Goal: Task Accomplishment & Management: Use online tool/utility

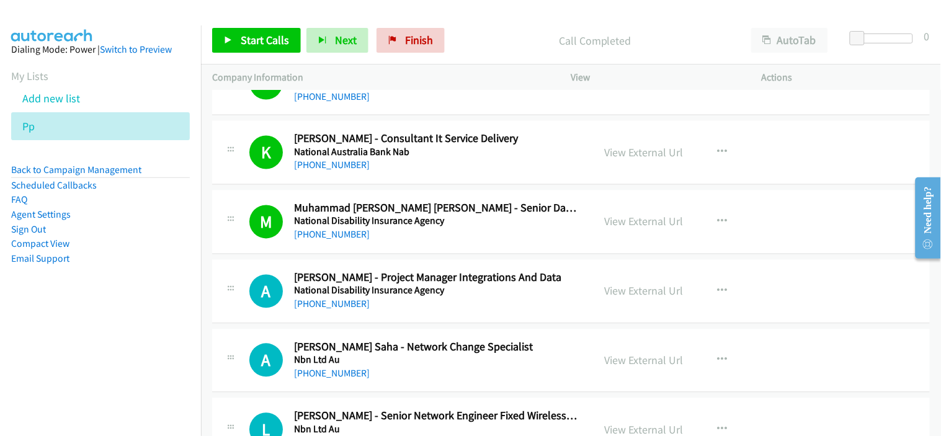
click at [450, 185] on div "K Callback Scheduled [PERSON_NAME] - Consultant It Service Delivery National Au…" at bounding box center [571, 153] width 718 height 64
drag, startPoint x: 337, startPoint y: 310, endPoint x: 470, endPoint y: 307, distance: 133.4
click at [337, 310] on link "[PHONE_NUMBER]" at bounding box center [332, 304] width 76 height 12
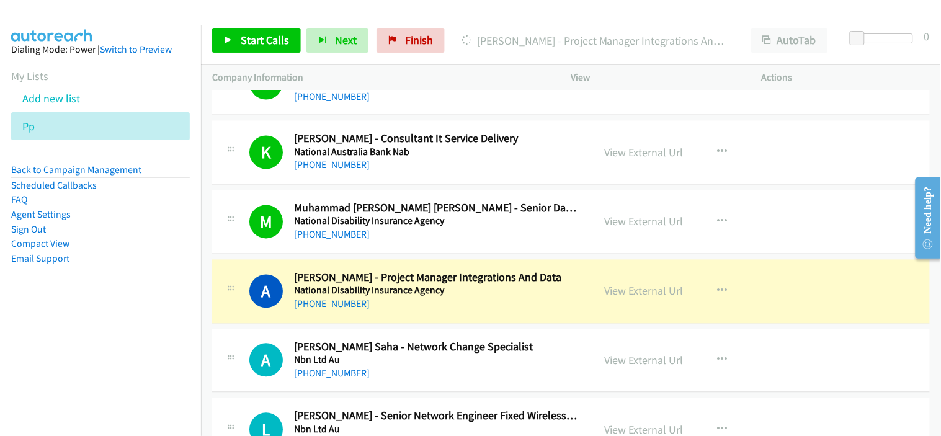
drag, startPoint x: 389, startPoint y: 312, endPoint x: 443, endPoint y: 317, distance: 54.2
click at [389, 312] on div "[PHONE_NUMBER]" at bounding box center [435, 304] width 283 height 15
click at [625, 288] on link "View External Url" at bounding box center [644, 291] width 79 height 14
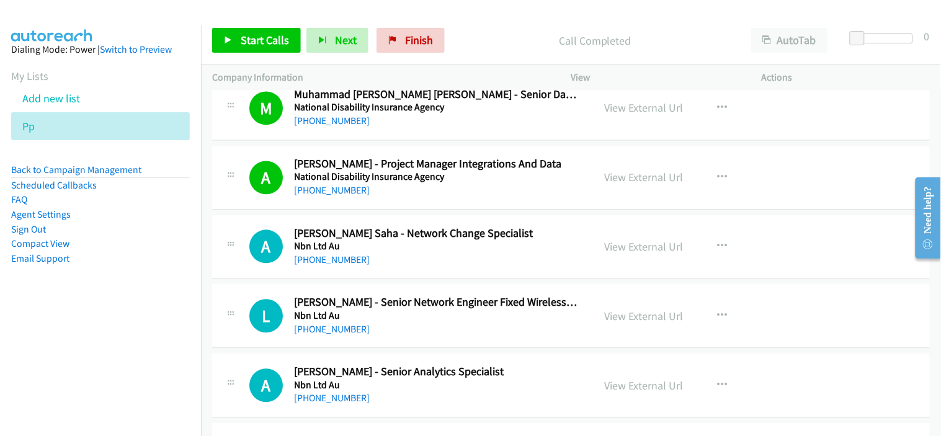
scroll to position [9164, 0]
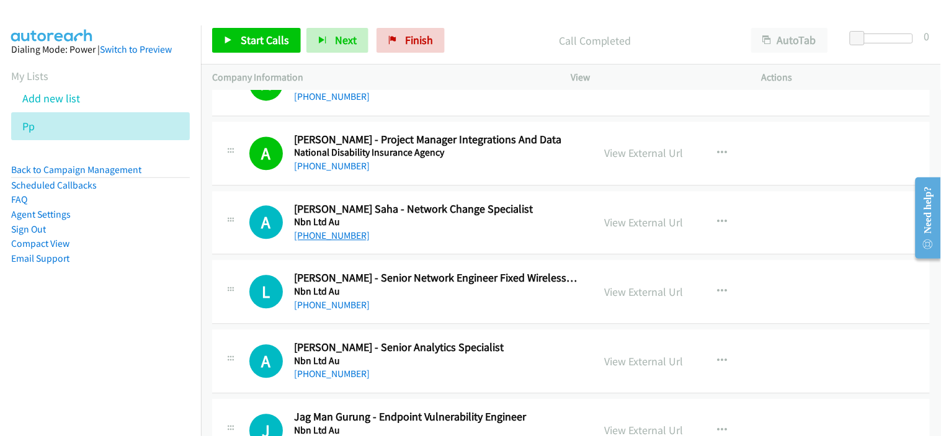
click at [347, 242] on link "[PHONE_NUMBER]" at bounding box center [332, 236] width 76 height 12
click at [434, 234] on div "[PHONE_NUMBER]" at bounding box center [435, 236] width 283 height 15
click at [648, 230] on link "View External Url" at bounding box center [644, 223] width 79 height 14
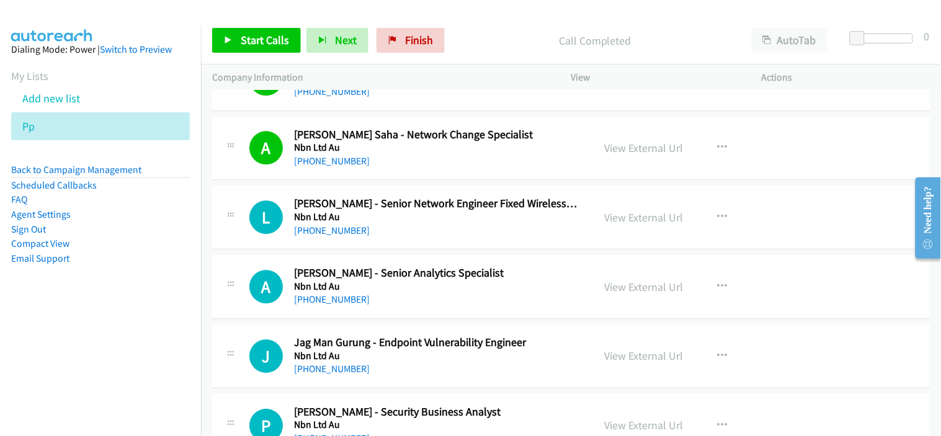
scroll to position [9233, 0]
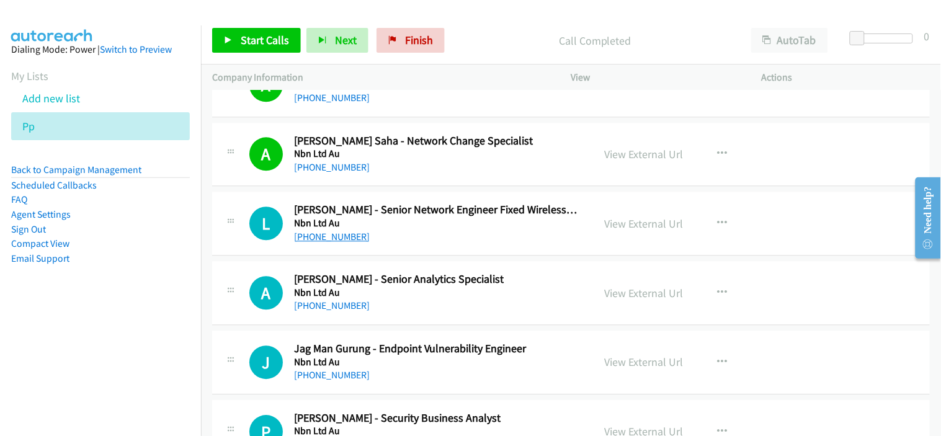
click at [351, 237] on link "[PHONE_NUMBER]" at bounding box center [332, 237] width 76 height 12
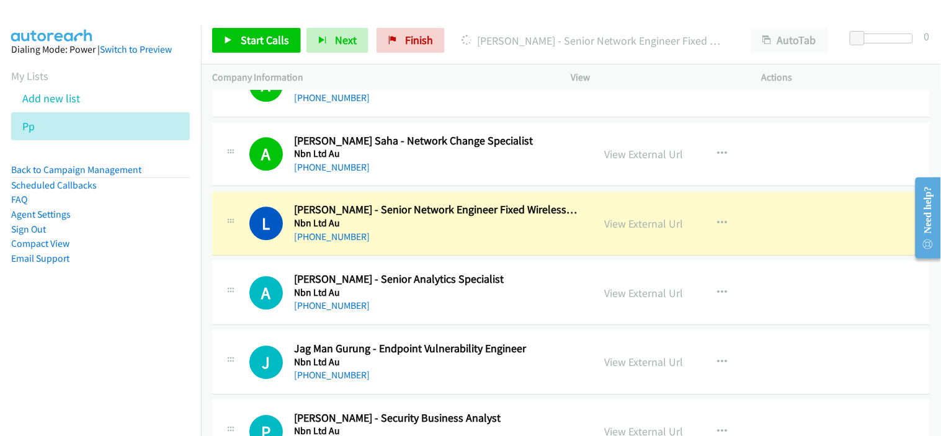
click at [442, 236] on div "[PHONE_NUMBER]" at bounding box center [435, 236] width 283 height 15
click at [645, 228] on link "View External Url" at bounding box center [644, 223] width 79 height 14
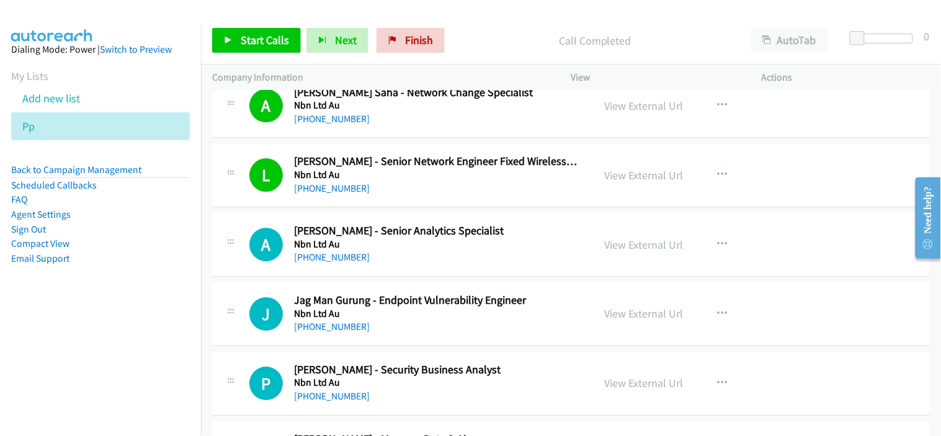
scroll to position [9302, 0]
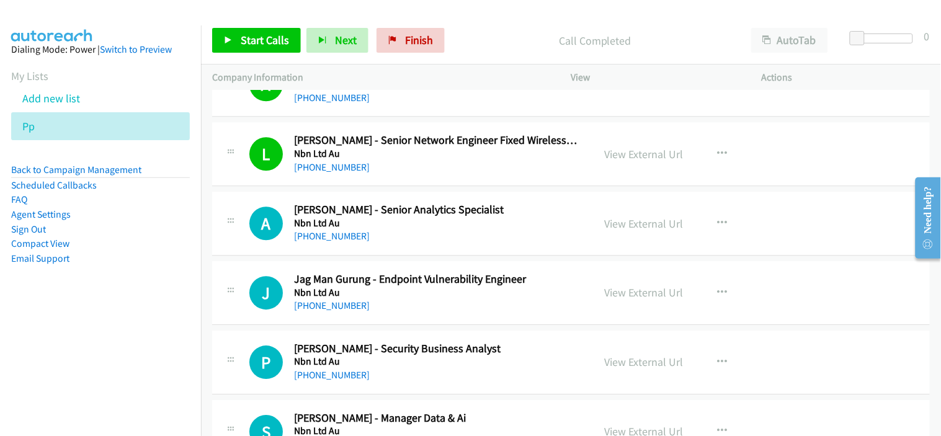
drag, startPoint x: 342, startPoint y: 239, endPoint x: 410, endPoint y: 245, distance: 68.4
click at [342, 239] on link "[PHONE_NUMBER]" at bounding box center [332, 236] width 76 height 12
drag, startPoint x: 437, startPoint y: 246, endPoint x: 401, endPoint y: 246, distance: 35.4
click at [437, 244] on div "[PHONE_NUMBER]" at bounding box center [435, 236] width 283 height 15
click at [313, 240] on link "[PHONE_NUMBER]" at bounding box center [332, 236] width 76 height 12
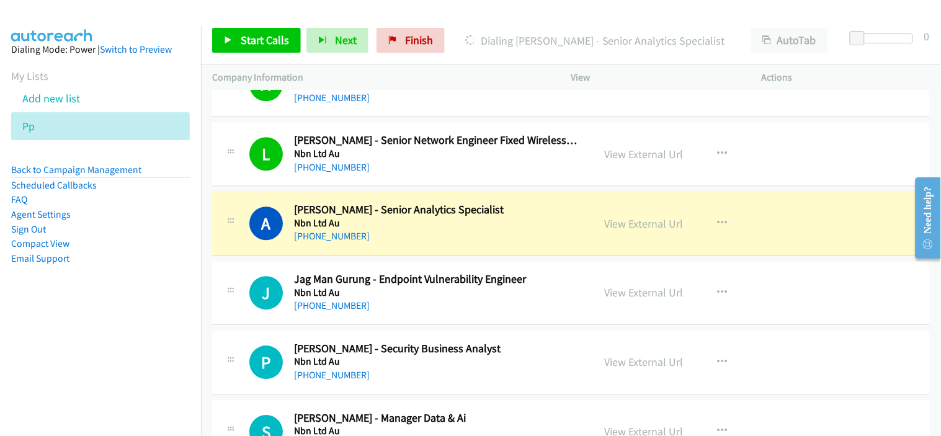
drag, startPoint x: 420, startPoint y: 309, endPoint x: 429, endPoint y: 301, distance: 11.4
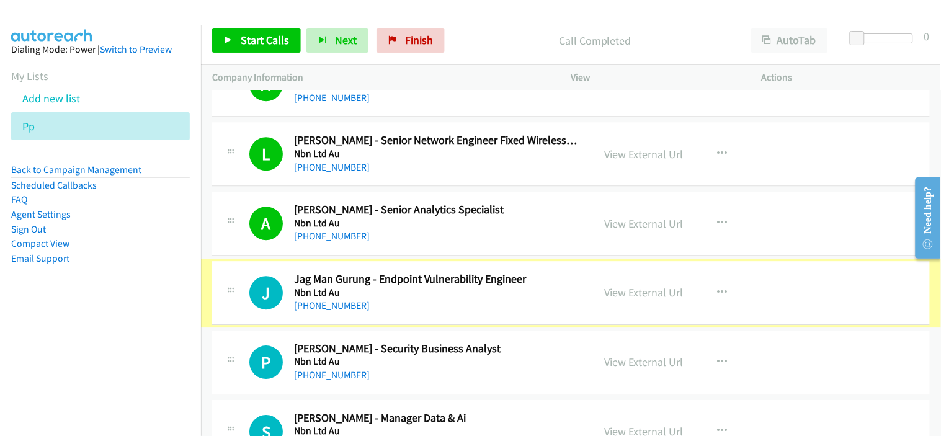
scroll to position [9371, 0]
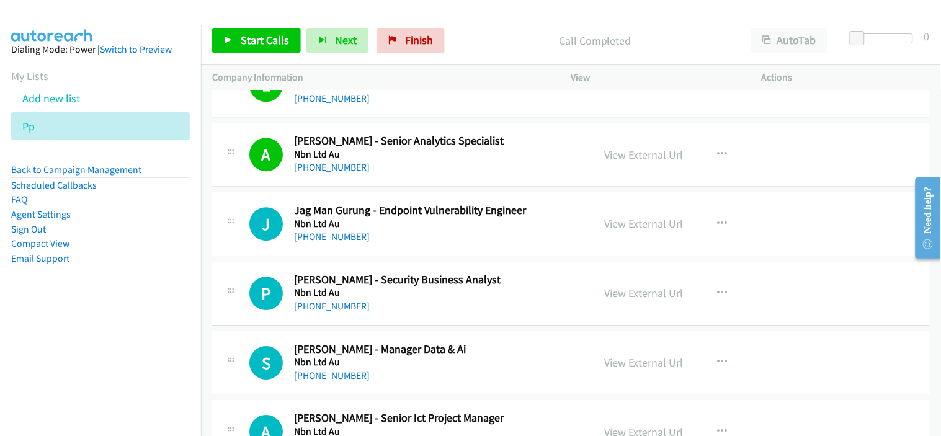
click at [453, 249] on div "J Callback Scheduled Jag Man Gurung - Endpoint Vulnerability Engineer Nbn Ltd A…" at bounding box center [571, 224] width 718 height 64
drag, startPoint x: 339, startPoint y: 244, endPoint x: 463, endPoint y: 260, distance: 124.5
click at [339, 242] on link "[PHONE_NUMBER]" at bounding box center [332, 237] width 76 height 12
click at [400, 243] on div "[PHONE_NUMBER]" at bounding box center [435, 236] width 283 height 15
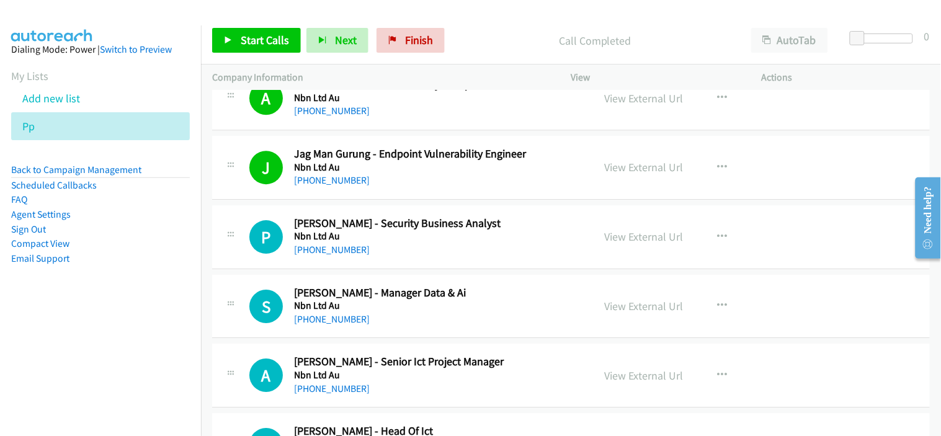
scroll to position [9440, 0]
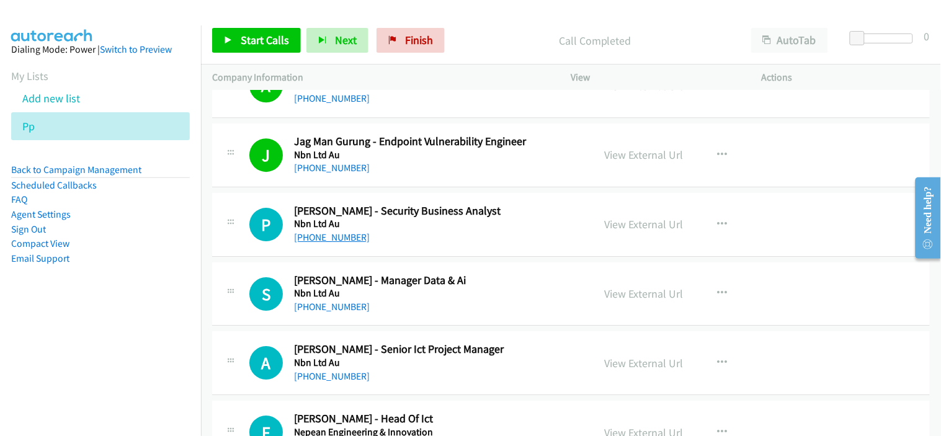
click at [335, 236] on link "[PHONE_NUMBER]" at bounding box center [332, 237] width 76 height 12
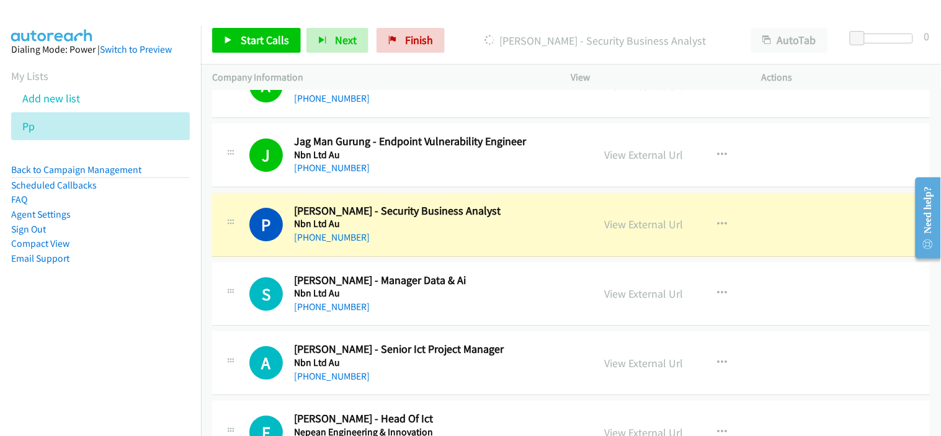
click at [414, 244] on div "[PHONE_NUMBER]" at bounding box center [435, 237] width 283 height 15
click at [644, 231] on link "View External Url" at bounding box center [644, 224] width 79 height 14
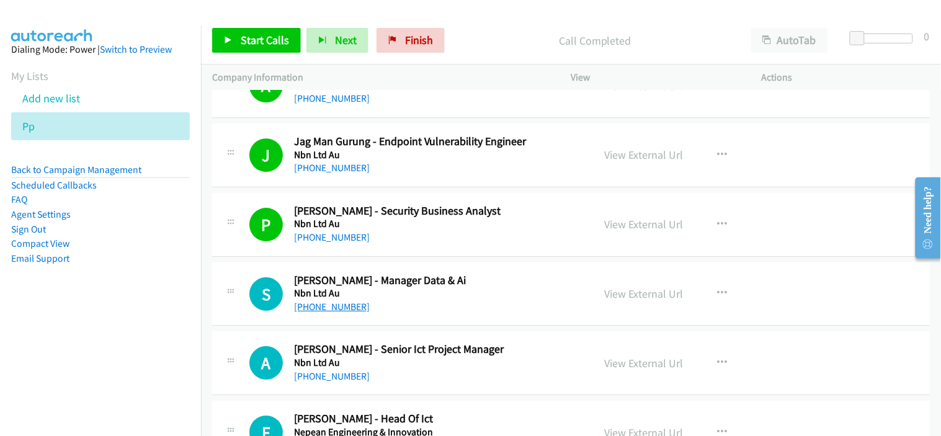
click at [311, 314] on div "[PHONE_NUMBER]" at bounding box center [435, 307] width 283 height 15
click at [320, 312] on link "[PHONE_NUMBER]" at bounding box center [332, 307] width 76 height 12
drag, startPoint x: 325, startPoint y: 306, endPoint x: 418, endPoint y: 308, distance: 93.0
click at [325, 306] on link "[PHONE_NUMBER]" at bounding box center [332, 307] width 76 height 12
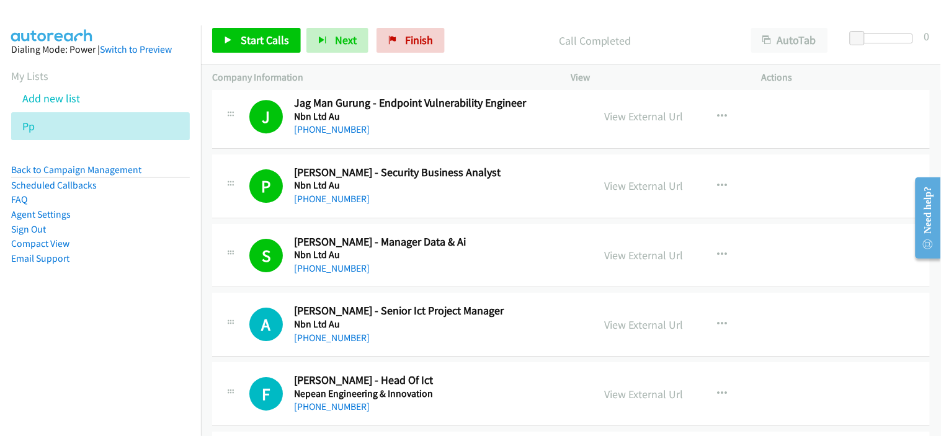
scroll to position [9509, 0]
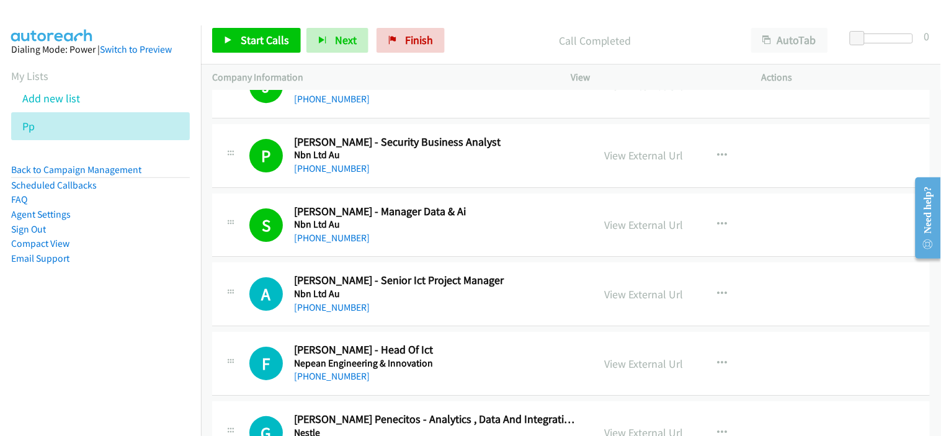
drag, startPoint x: 339, startPoint y: 308, endPoint x: 518, endPoint y: 323, distance: 179.9
click at [339, 308] on link "[PHONE_NUMBER]" at bounding box center [332, 307] width 76 height 12
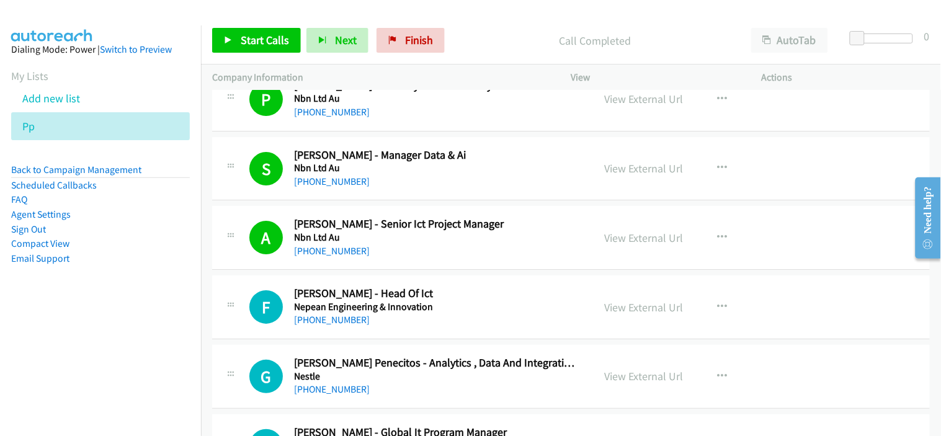
scroll to position [9646, 0]
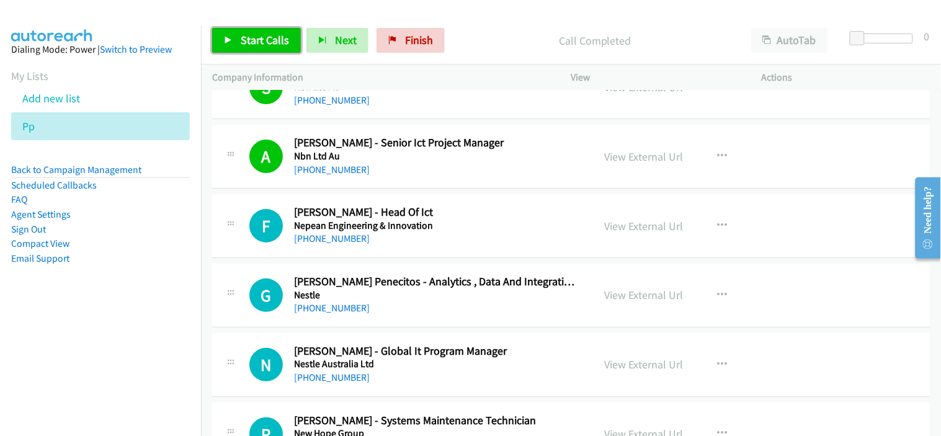
click at [277, 45] on span "Start Calls" at bounding box center [265, 40] width 48 height 14
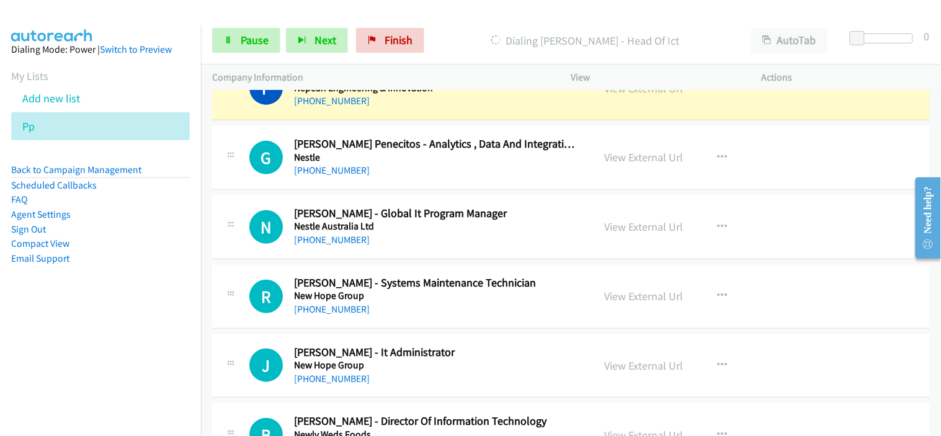
scroll to position [9715, 0]
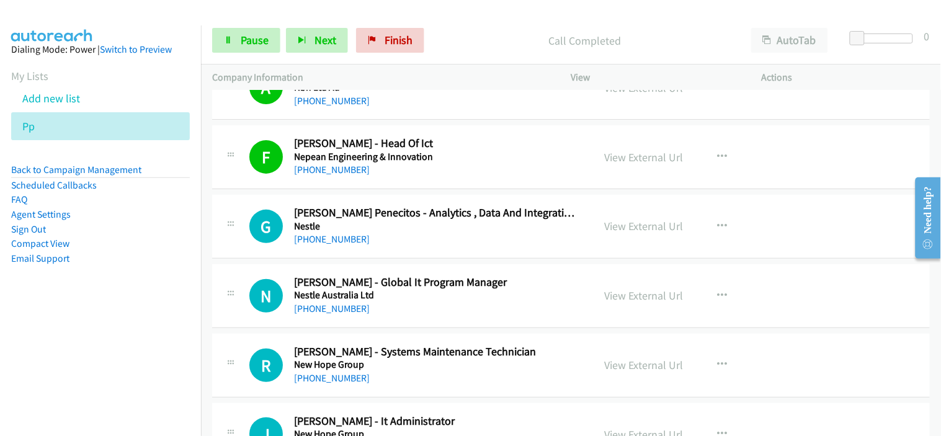
drag, startPoint x: 383, startPoint y: 240, endPoint x: 368, endPoint y: 239, distance: 15.6
click at [383, 240] on div "[PHONE_NUMBER]" at bounding box center [435, 239] width 283 height 15
click at [342, 239] on link "[PHONE_NUMBER]" at bounding box center [332, 239] width 76 height 12
drag, startPoint x: 397, startPoint y: 240, endPoint x: 403, endPoint y: 242, distance: 6.5
click at [397, 240] on div "[PHONE_NUMBER]" at bounding box center [435, 239] width 283 height 15
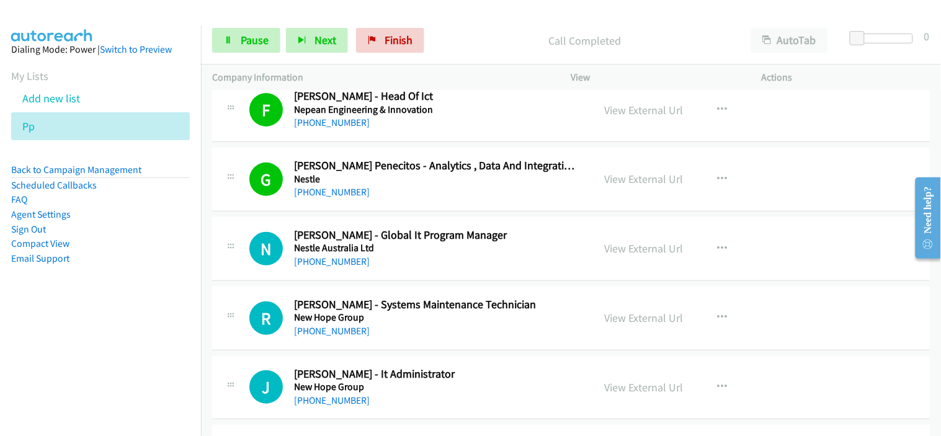
scroll to position [9784, 0]
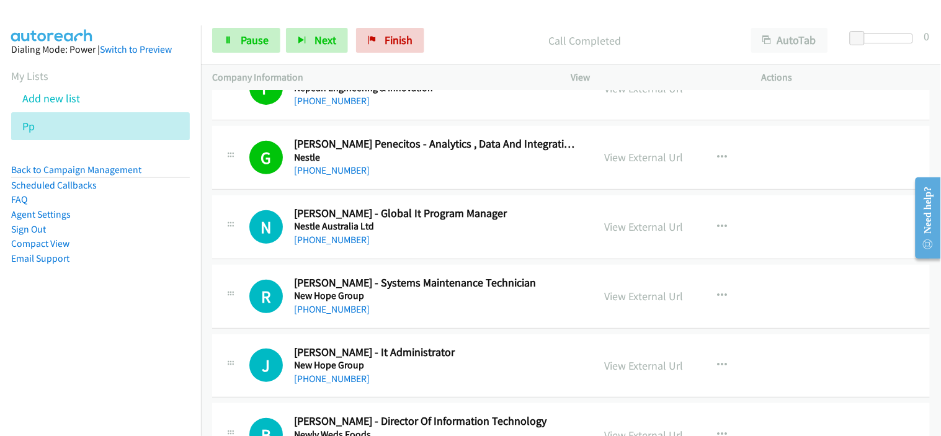
drag, startPoint x: 349, startPoint y: 247, endPoint x: 406, endPoint y: 252, distance: 57.3
click at [349, 246] on link "[PHONE_NUMBER]" at bounding box center [332, 240] width 76 height 12
click at [327, 311] on link "[PHONE_NUMBER]" at bounding box center [332, 309] width 76 height 12
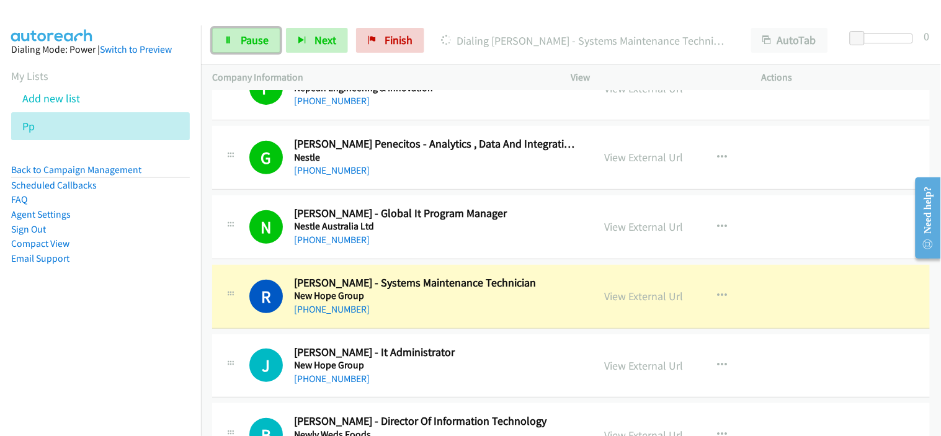
drag, startPoint x: 261, startPoint y: 38, endPoint x: 413, endPoint y: 122, distance: 173.5
click at [261, 38] on span "Pause" at bounding box center [255, 40] width 28 height 14
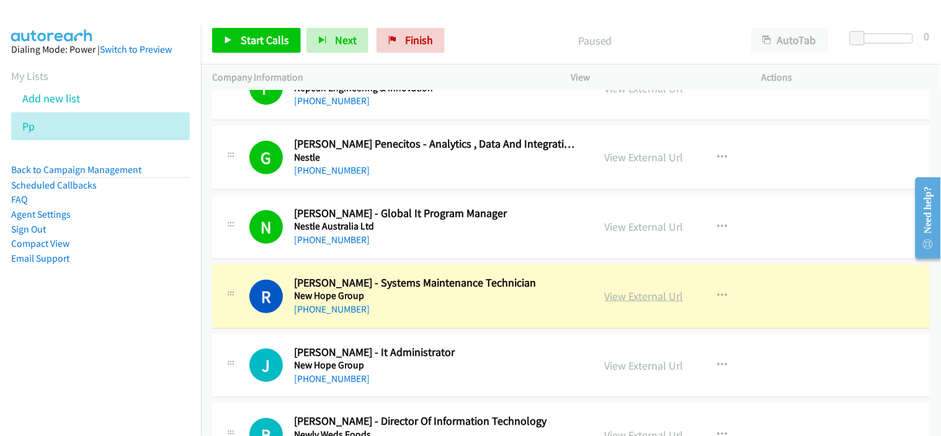
click at [634, 301] on link "View External Url" at bounding box center [644, 296] width 79 height 14
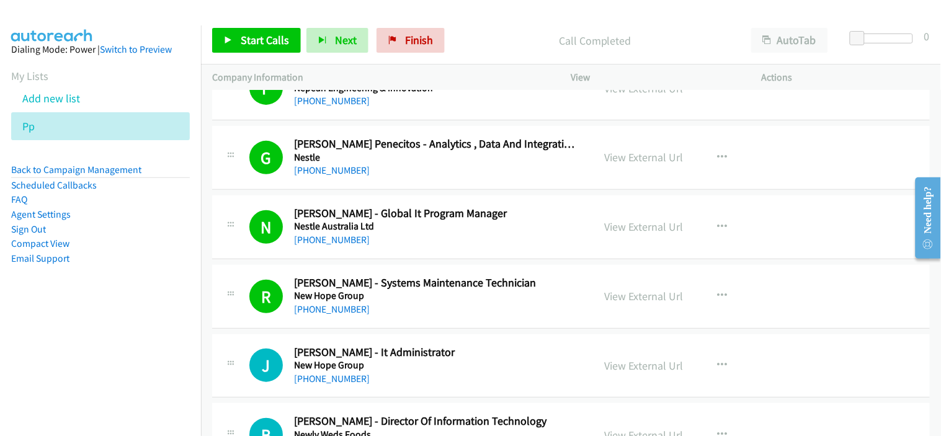
drag, startPoint x: 449, startPoint y: 310, endPoint x: 425, endPoint y: 245, distance: 69.2
click at [449, 310] on div "[PHONE_NUMBER]" at bounding box center [435, 309] width 283 height 15
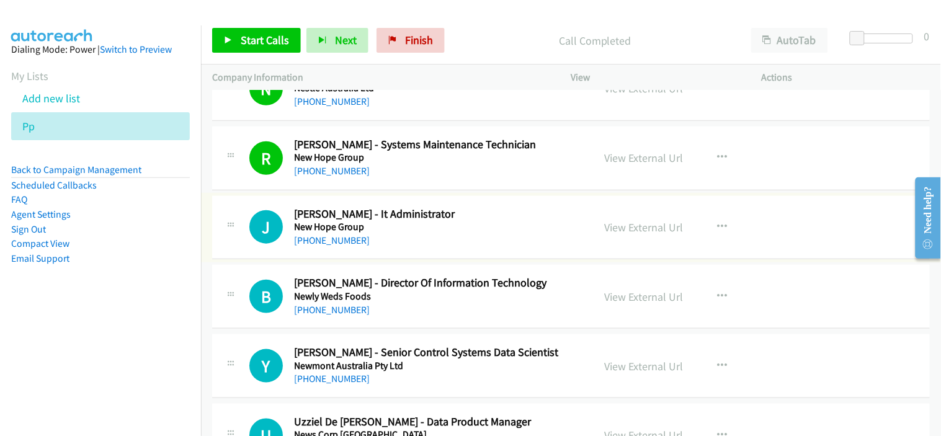
click at [348, 246] on link "[PHONE_NUMBER]" at bounding box center [332, 240] width 76 height 12
click at [352, 314] on link "[PHONE_NUMBER]" at bounding box center [332, 310] width 76 height 12
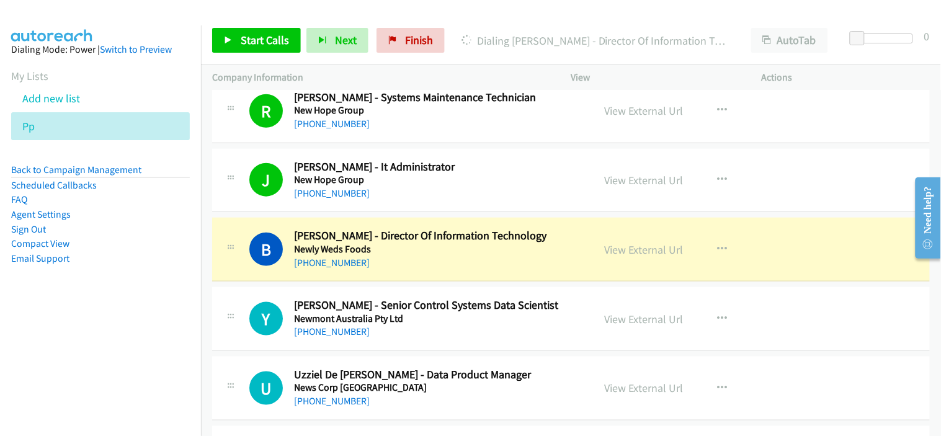
scroll to position [9991, 0]
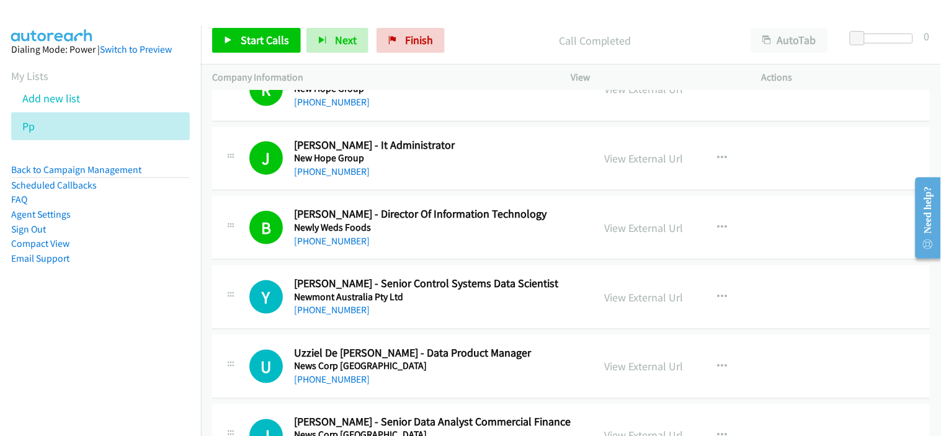
drag, startPoint x: 424, startPoint y: 318, endPoint x: 404, endPoint y: 318, distance: 19.8
click at [424, 318] on div "[PHONE_NUMBER]" at bounding box center [435, 310] width 283 height 15
drag, startPoint x: 341, startPoint y: 314, endPoint x: 474, endPoint y: 317, distance: 133.4
click at [341, 314] on link "[PHONE_NUMBER]" at bounding box center [332, 310] width 76 height 12
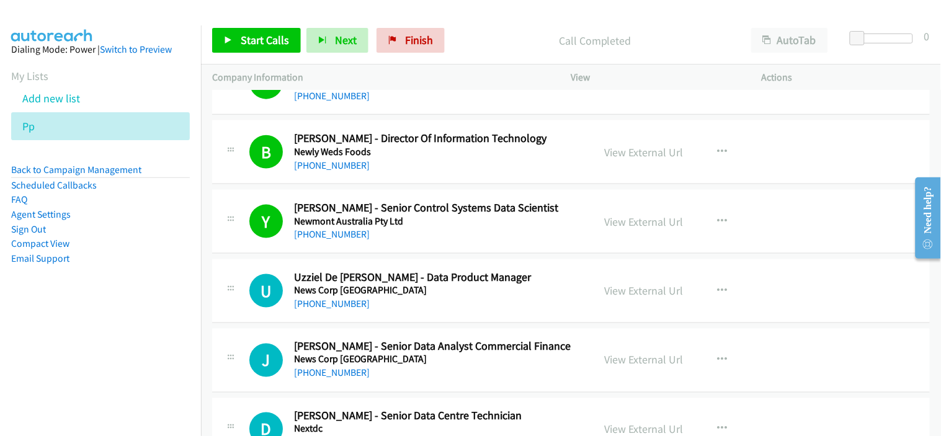
scroll to position [10129, 0]
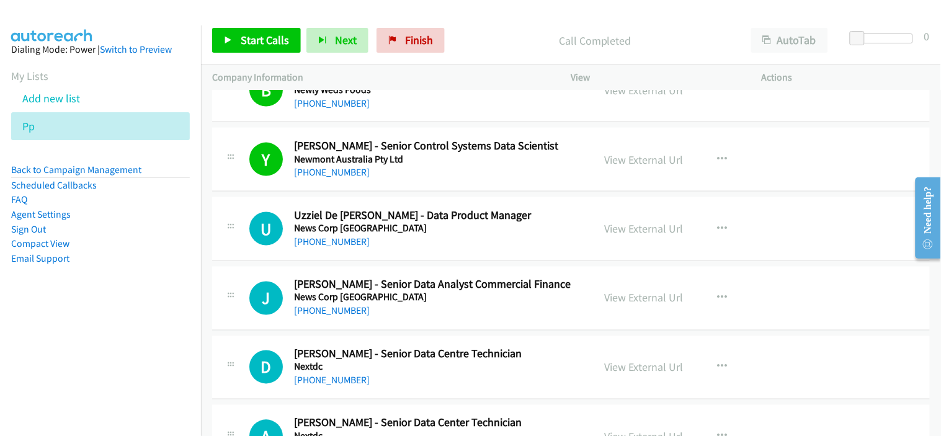
click at [428, 247] on div "[PHONE_NUMBER]" at bounding box center [435, 241] width 283 height 15
click at [343, 247] on link "[PHONE_NUMBER]" at bounding box center [332, 242] width 76 height 12
drag, startPoint x: 422, startPoint y: 313, endPoint x: 419, endPoint y: 295, distance: 18.2
click at [422, 313] on div "[PHONE_NUMBER]" at bounding box center [435, 311] width 283 height 15
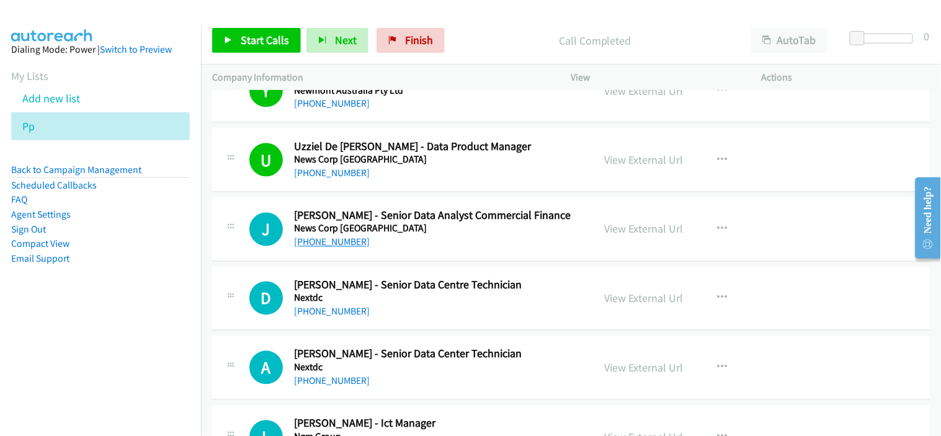
click at [321, 248] on link "[PHONE_NUMBER]" at bounding box center [332, 242] width 76 height 12
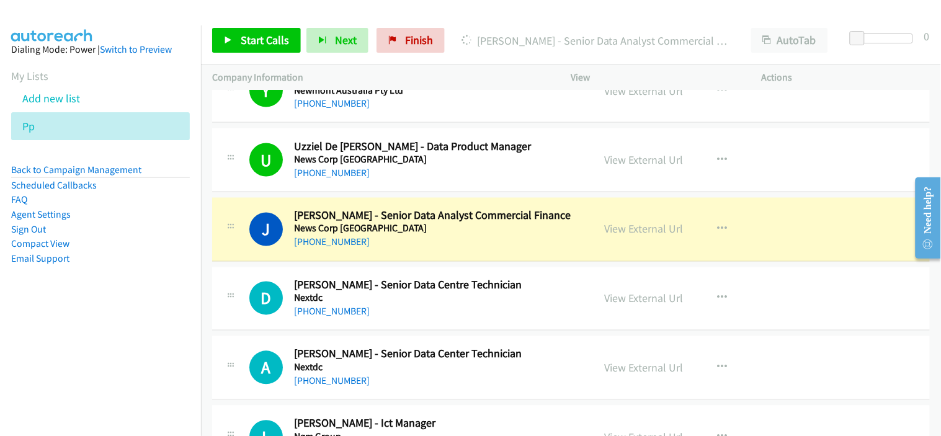
drag, startPoint x: 424, startPoint y: 319, endPoint x: 415, endPoint y: 302, distance: 18.9
click at [424, 319] on div "[PHONE_NUMBER]" at bounding box center [435, 311] width 283 height 15
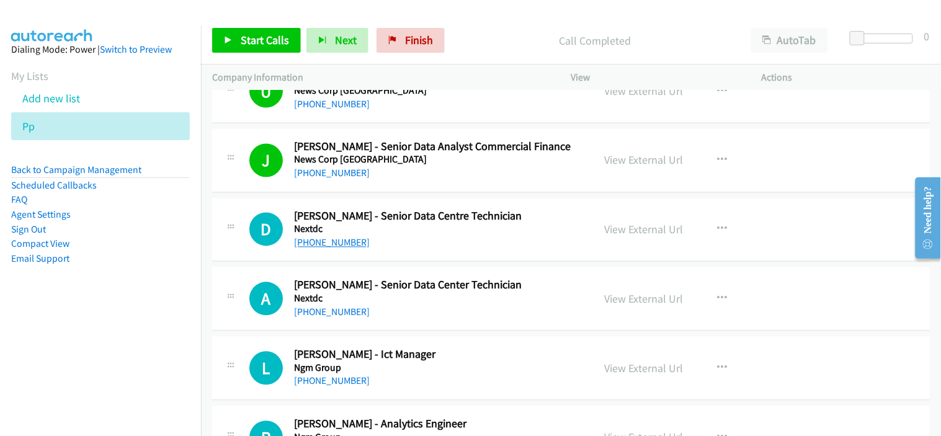
click at [352, 249] on link "[PHONE_NUMBER]" at bounding box center [332, 243] width 76 height 12
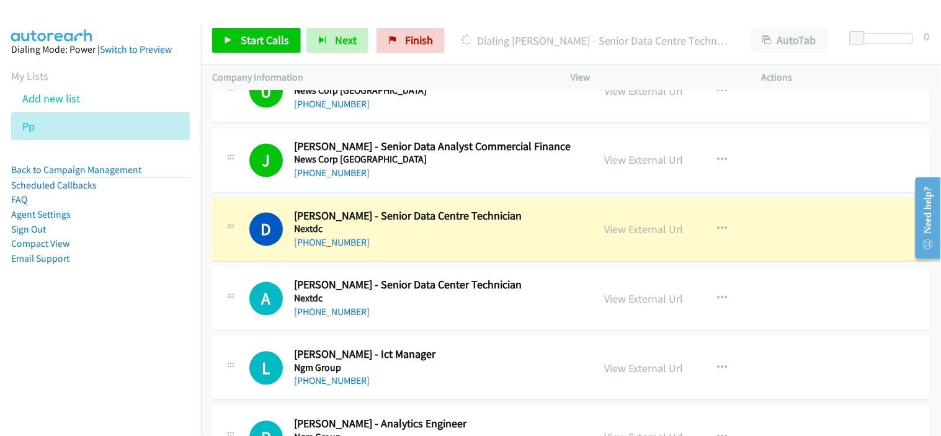
click at [444, 245] on div "[PHONE_NUMBER]" at bounding box center [435, 243] width 283 height 15
click at [654, 237] on link "View External Url" at bounding box center [644, 230] width 79 height 14
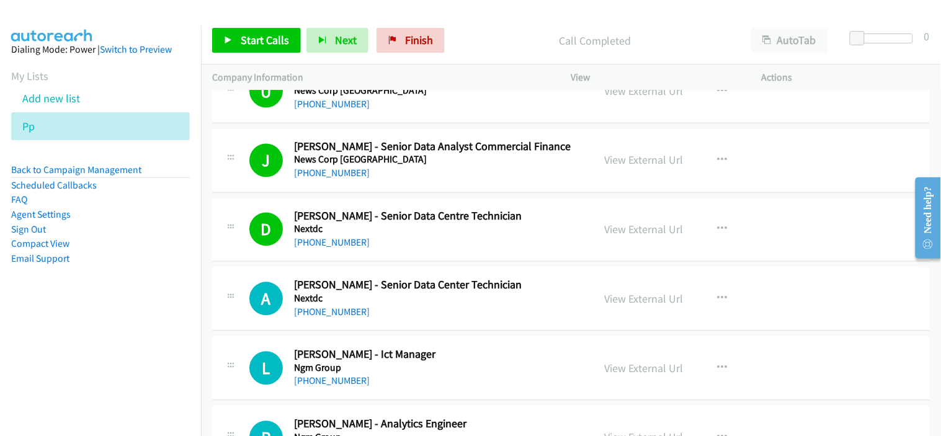
scroll to position [10335, 0]
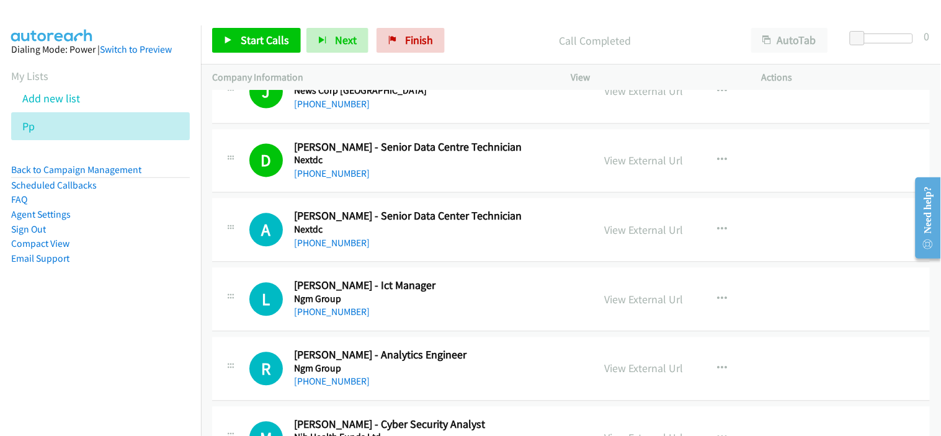
click at [406, 257] on div "A Callback Scheduled [PERSON_NAME] - Senior Data Center Technician Nextdc [GEOG…" at bounding box center [571, 230] width 718 height 64
click at [353, 247] on link "[PHONE_NUMBER]" at bounding box center [332, 244] width 76 height 12
drag, startPoint x: 312, startPoint y: 316, endPoint x: 572, endPoint y: 319, distance: 260.5
click at [312, 316] on link "[PHONE_NUMBER]" at bounding box center [332, 312] width 76 height 12
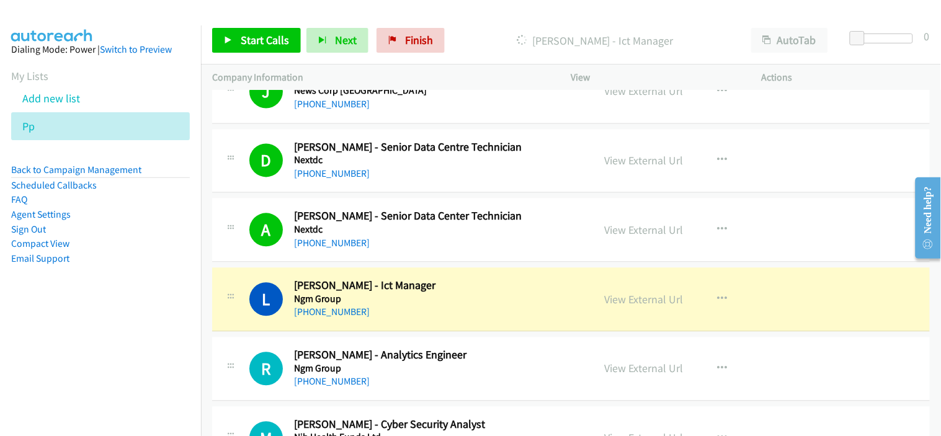
click at [451, 312] on div "[PHONE_NUMBER]" at bounding box center [435, 312] width 283 height 15
click at [635, 307] on link "View External Url" at bounding box center [644, 300] width 79 height 14
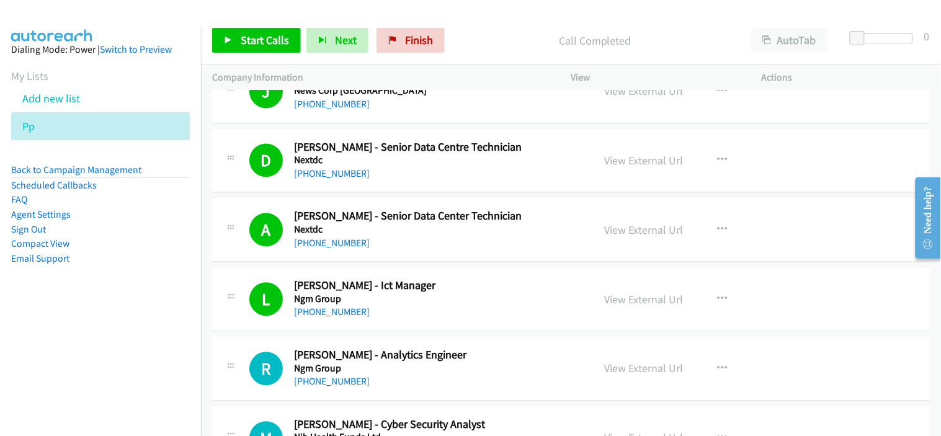
scroll to position [10404, 0]
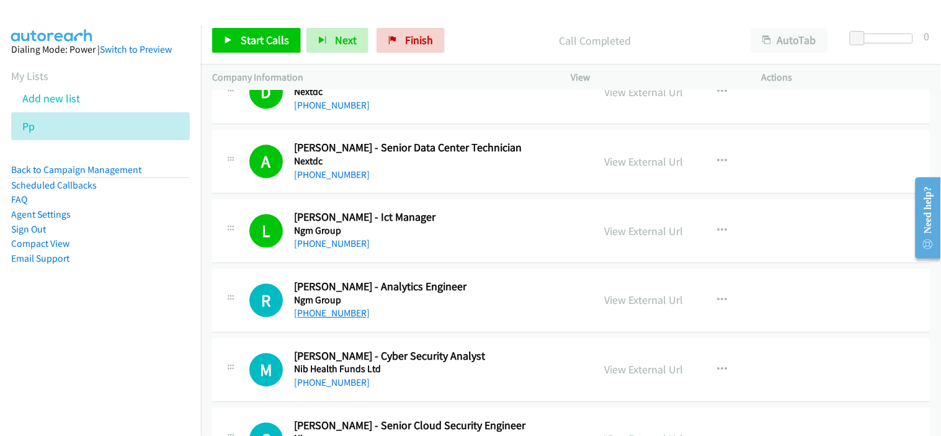
click at [327, 318] on link "[PHONE_NUMBER]" at bounding box center [332, 313] width 76 height 12
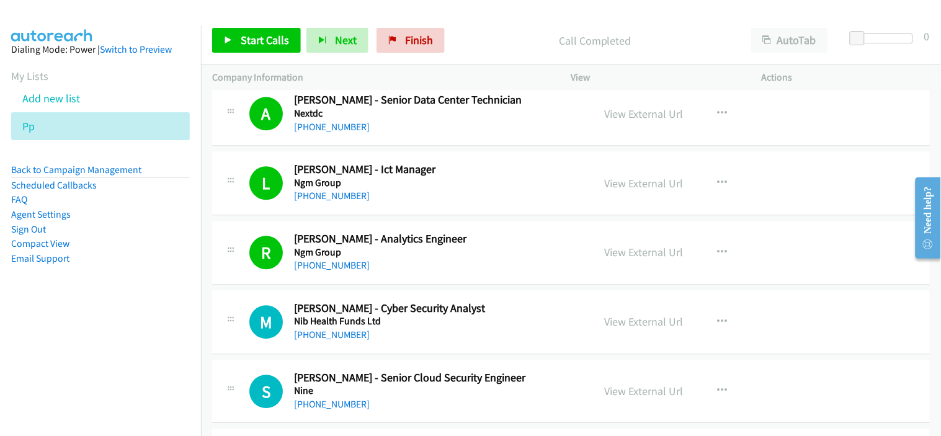
scroll to position [10473, 0]
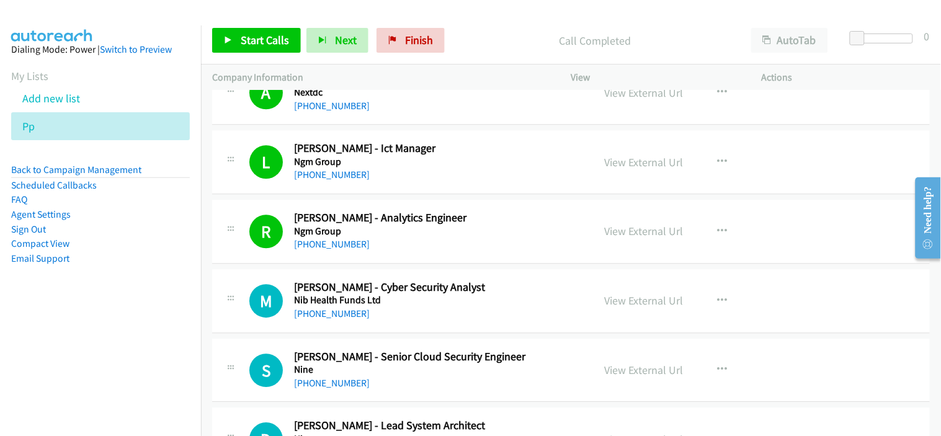
click at [416, 313] on div "[PHONE_NUMBER]" at bounding box center [435, 313] width 283 height 15
click at [335, 321] on div "[PHONE_NUMBER]" at bounding box center [435, 313] width 283 height 15
click at [338, 319] on link "[PHONE_NUMBER]" at bounding box center [332, 314] width 76 height 12
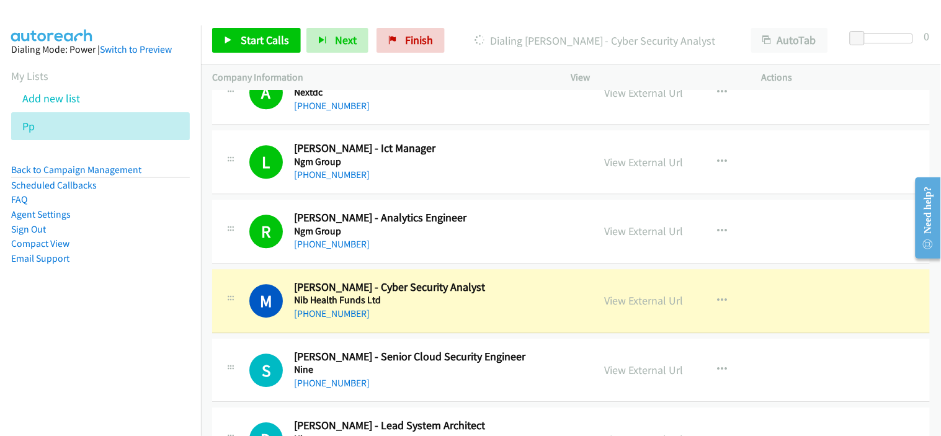
drag, startPoint x: 423, startPoint y: 318, endPoint x: 513, endPoint y: 318, distance: 89.9
click at [423, 318] on div "[PHONE_NUMBER]" at bounding box center [435, 313] width 283 height 15
click at [655, 305] on link "View External Url" at bounding box center [644, 300] width 79 height 14
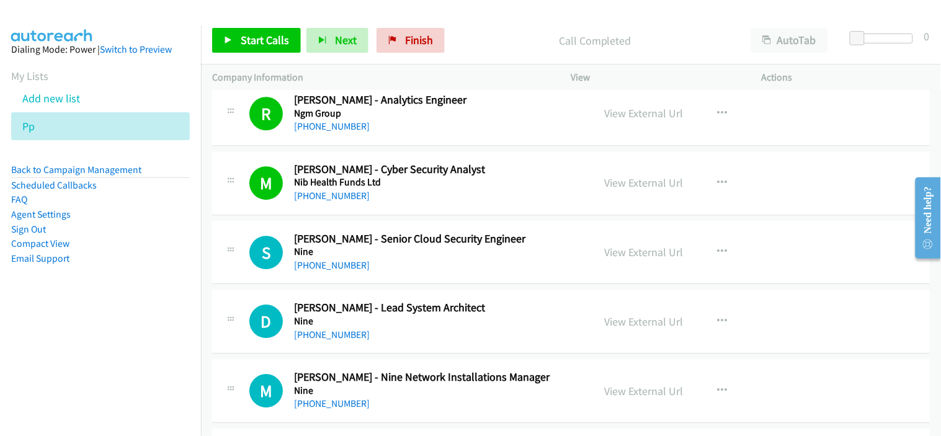
scroll to position [10611, 0]
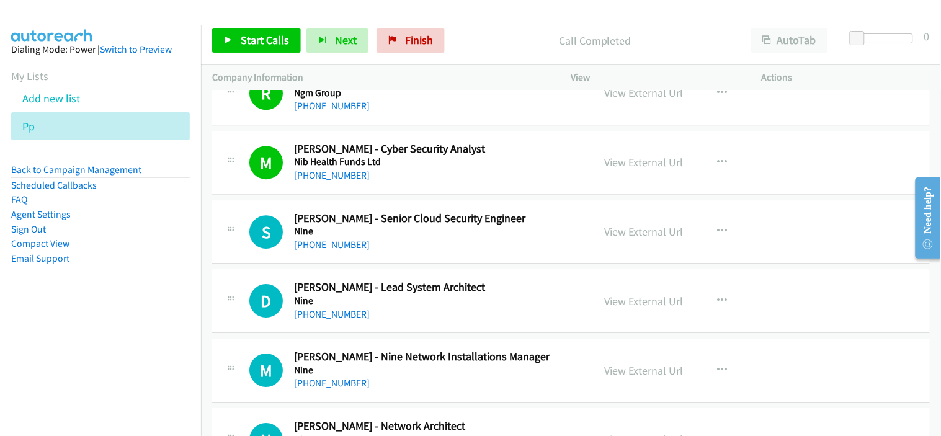
drag, startPoint x: 337, startPoint y: 249, endPoint x: 400, endPoint y: 255, distance: 62.9
click at [337, 249] on link "[PHONE_NUMBER]" at bounding box center [332, 245] width 76 height 12
click at [436, 316] on div "[PHONE_NUMBER]" at bounding box center [435, 314] width 283 height 15
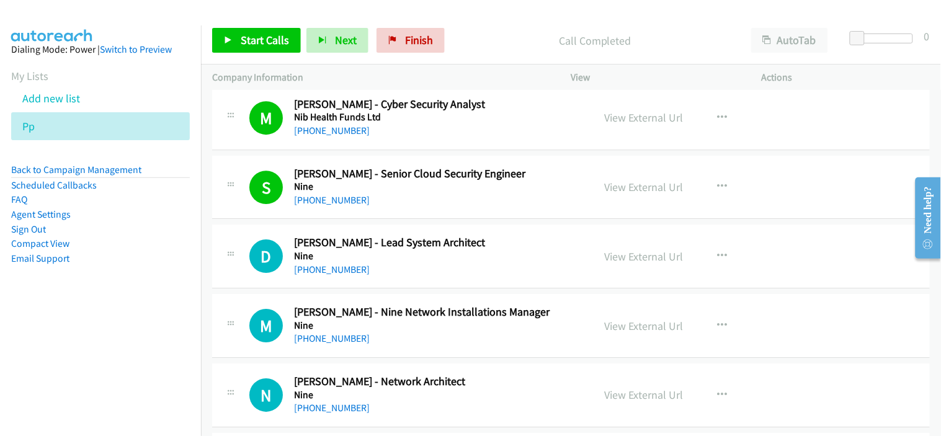
scroll to position [10680, 0]
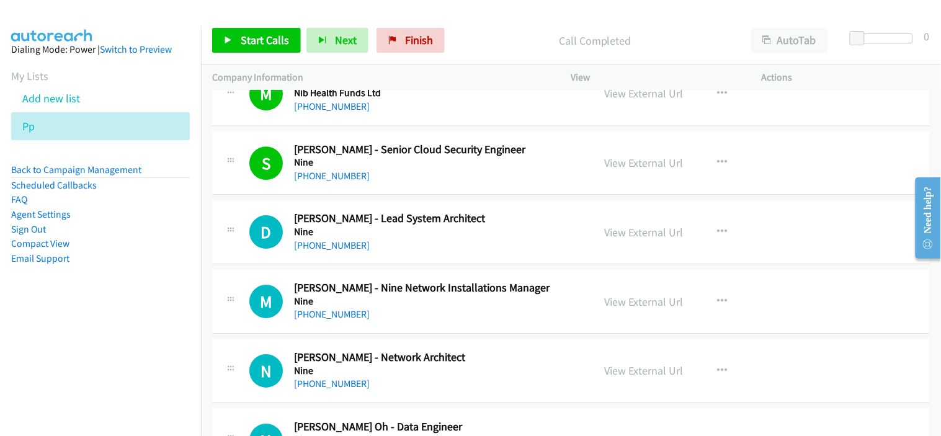
drag, startPoint x: 345, startPoint y: 251, endPoint x: 389, endPoint y: 251, distance: 43.4
click at [350, 251] on link "[PHONE_NUMBER]" at bounding box center [332, 245] width 76 height 12
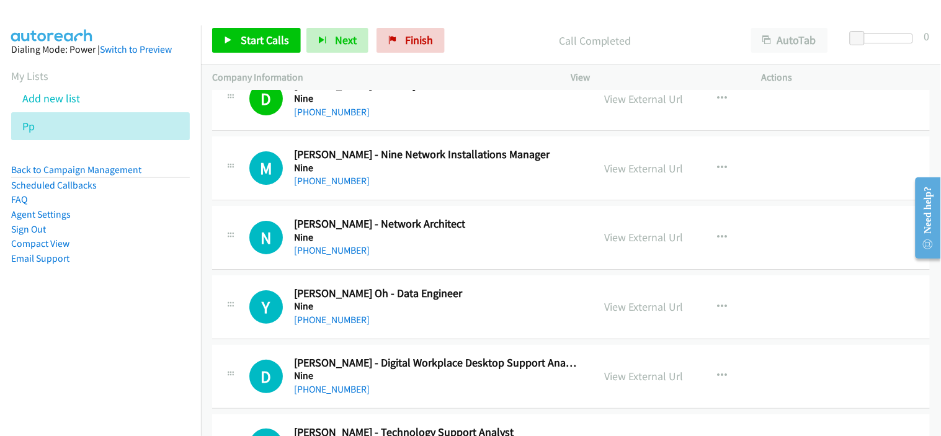
scroll to position [10818, 0]
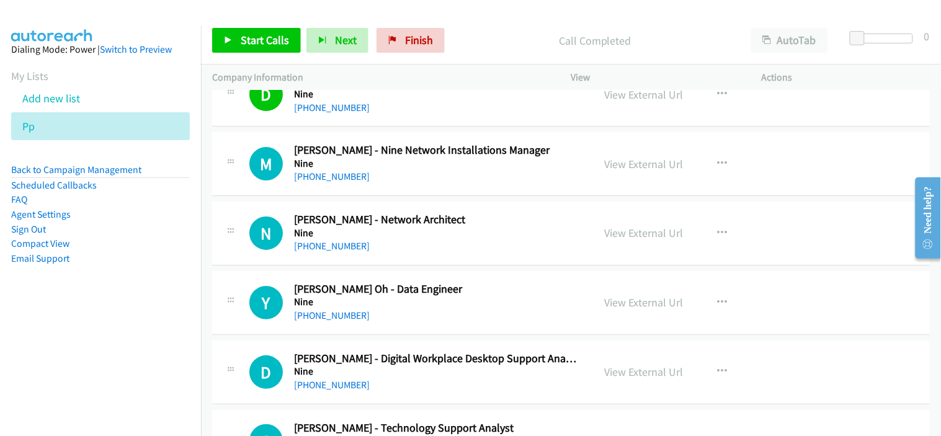
click at [400, 184] on div "[PHONE_NUMBER]" at bounding box center [435, 176] width 283 height 15
drag, startPoint x: 337, startPoint y: 182, endPoint x: 355, endPoint y: 182, distance: 18.0
click at [337, 182] on link "[PHONE_NUMBER]" at bounding box center [332, 177] width 76 height 12
click at [401, 253] on div "[PHONE_NUMBER]" at bounding box center [435, 246] width 283 height 15
click at [341, 250] on link "[PHONE_NUMBER]" at bounding box center [332, 246] width 76 height 12
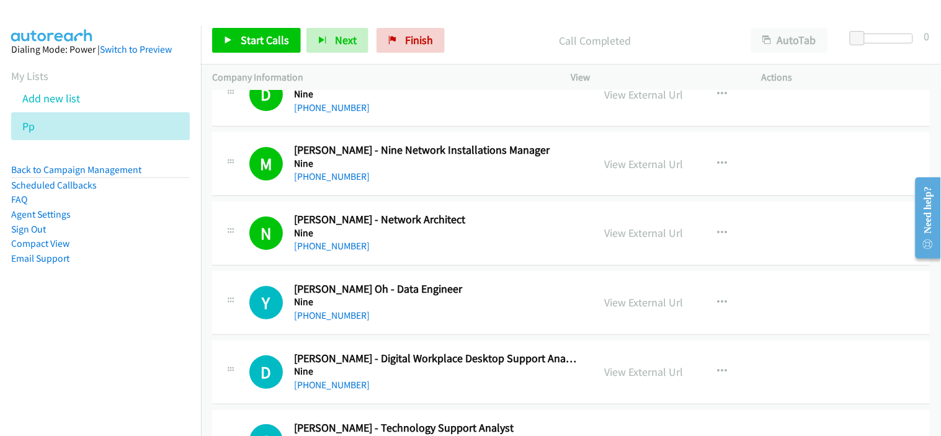
drag, startPoint x: 432, startPoint y: 259, endPoint x: 432, endPoint y: 243, distance: 15.5
click at [432, 259] on div "N Callback Scheduled [PERSON_NAME] - Network Architect Nine [GEOGRAPHIC_DATA]/[…" at bounding box center [571, 234] width 718 height 64
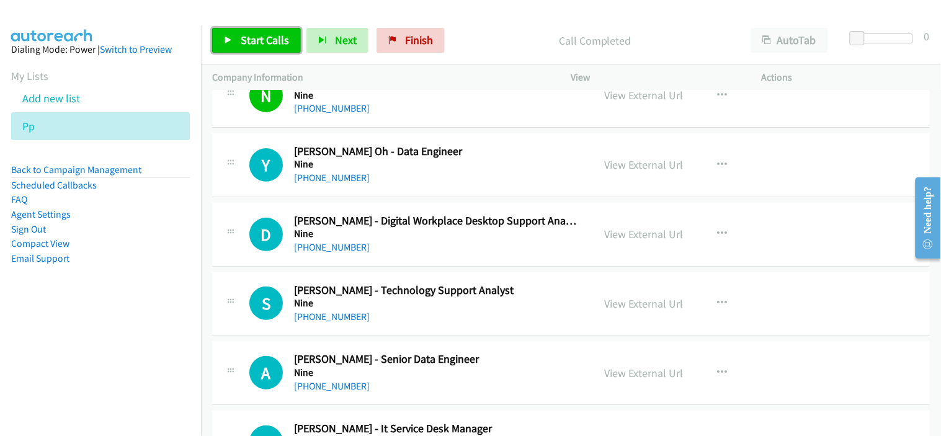
click at [244, 47] on span "Start Calls" at bounding box center [265, 40] width 48 height 14
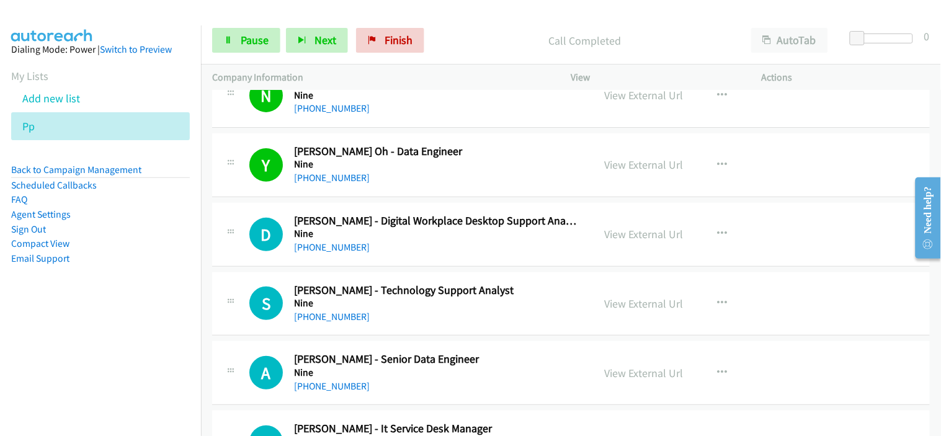
drag, startPoint x: 352, startPoint y: 251, endPoint x: 448, endPoint y: 250, distance: 96.1
click at [352, 251] on link "[PHONE_NUMBER]" at bounding box center [332, 247] width 76 height 12
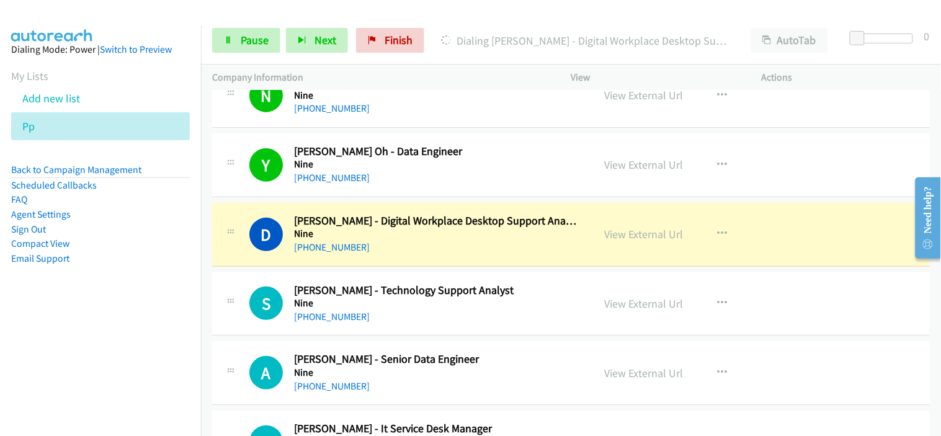
scroll to position [11024, 0]
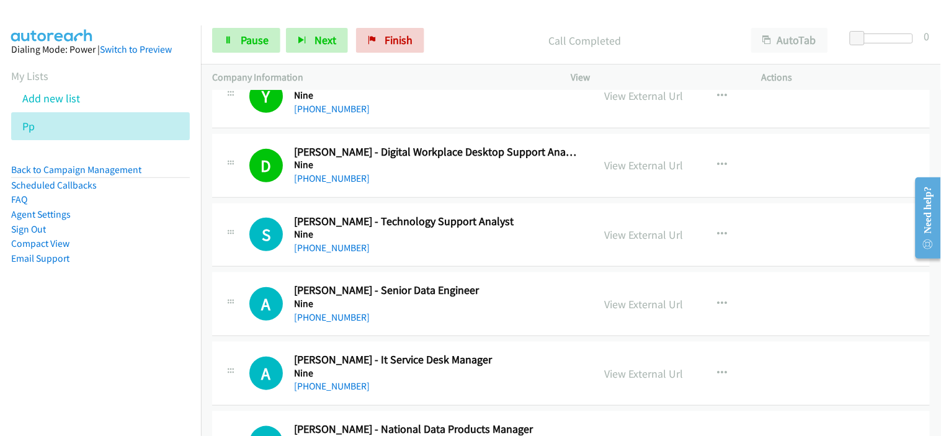
drag, startPoint x: 344, startPoint y: 250, endPoint x: 442, endPoint y: 262, distance: 99.4
click at [344, 250] on link "[PHONE_NUMBER]" at bounding box center [332, 248] width 76 height 12
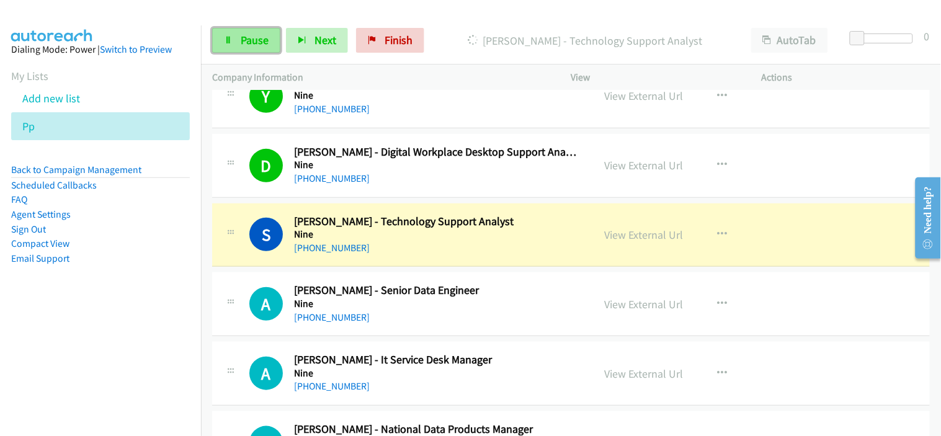
click at [260, 47] on span "Pause" at bounding box center [255, 40] width 28 height 14
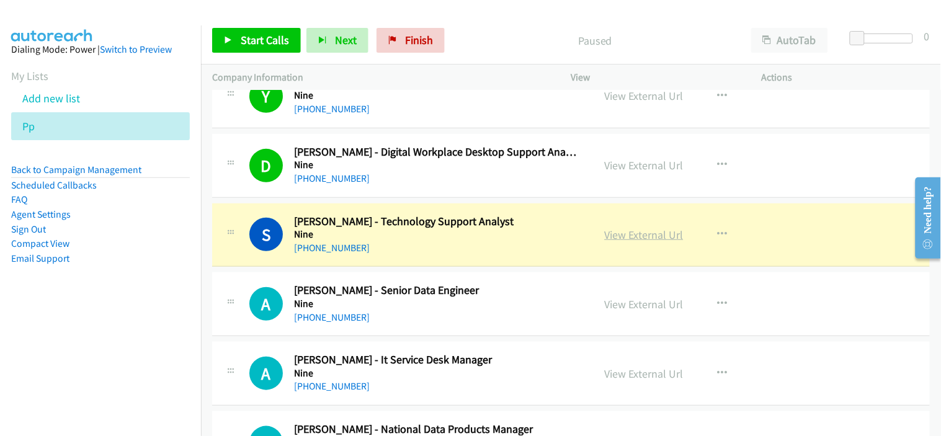
click at [625, 237] on link "View External Url" at bounding box center [644, 235] width 79 height 14
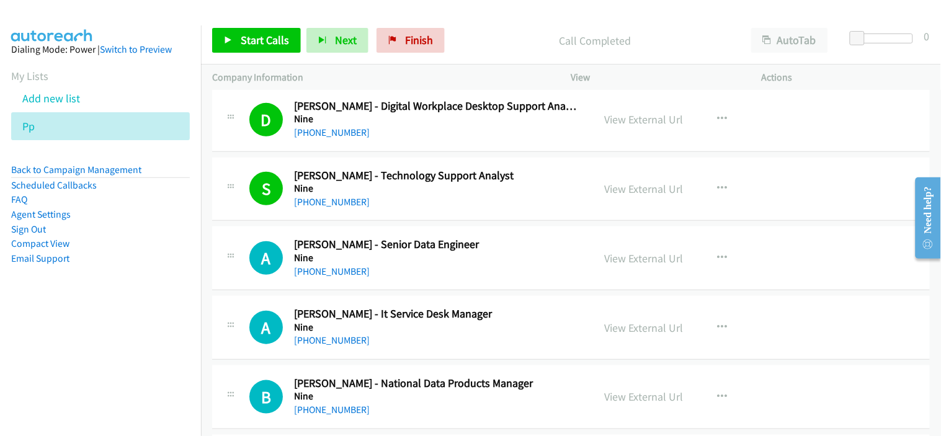
scroll to position [11093, 0]
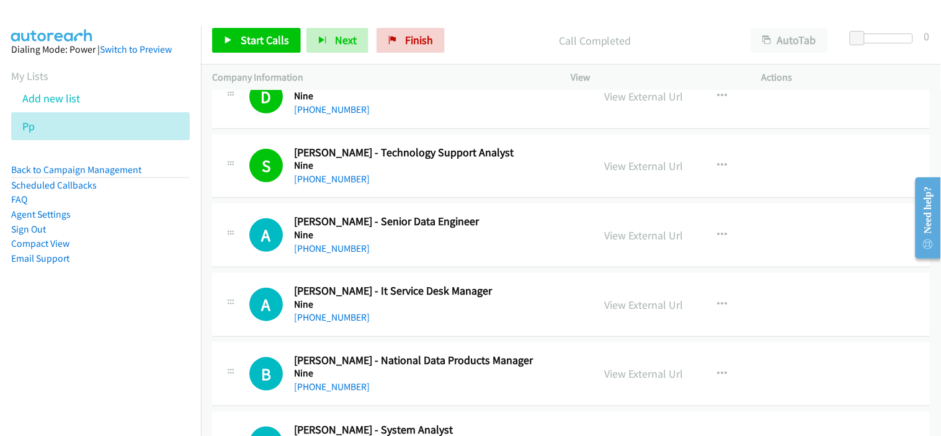
drag, startPoint x: 347, startPoint y: 251, endPoint x: 424, endPoint y: 259, distance: 76.8
click at [347, 251] on link "[PHONE_NUMBER]" at bounding box center [332, 248] width 76 height 12
drag, startPoint x: 406, startPoint y: 314, endPoint x: 427, endPoint y: 290, distance: 31.2
click at [406, 314] on div "[PHONE_NUMBER]" at bounding box center [435, 317] width 283 height 15
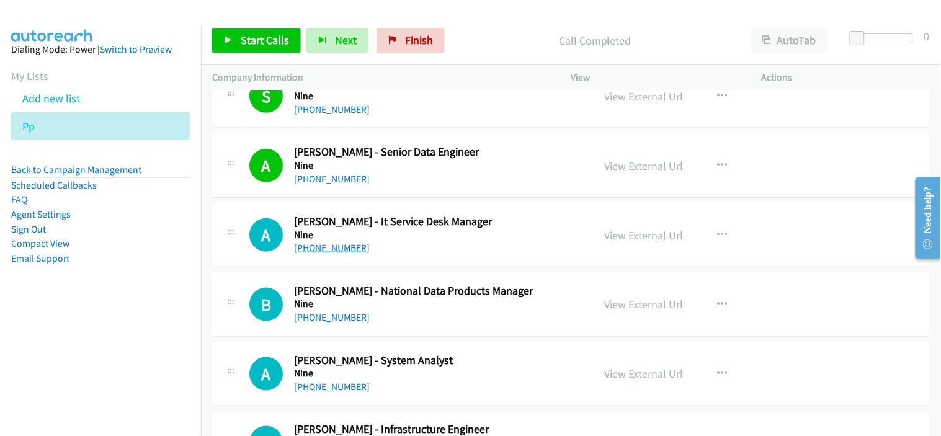
click at [332, 248] on link "[PHONE_NUMBER]" at bounding box center [332, 248] width 76 height 12
drag, startPoint x: 425, startPoint y: 319, endPoint x: 398, endPoint y: 280, distance: 47.8
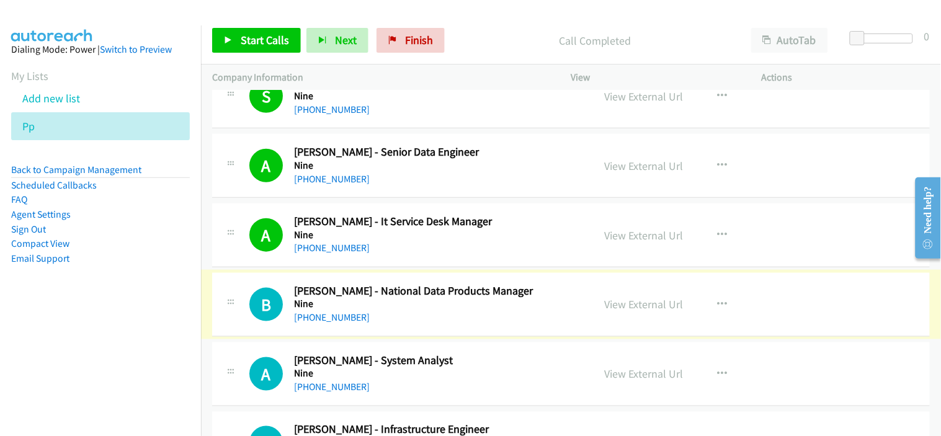
scroll to position [11231, 0]
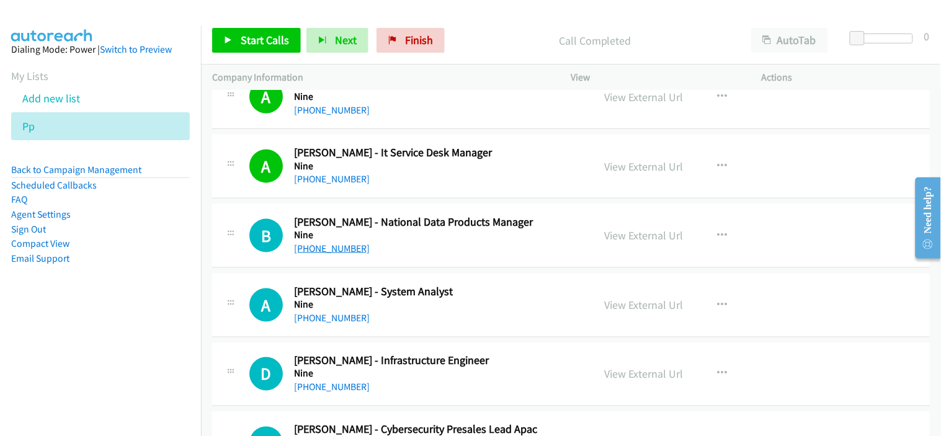
click at [343, 252] on link "[PHONE_NUMBER]" at bounding box center [332, 248] width 76 height 12
click at [435, 256] on div "[PHONE_NUMBER]" at bounding box center [435, 248] width 283 height 15
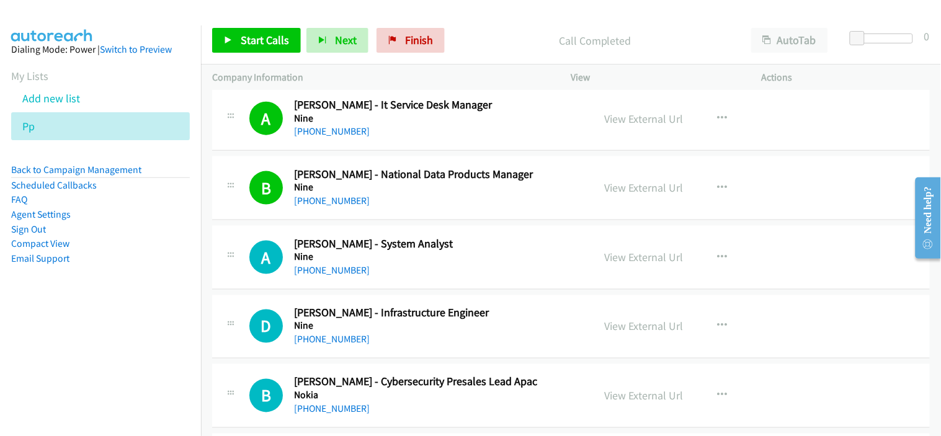
scroll to position [11300, 0]
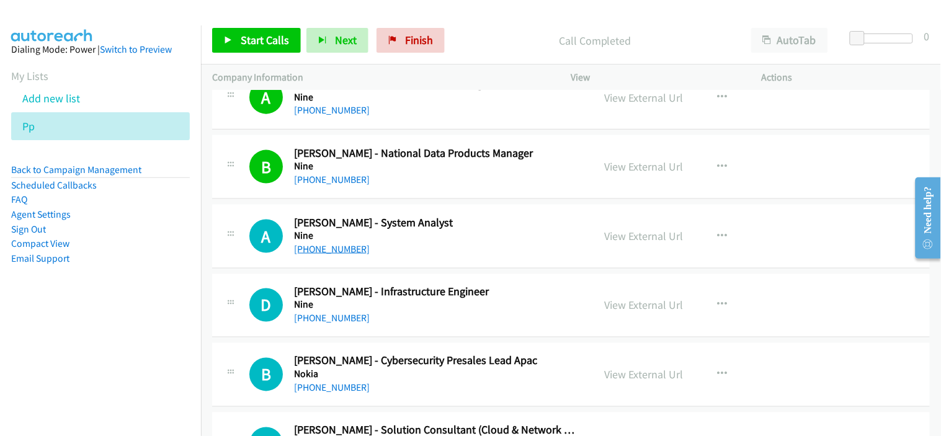
click at [318, 255] on link "[PHONE_NUMBER]" at bounding box center [332, 249] width 76 height 12
click at [279, 47] on span "Start Calls" at bounding box center [265, 40] width 48 height 14
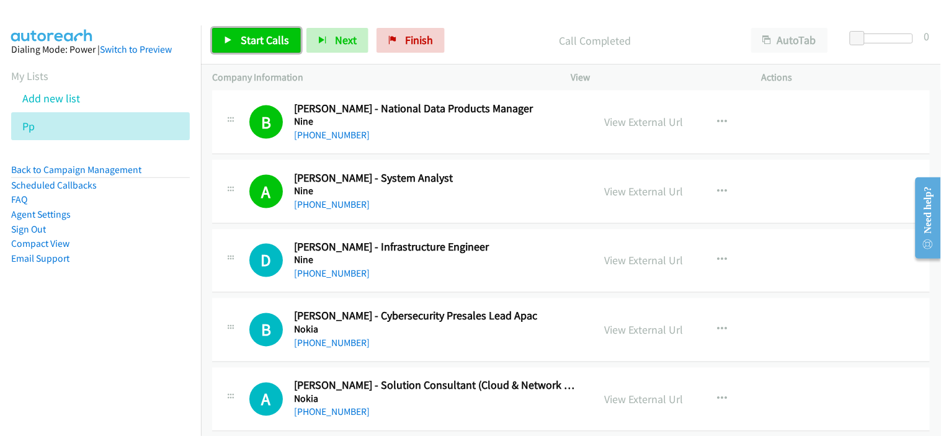
scroll to position [11369, 0]
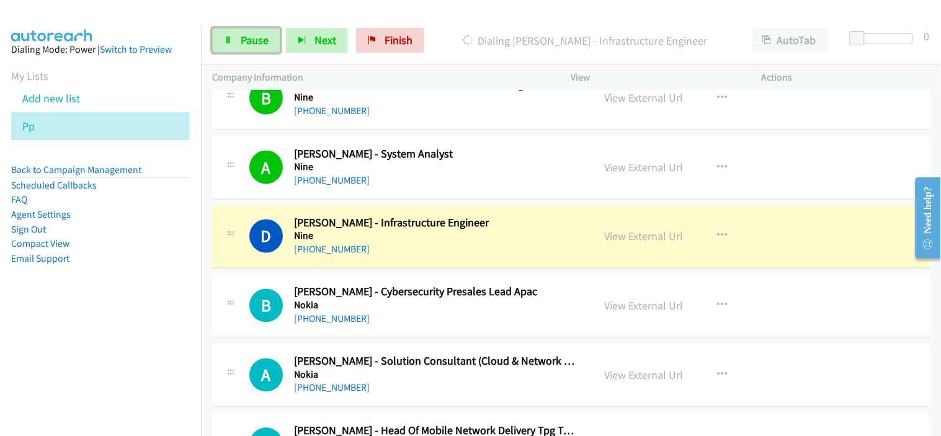
drag, startPoint x: 255, startPoint y: 35, endPoint x: 337, endPoint y: 98, distance: 103.1
click at [254, 35] on span "Pause" at bounding box center [255, 40] width 28 height 14
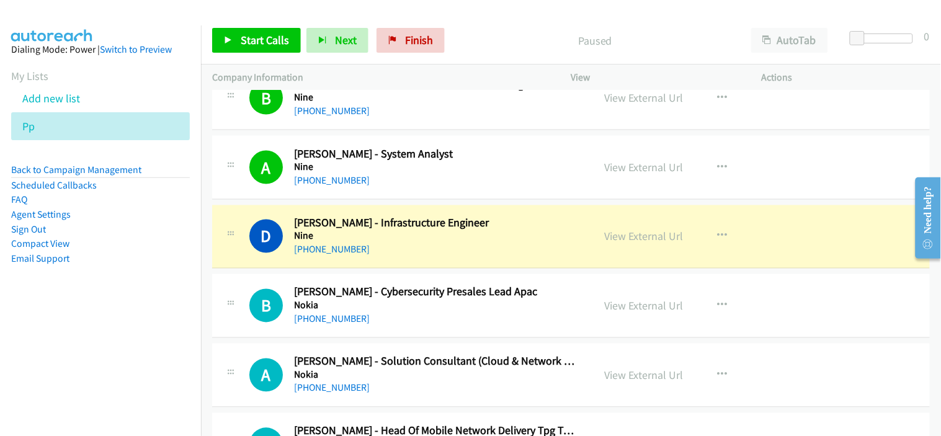
click at [438, 257] on div "[PHONE_NUMBER]" at bounding box center [435, 249] width 283 height 15
click at [622, 244] on link "View External Url" at bounding box center [644, 236] width 79 height 14
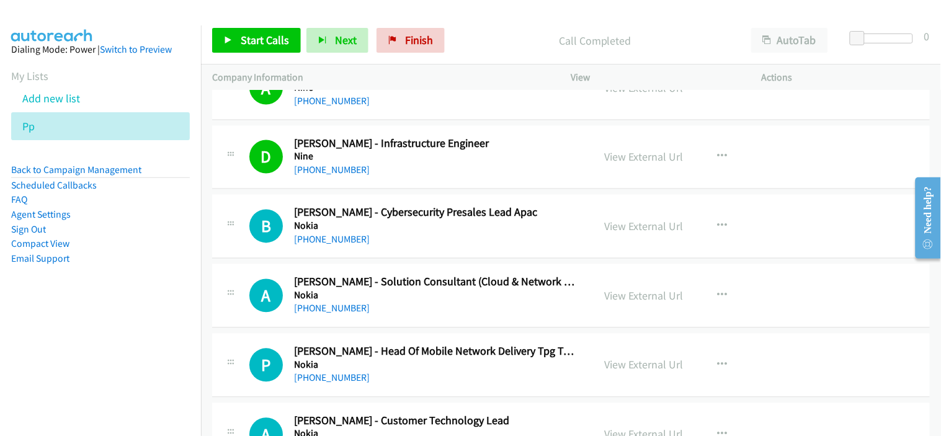
scroll to position [11507, 0]
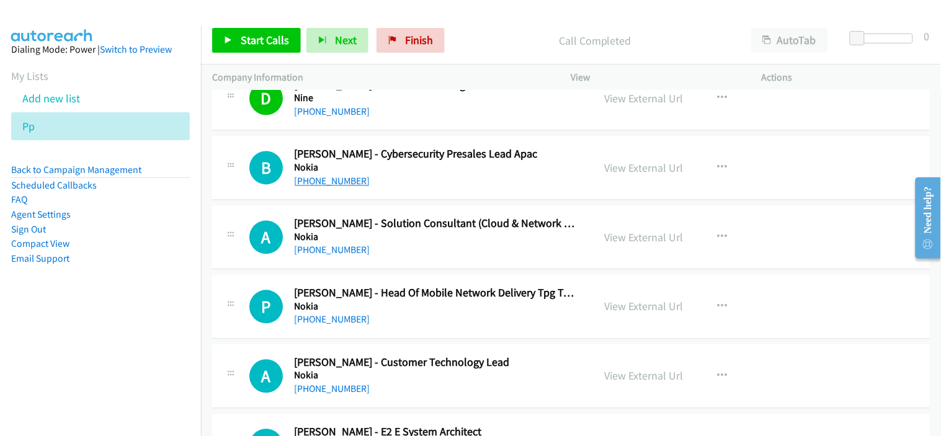
click at [327, 187] on link "[PHONE_NUMBER]" at bounding box center [332, 182] width 76 height 12
drag, startPoint x: 432, startPoint y: 190, endPoint x: 352, endPoint y: 184, distance: 80.3
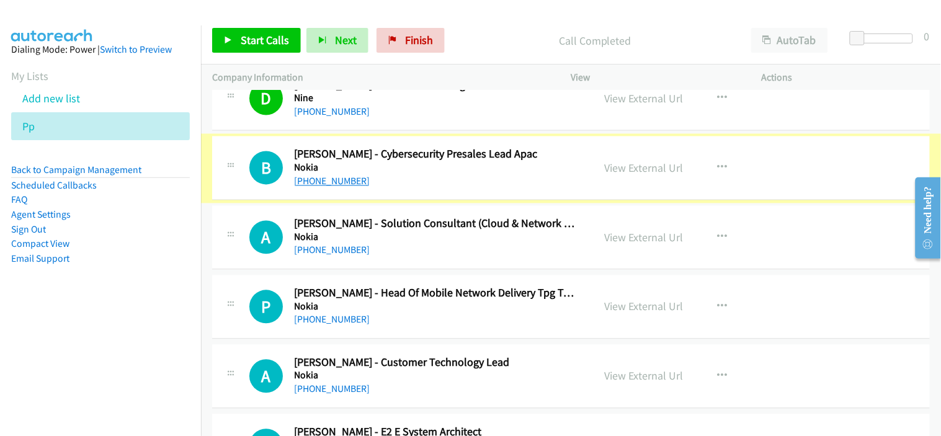
click at [345, 182] on link "[PHONE_NUMBER]" at bounding box center [332, 182] width 76 height 12
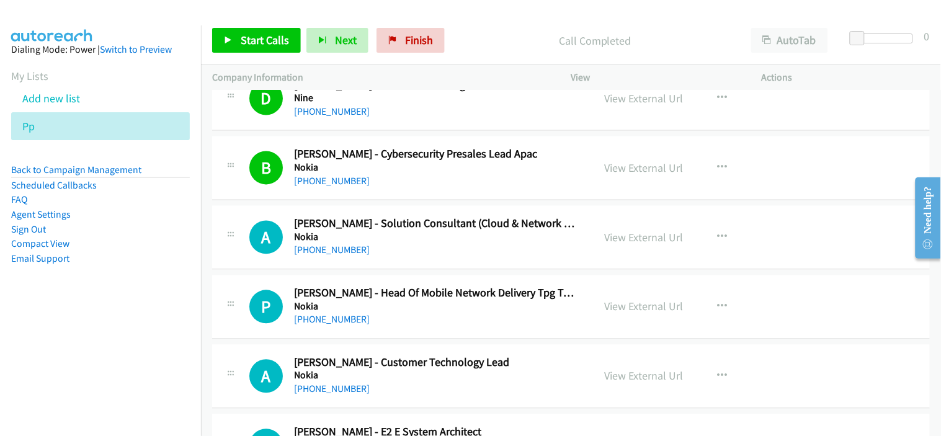
click at [428, 262] on div "A Callback Scheduled [PERSON_NAME] - Solution Consultant (Cloud & Network Servi…" at bounding box center [571, 238] width 718 height 64
click at [343, 256] on link "[PHONE_NUMBER]" at bounding box center [332, 250] width 76 height 12
drag, startPoint x: 407, startPoint y: 252, endPoint x: 389, endPoint y: 253, distance: 18.6
click at [407, 252] on div "[PHONE_NUMBER]" at bounding box center [435, 250] width 283 height 15
click at [331, 253] on link "[PHONE_NUMBER]" at bounding box center [332, 250] width 76 height 12
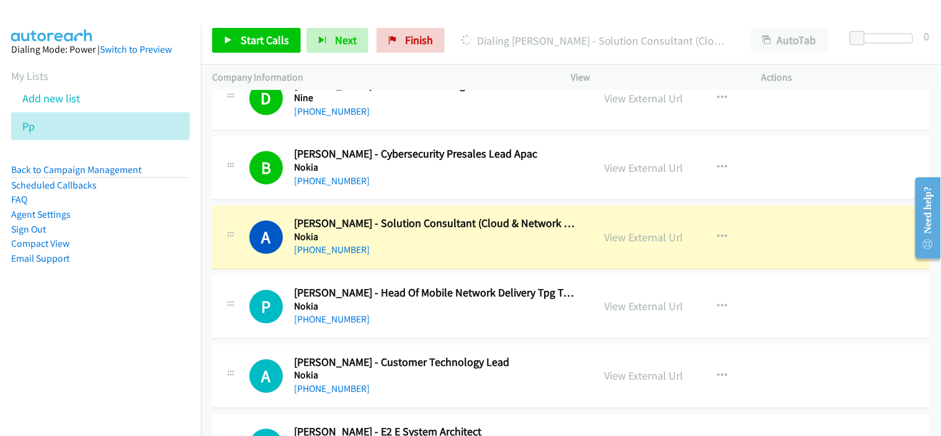
click at [432, 267] on div "A Callback Scheduled [PERSON_NAME] - Solution Consultant (Cloud & Network Servi…" at bounding box center [571, 238] width 718 height 64
click at [643, 245] on link "View External Url" at bounding box center [644, 238] width 79 height 14
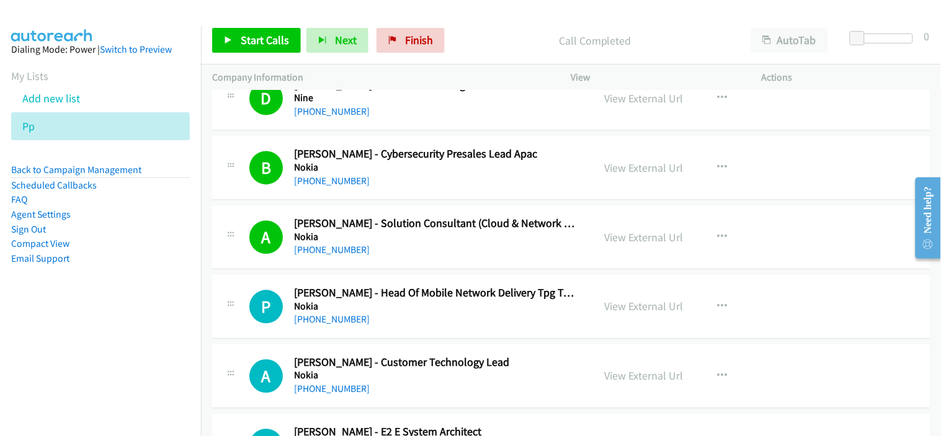
scroll to position [11576, 0]
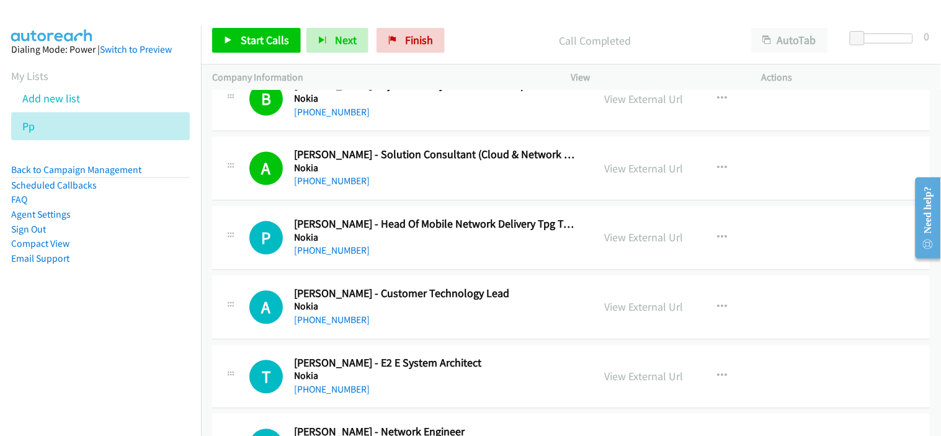
drag, startPoint x: 337, startPoint y: 257, endPoint x: 412, endPoint y: 268, distance: 75.8
click at [350, 257] on link "[PHONE_NUMBER]" at bounding box center [332, 251] width 76 height 12
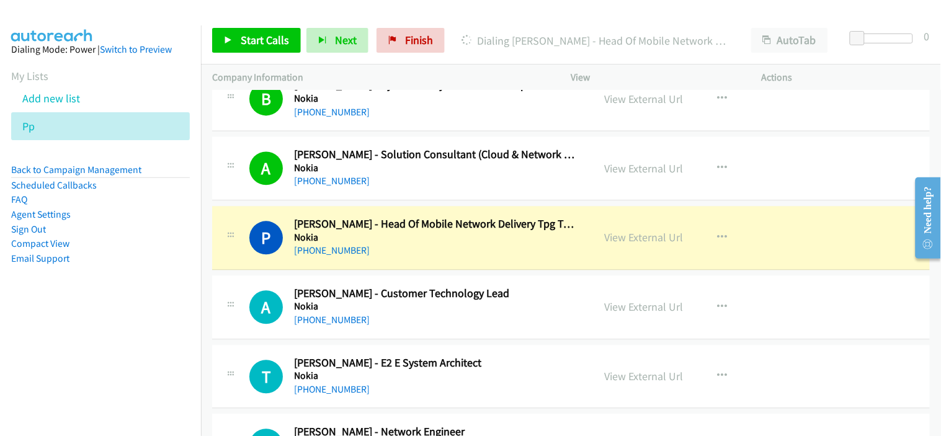
click at [435, 259] on div "[PHONE_NUMBER]" at bounding box center [435, 251] width 283 height 15
click at [624, 245] on link "View External Url" at bounding box center [644, 238] width 79 height 14
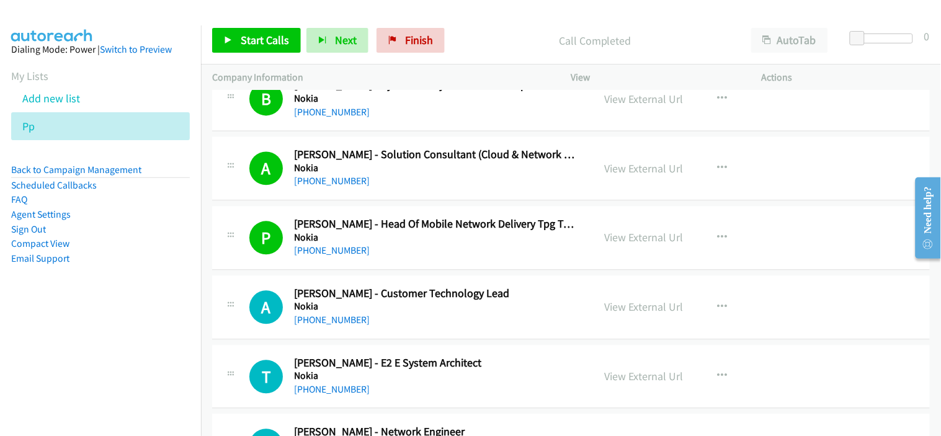
click at [440, 259] on div "[PHONE_NUMBER]" at bounding box center [435, 251] width 283 height 15
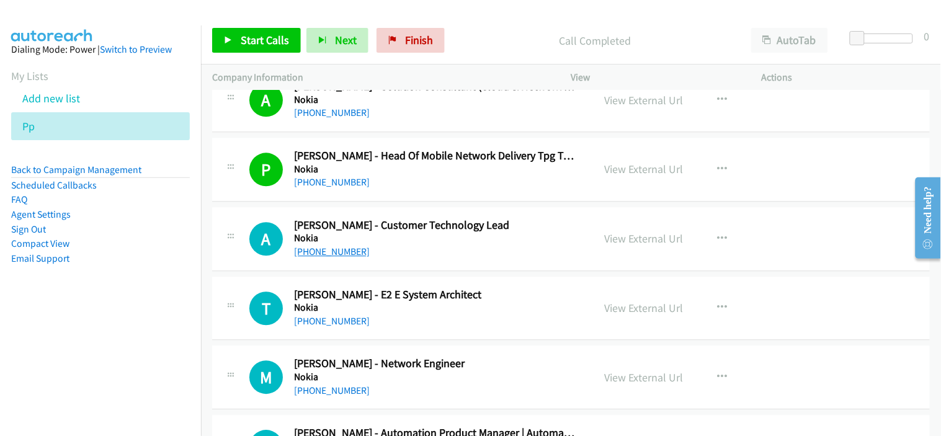
click at [319, 257] on link "[PHONE_NUMBER]" at bounding box center [332, 252] width 76 height 12
drag, startPoint x: 455, startPoint y: 256, endPoint x: 373, endPoint y: 168, distance: 120.7
click at [455, 256] on div "[PHONE_NUMBER]" at bounding box center [435, 251] width 283 height 15
click at [399, 259] on div "[PHONE_NUMBER]" at bounding box center [435, 251] width 283 height 15
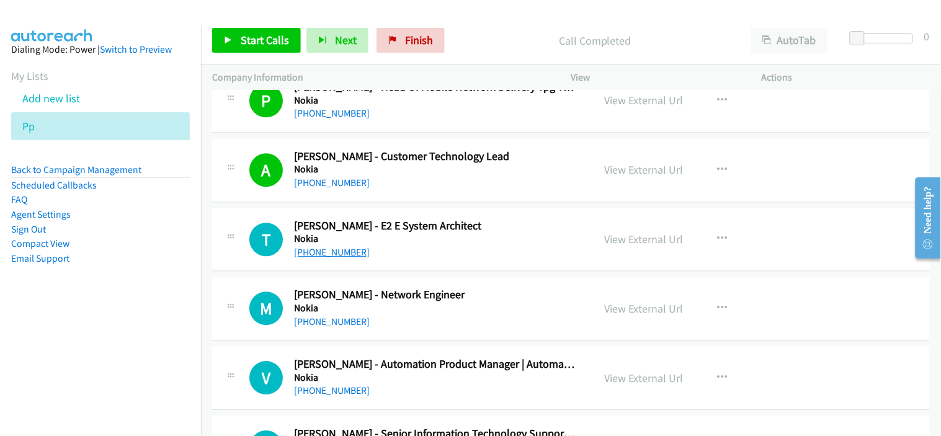
click at [346, 258] on link "[PHONE_NUMBER]" at bounding box center [332, 252] width 76 height 12
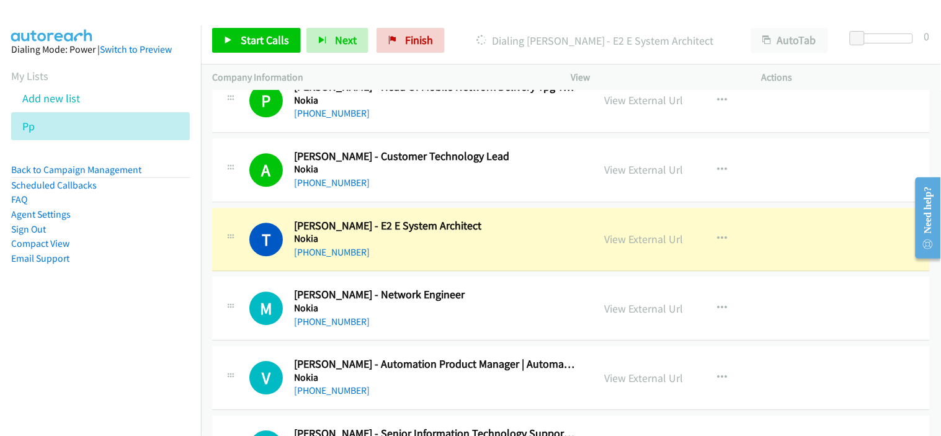
click at [461, 260] on div "[PHONE_NUMBER]" at bounding box center [435, 252] width 283 height 15
drag, startPoint x: 404, startPoint y: 255, endPoint x: 445, endPoint y: 251, distance: 41.2
click at [404, 255] on div "[PHONE_NUMBER]" at bounding box center [435, 252] width 283 height 15
click at [621, 242] on link "View External Url" at bounding box center [644, 239] width 79 height 14
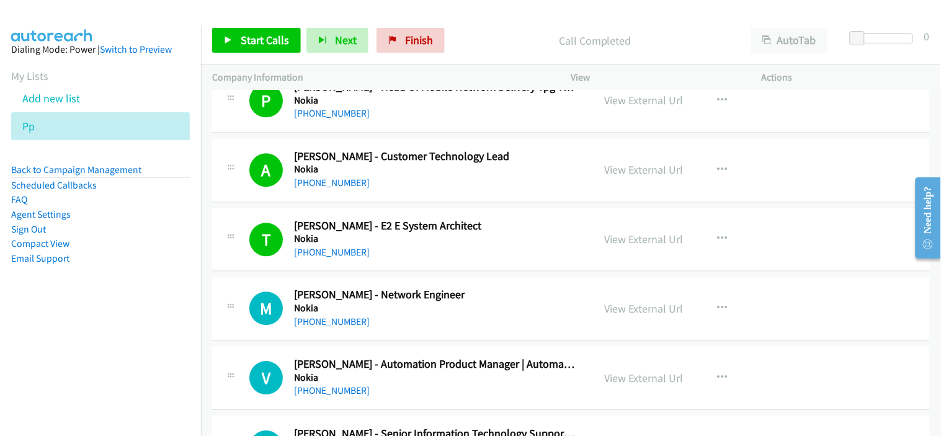
drag, startPoint x: 438, startPoint y: 257, endPoint x: 424, endPoint y: 252, distance: 15.1
click at [438, 257] on div "[PHONE_NUMBER]" at bounding box center [435, 252] width 283 height 15
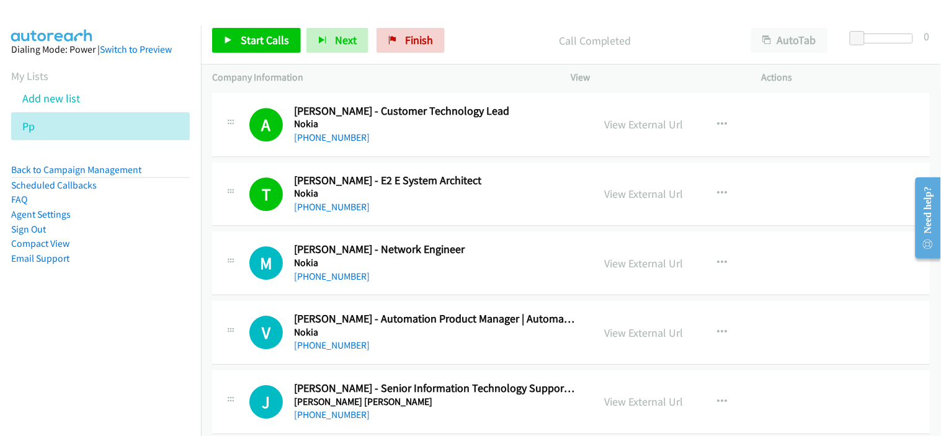
scroll to position [11783, 0]
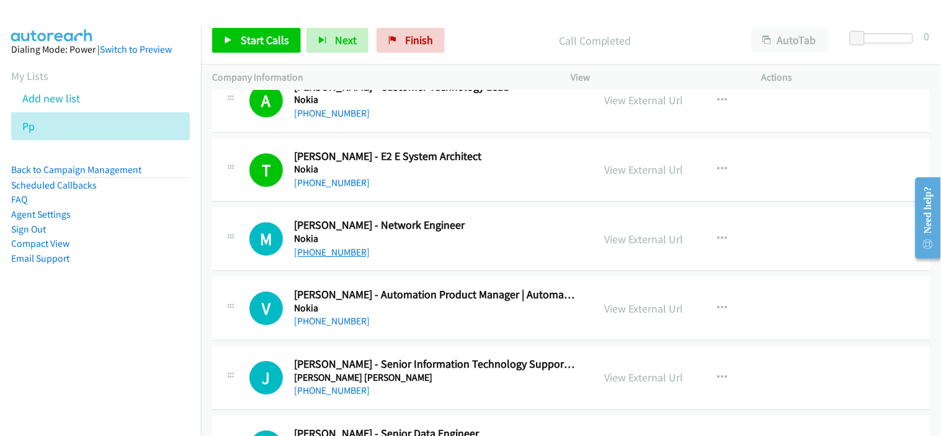
click at [351, 253] on link "[PHONE_NUMBER]" at bounding box center [332, 252] width 76 height 12
drag, startPoint x: 324, startPoint y: 322, endPoint x: 451, endPoint y: 315, distance: 126.7
click at [324, 322] on link "[PHONE_NUMBER]" at bounding box center [332, 321] width 76 height 12
click at [420, 320] on div "[PHONE_NUMBER]" at bounding box center [435, 321] width 283 height 15
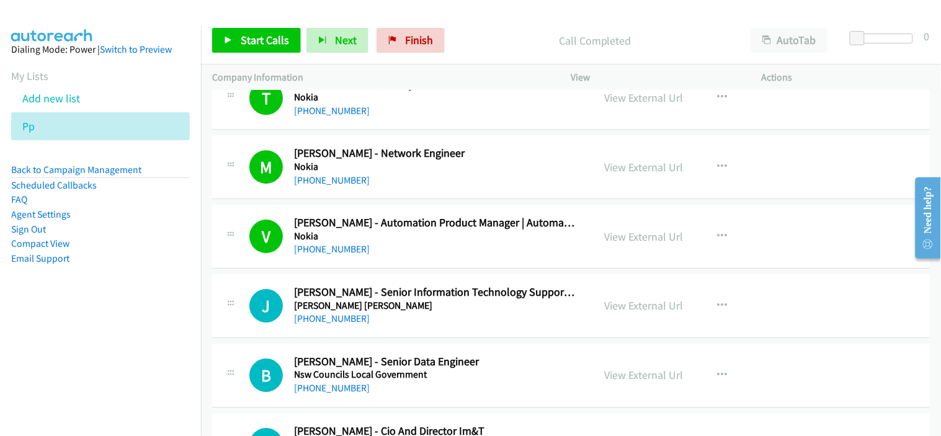
scroll to position [11920, 0]
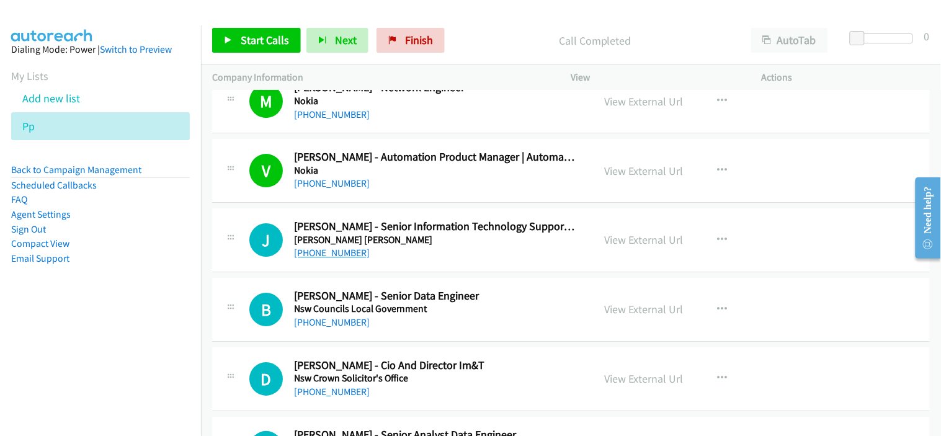
click at [351, 259] on link "[PHONE_NUMBER]" at bounding box center [332, 253] width 76 height 12
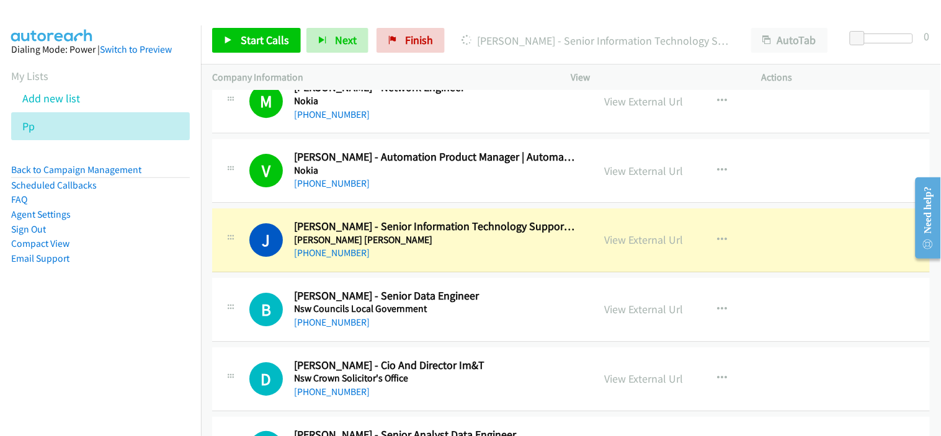
drag, startPoint x: 433, startPoint y: 256, endPoint x: 463, endPoint y: 255, distance: 29.8
click at [433, 256] on div "[PHONE_NUMBER]" at bounding box center [435, 253] width 283 height 15
click at [647, 247] on link "View External Url" at bounding box center [644, 240] width 79 height 14
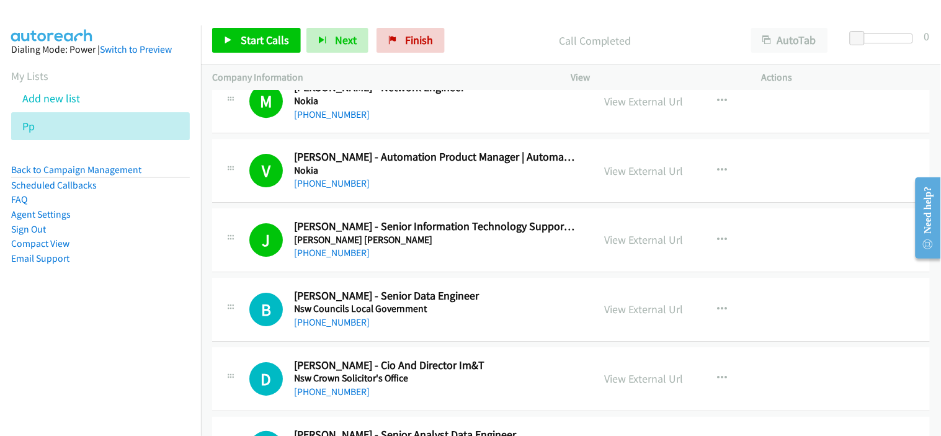
scroll to position [11989, 0]
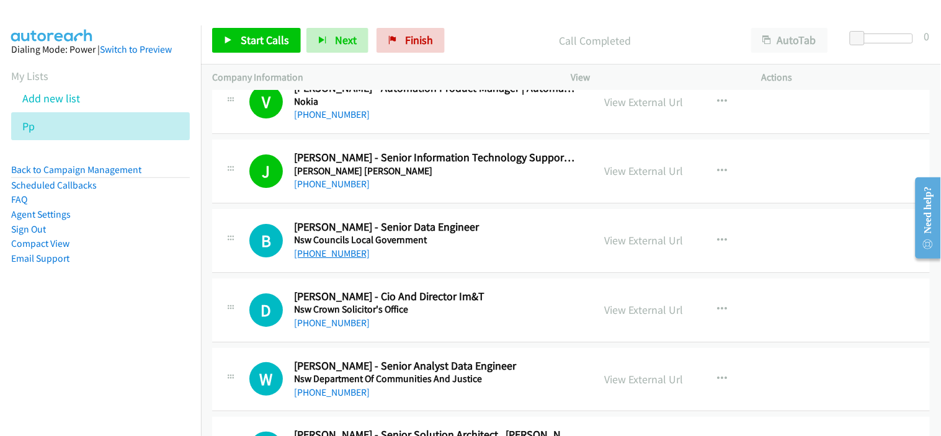
click at [335, 259] on link "[PHONE_NUMBER]" at bounding box center [332, 253] width 76 height 12
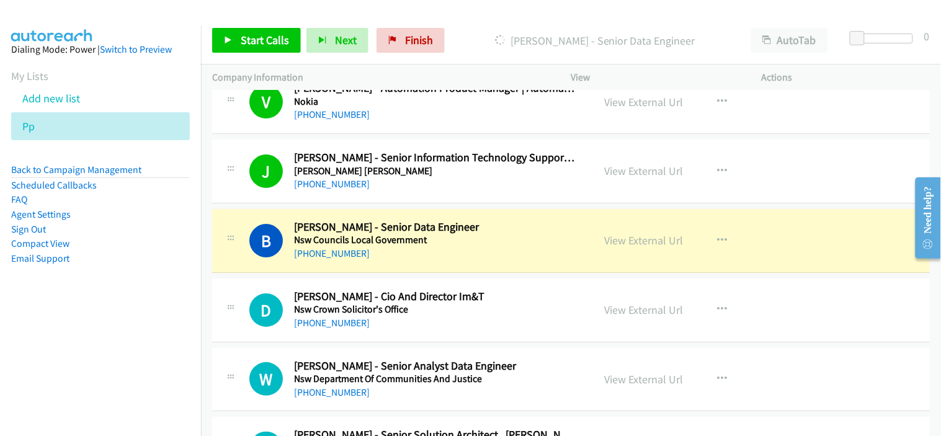
drag, startPoint x: 445, startPoint y: 256, endPoint x: 487, endPoint y: 256, distance: 42.2
click at [445, 256] on div "[PHONE_NUMBER]" at bounding box center [435, 253] width 283 height 15
click at [621, 242] on link "View External Url" at bounding box center [644, 240] width 79 height 14
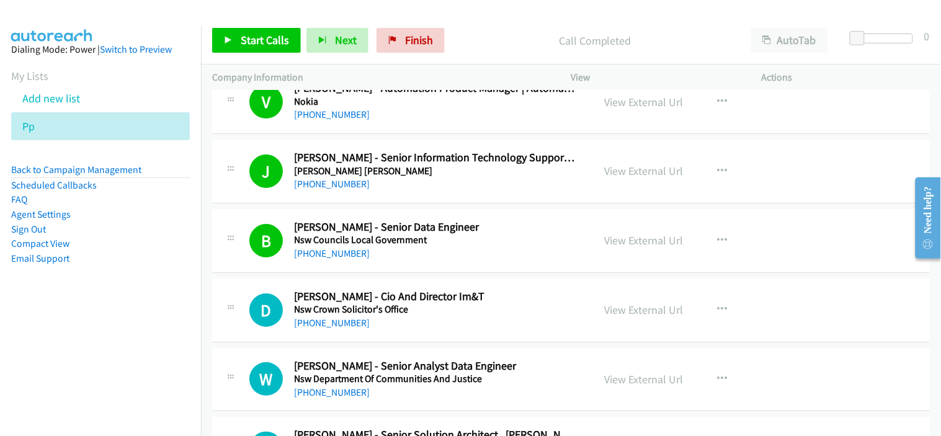
scroll to position [12058, 0]
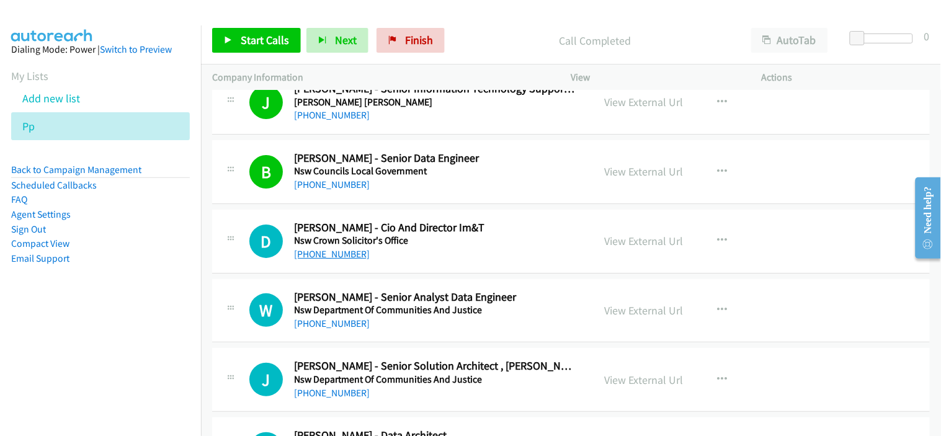
click at [337, 260] on link "[PHONE_NUMBER]" at bounding box center [332, 254] width 76 height 12
click at [398, 262] on div "[PHONE_NUMBER]" at bounding box center [435, 254] width 283 height 15
click at [311, 259] on link "[PHONE_NUMBER]" at bounding box center [332, 254] width 76 height 12
drag, startPoint x: 405, startPoint y: 329, endPoint x: 405, endPoint y: 307, distance: 21.7
click at [405, 329] on div "[PHONE_NUMBER]" at bounding box center [435, 323] width 283 height 15
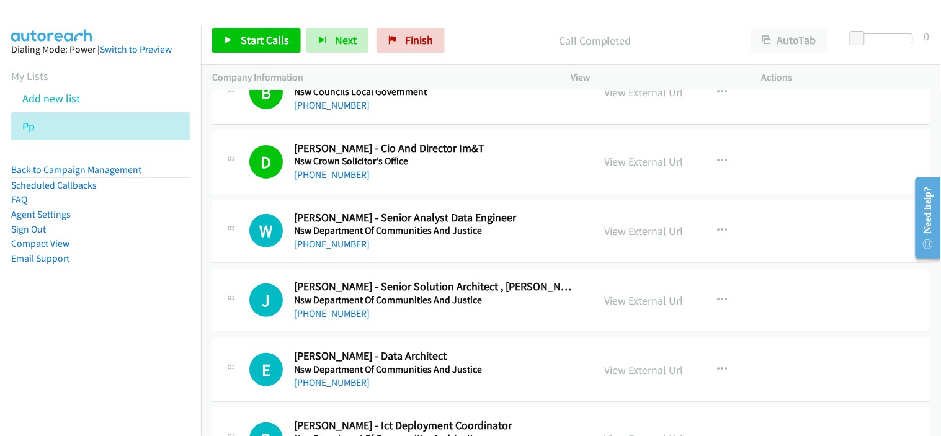
scroll to position [12196, 0]
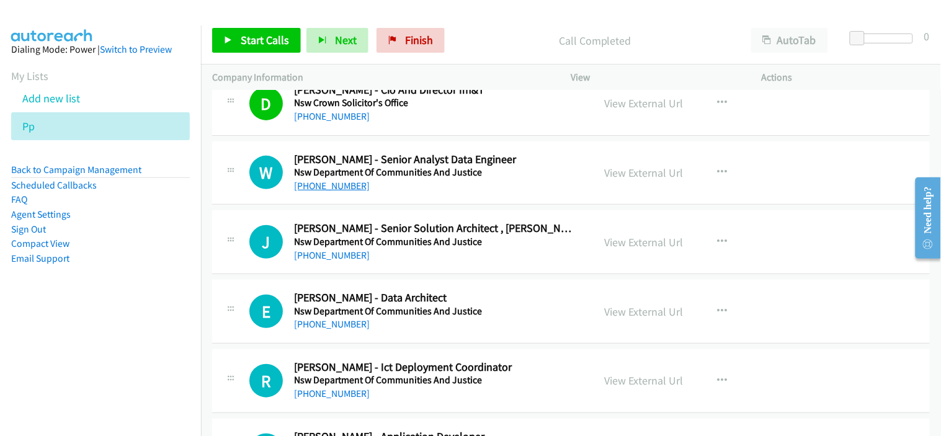
click at [336, 192] on link "[PHONE_NUMBER]" at bounding box center [332, 186] width 76 height 12
click at [400, 263] on div "[PHONE_NUMBER]" at bounding box center [435, 255] width 283 height 15
drag, startPoint x: 339, startPoint y: 262, endPoint x: 394, endPoint y: 263, distance: 54.6
click at [339, 261] on link "[PHONE_NUMBER]" at bounding box center [332, 255] width 76 height 12
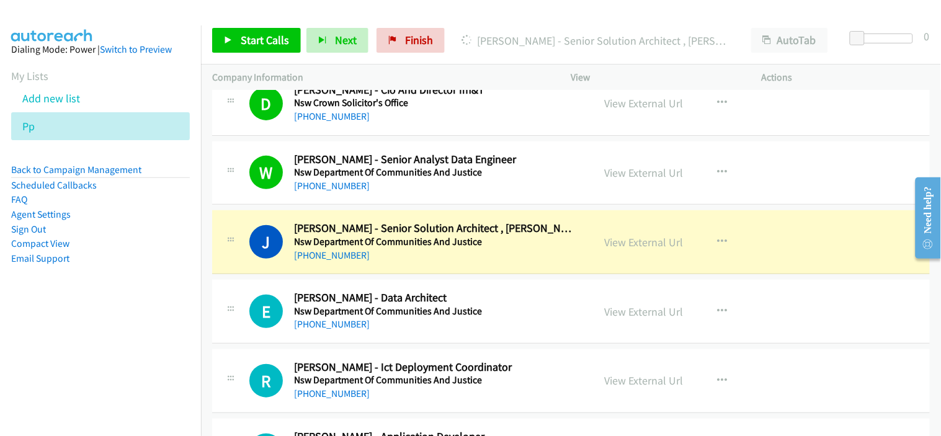
scroll to position [12265, 0]
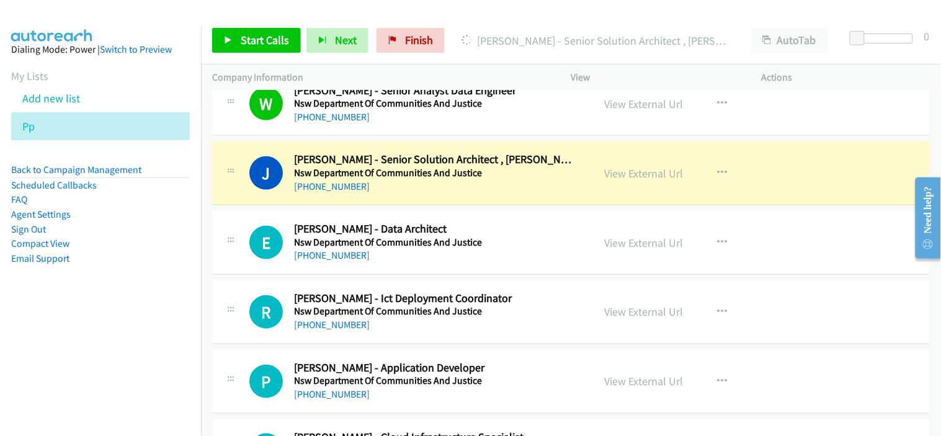
click at [349, 260] on link "[PHONE_NUMBER]" at bounding box center [332, 255] width 76 height 12
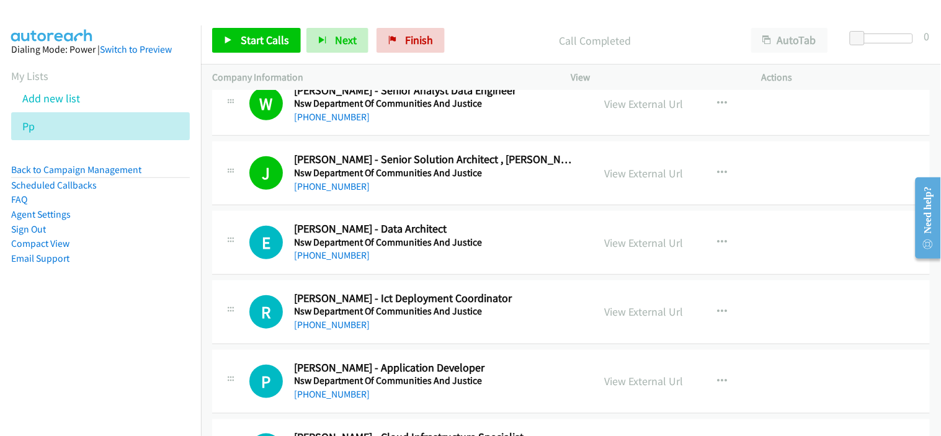
drag, startPoint x: 340, startPoint y: 261, endPoint x: 464, endPoint y: 276, distance: 124.9
click at [340, 261] on link "[PHONE_NUMBER]" at bounding box center [332, 255] width 76 height 12
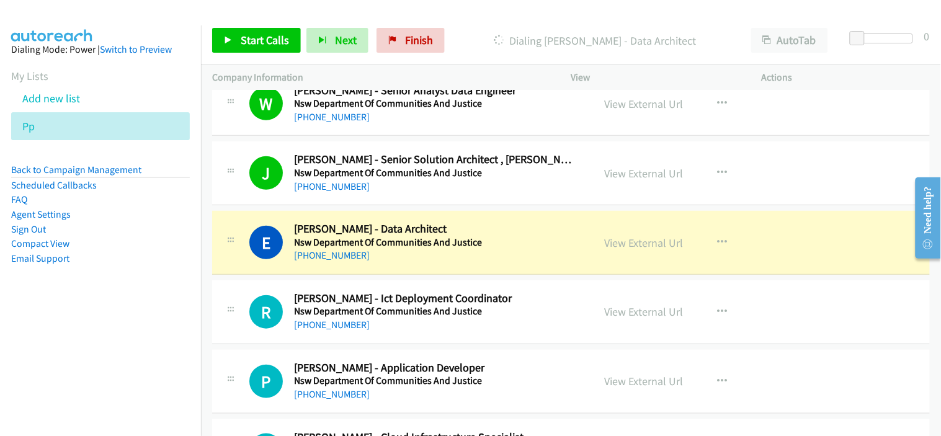
drag, startPoint x: 450, startPoint y: 273, endPoint x: 519, endPoint y: 277, distance: 68.9
click at [450, 273] on div "E Callback Scheduled [PERSON_NAME] - Data Architect Nsw Department Of Communiti…" at bounding box center [571, 243] width 718 height 64
click at [647, 249] on link "View External Url" at bounding box center [644, 243] width 79 height 14
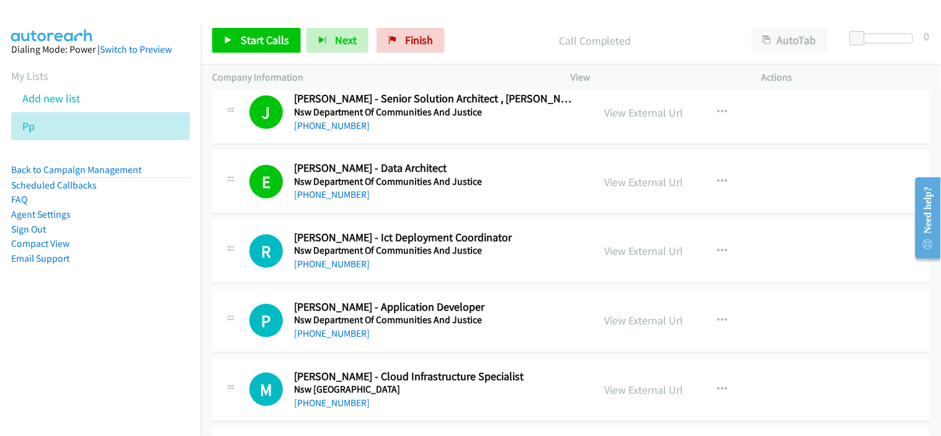
scroll to position [12333, 0]
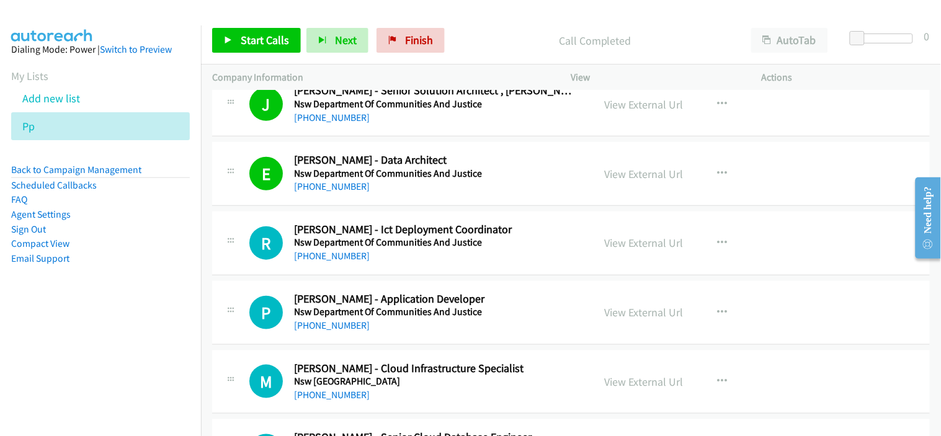
drag, startPoint x: 350, startPoint y: 263, endPoint x: 463, endPoint y: 273, distance: 113.4
click at [350, 262] on link "[PHONE_NUMBER]" at bounding box center [332, 256] width 76 height 12
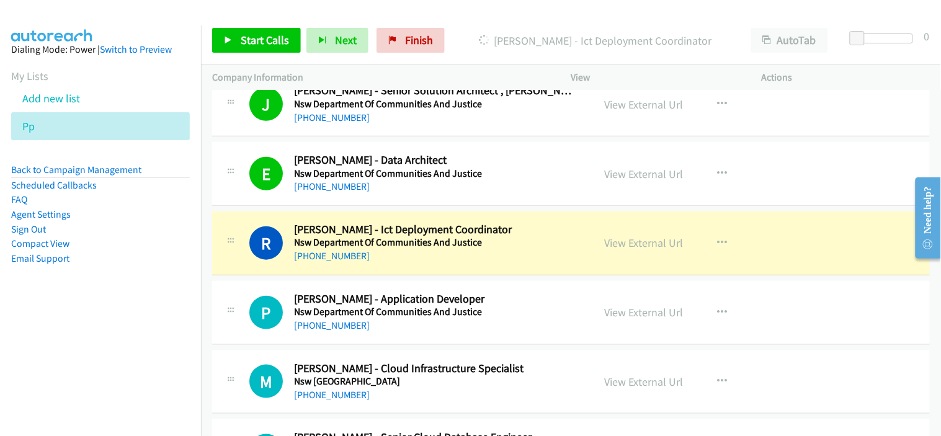
click at [453, 264] on div "[PHONE_NUMBER]" at bounding box center [435, 256] width 283 height 15
click at [637, 250] on link "View External Url" at bounding box center [644, 243] width 79 height 14
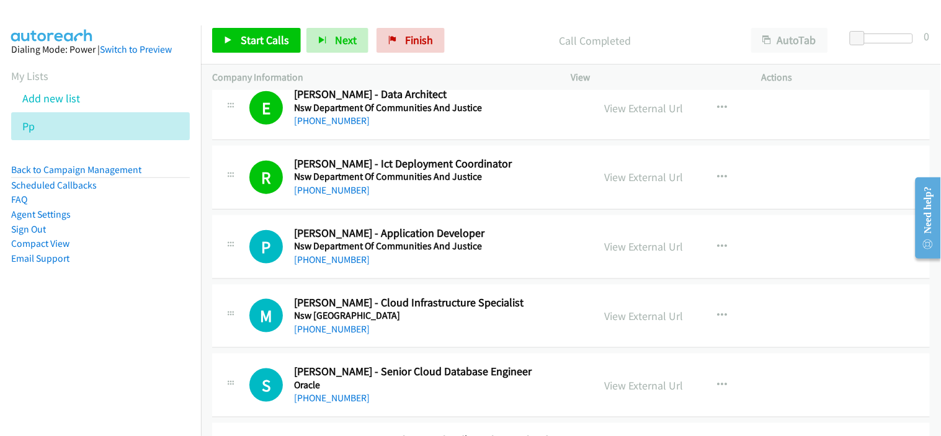
scroll to position [12472, 0]
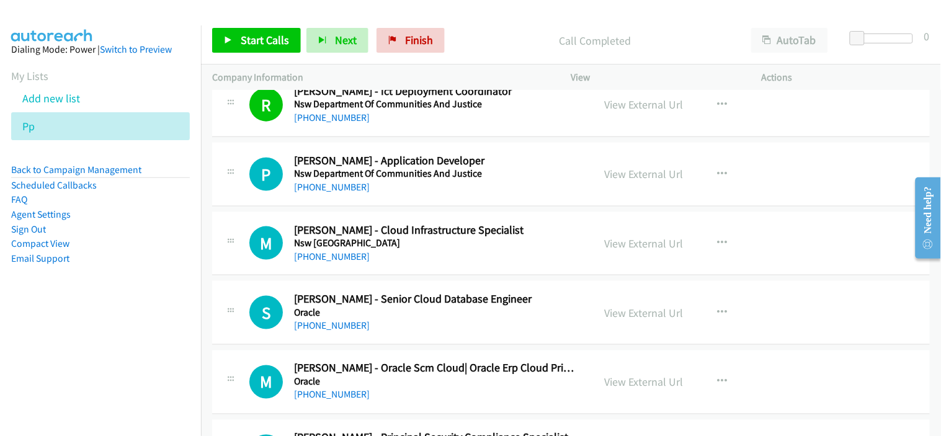
drag, startPoint x: 339, startPoint y: 194, endPoint x: 430, endPoint y: 220, distance: 95.2
click at [339, 193] on link "[PHONE_NUMBER]" at bounding box center [332, 187] width 76 height 12
click at [339, 259] on link "[PHONE_NUMBER]" at bounding box center [332, 257] width 76 height 12
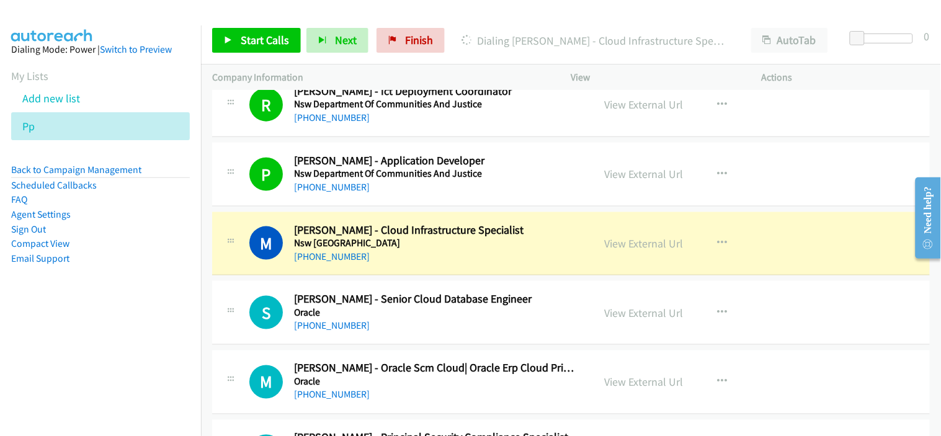
click at [414, 255] on div "[PHONE_NUMBER]" at bounding box center [435, 256] width 283 height 15
click at [629, 246] on link "View External Url" at bounding box center [644, 243] width 79 height 14
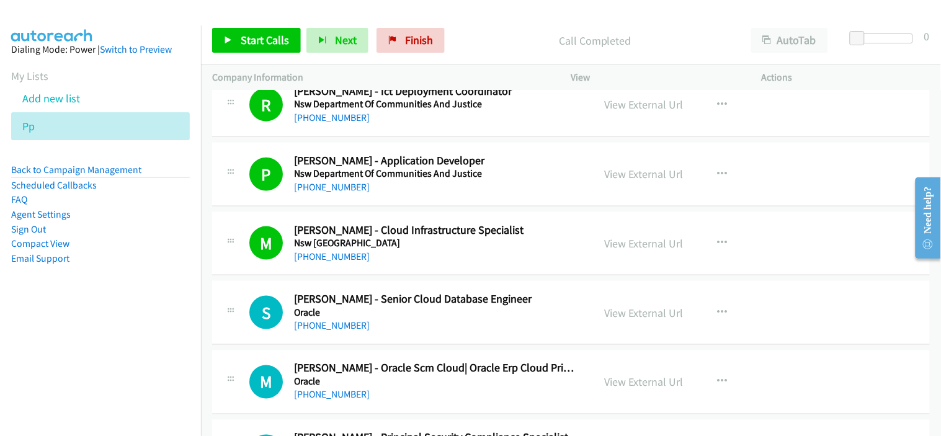
click at [419, 205] on div "P Callback Scheduled [PERSON_NAME] - Application Developer Nsw Department Of Co…" at bounding box center [571, 175] width 718 height 64
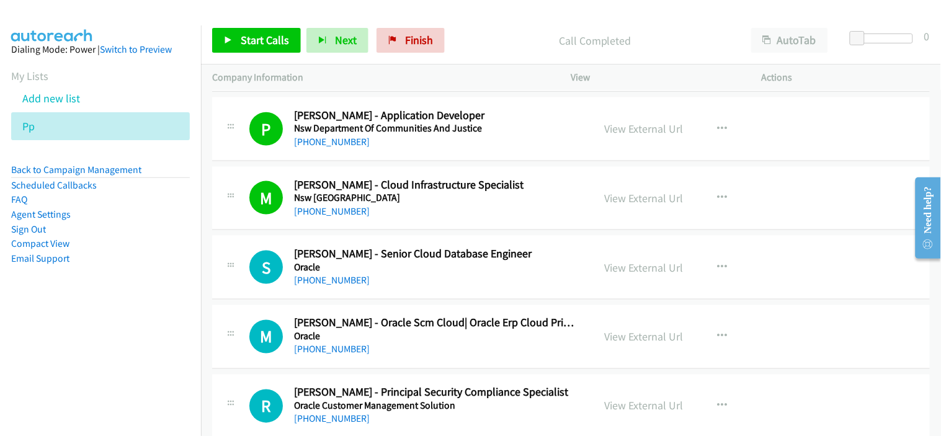
scroll to position [12541, 0]
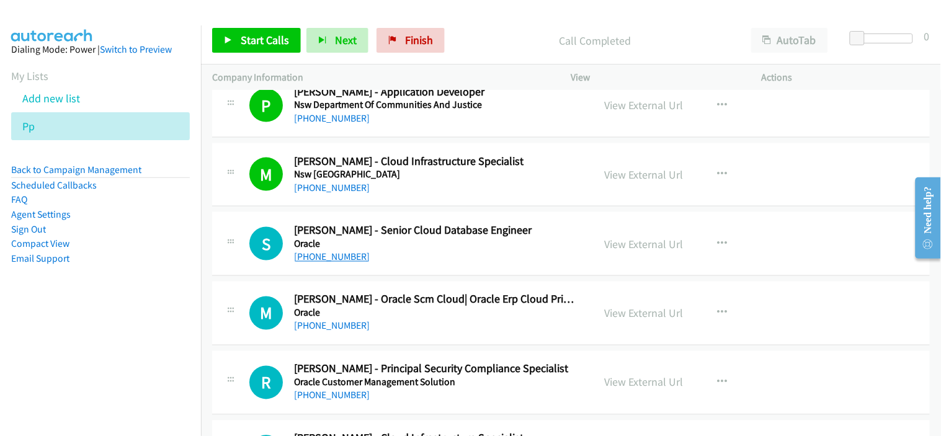
click at [321, 262] on link "[PHONE_NUMBER]" at bounding box center [332, 257] width 76 height 12
drag, startPoint x: 412, startPoint y: 257, endPoint x: 393, endPoint y: 269, distance: 22.9
click at [412, 257] on div "[PHONE_NUMBER]" at bounding box center [435, 257] width 283 height 15
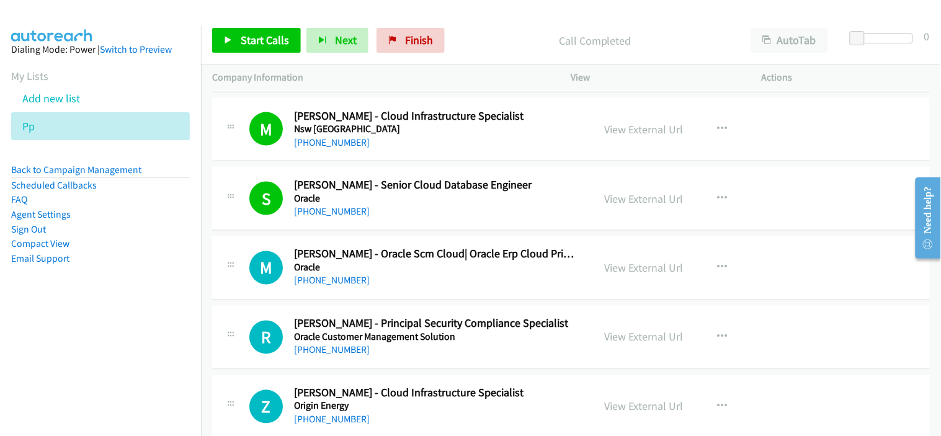
scroll to position [12609, 0]
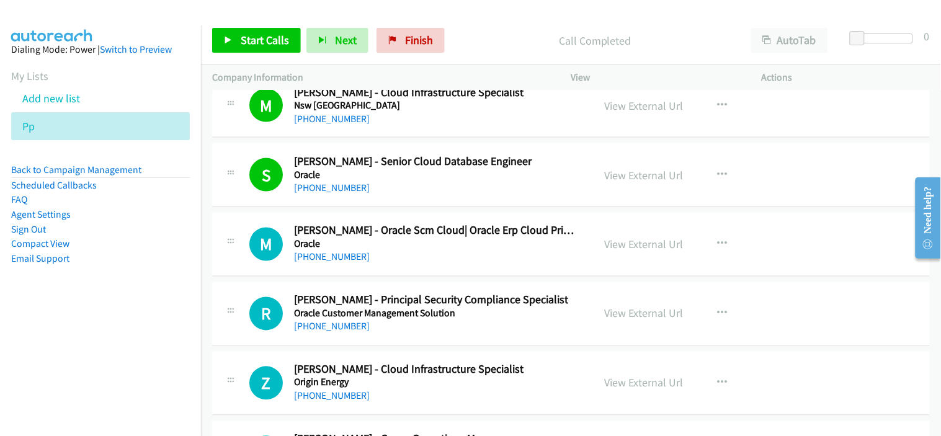
drag, startPoint x: 349, startPoint y: 260, endPoint x: 447, endPoint y: 286, distance: 101.2
click at [349, 260] on link "[PHONE_NUMBER]" at bounding box center [332, 257] width 76 height 12
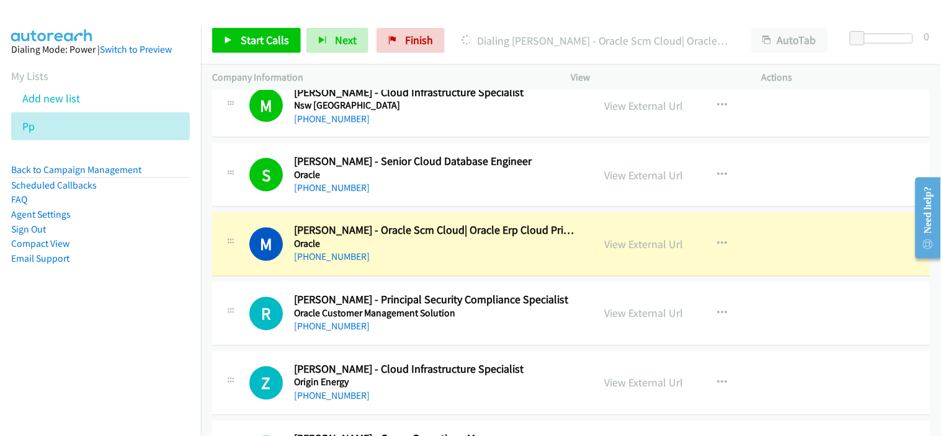
scroll to position [12678, 0]
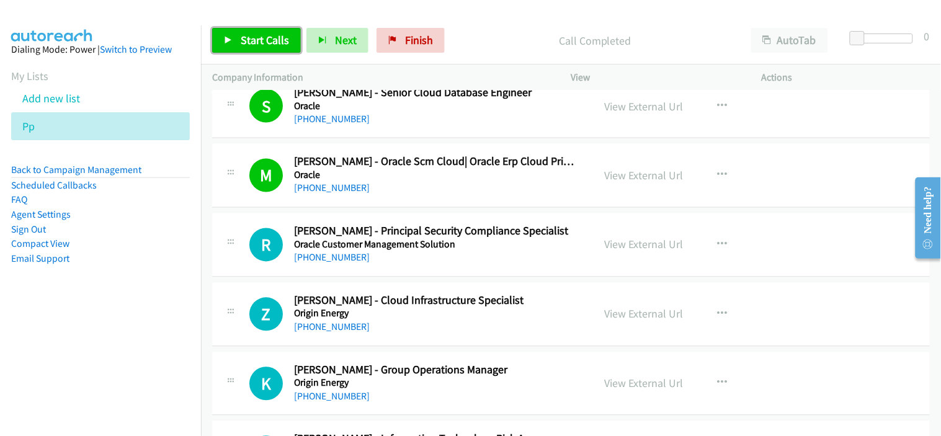
click at [270, 39] on span "Start Calls" at bounding box center [265, 40] width 48 height 14
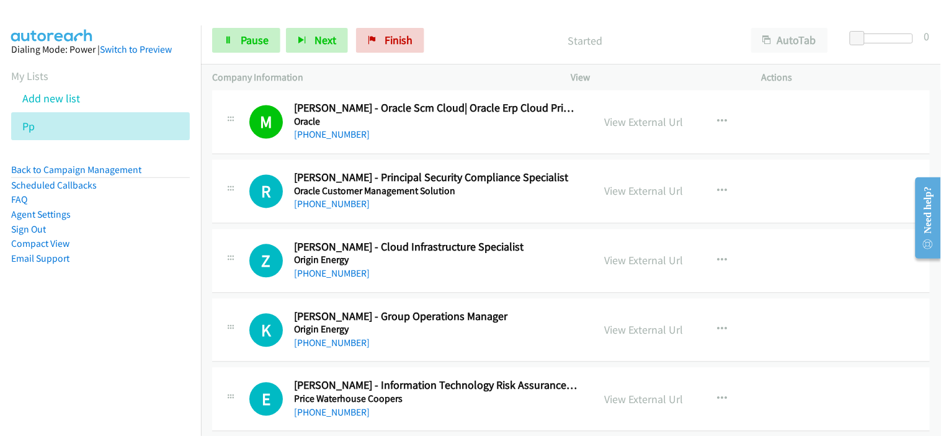
scroll to position [12747, 0]
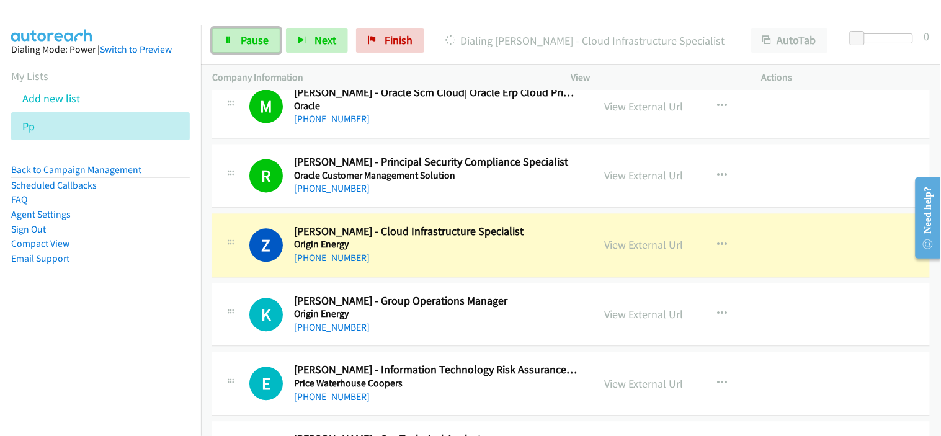
drag, startPoint x: 244, startPoint y: 38, endPoint x: 277, endPoint y: 60, distance: 38.5
click at [244, 38] on span "Pause" at bounding box center [255, 40] width 28 height 14
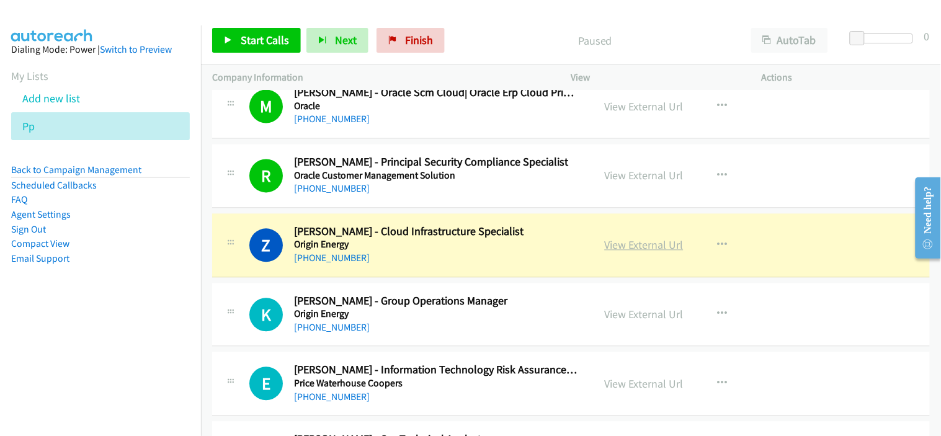
click at [649, 252] on link "View External Url" at bounding box center [644, 245] width 79 height 14
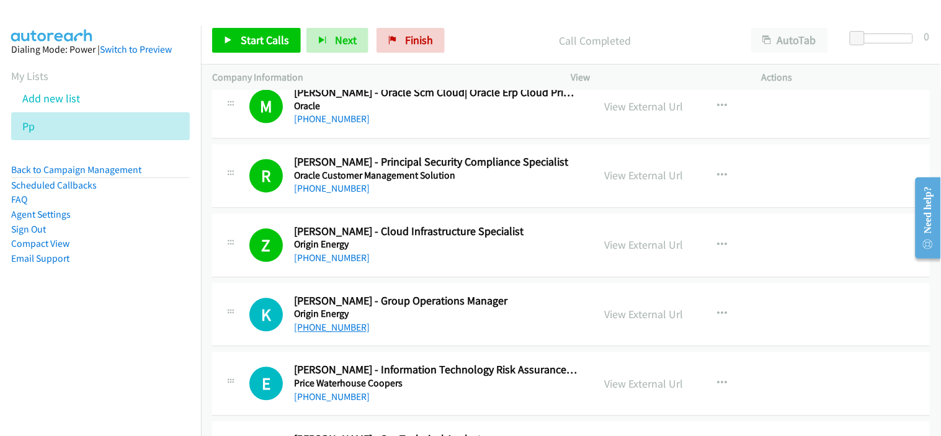
scroll to position [12816, 0]
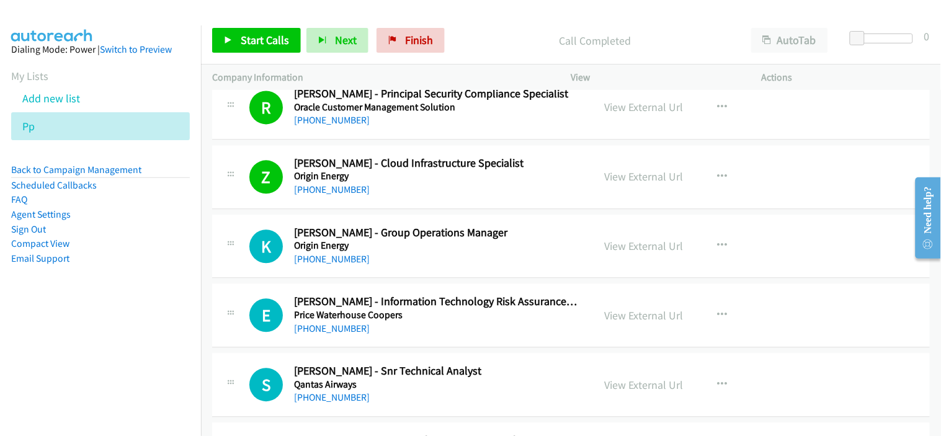
drag, startPoint x: 325, startPoint y: 263, endPoint x: 401, endPoint y: 273, distance: 76.9
click at [325, 263] on link "[PHONE_NUMBER]" at bounding box center [332, 259] width 76 height 12
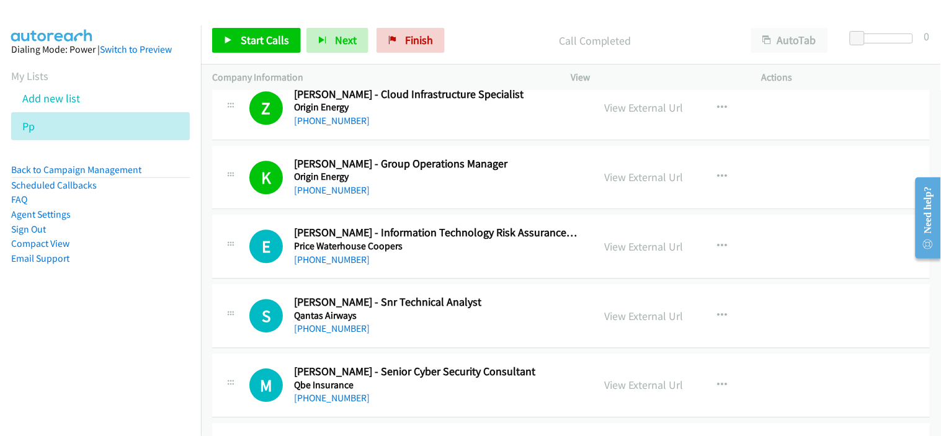
drag, startPoint x: 340, startPoint y: 267, endPoint x: 368, endPoint y: 267, distance: 27.9
click at [340, 265] on link "[PHONE_NUMBER]" at bounding box center [332, 260] width 76 height 12
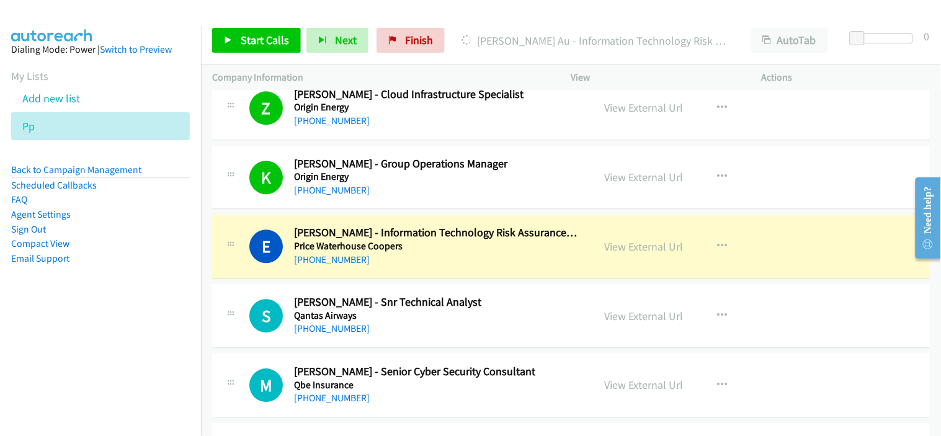
click at [420, 259] on div "[PHONE_NUMBER]" at bounding box center [435, 259] width 283 height 15
click at [636, 252] on link "View External Url" at bounding box center [644, 246] width 79 height 14
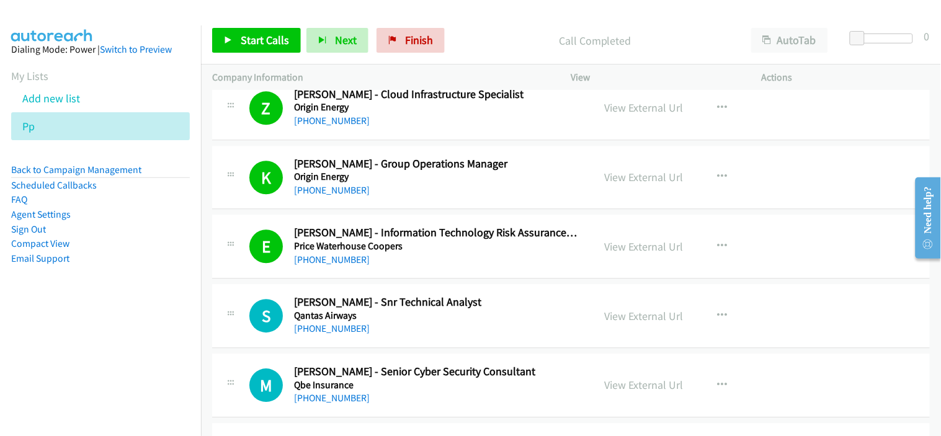
scroll to position [12954, 0]
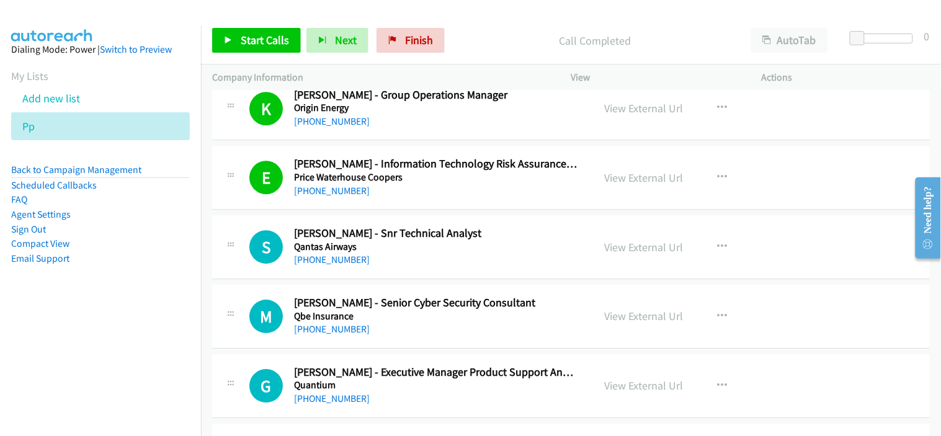
drag, startPoint x: 352, startPoint y: 262, endPoint x: 424, endPoint y: 269, distance: 72.9
click at [352, 262] on link "[PHONE_NUMBER]" at bounding box center [332, 260] width 76 height 12
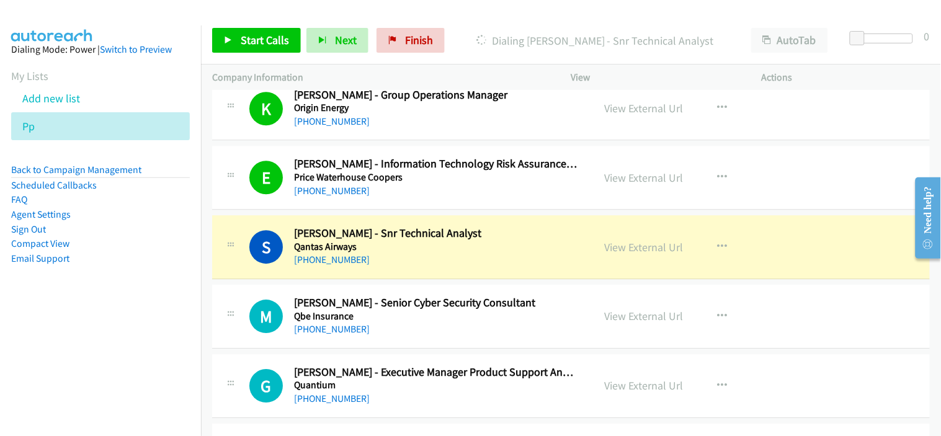
click at [384, 334] on div "[PHONE_NUMBER]" at bounding box center [435, 329] width 283 height 15
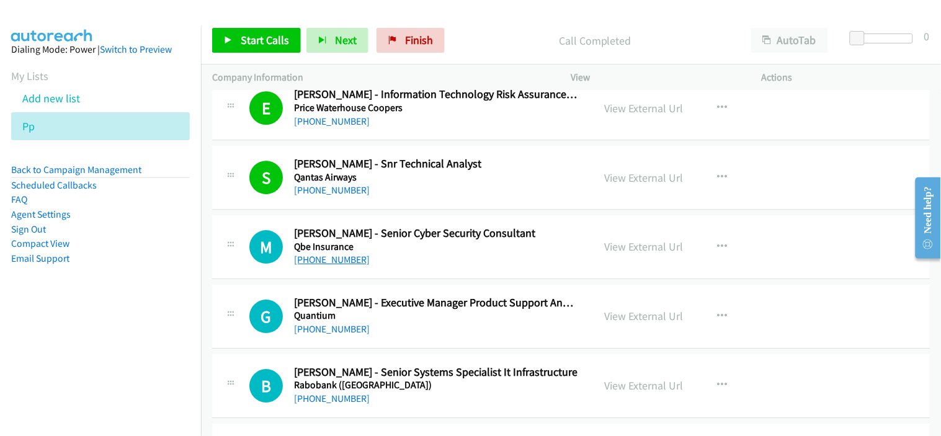
click at [342, 265] on link "[PHONE_NUMBER]" at bounding box center [332, 260] width 76 height 12
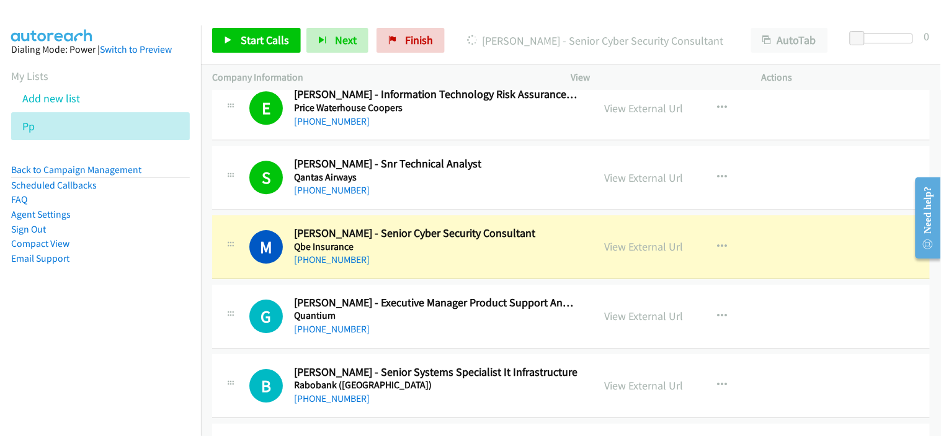
click at [404, 333] on div "[PHONE_NUMBER]" at bounding box center [435, 329] width 283 height 15
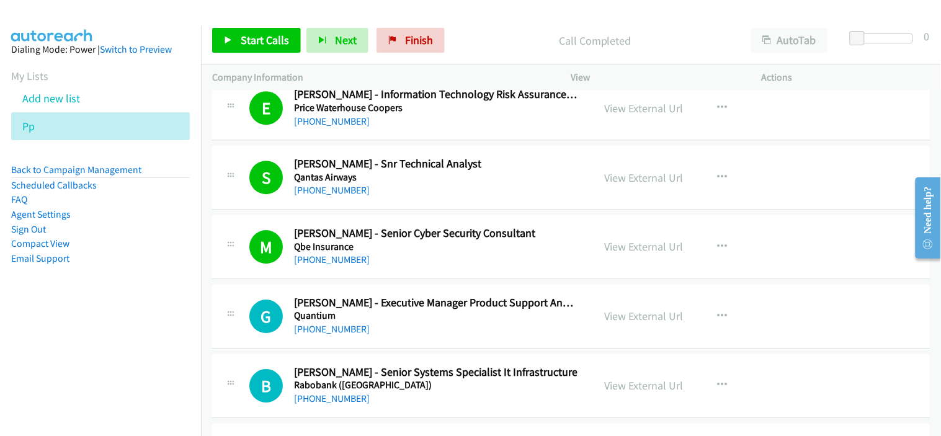
scroll to position [13161, 0]
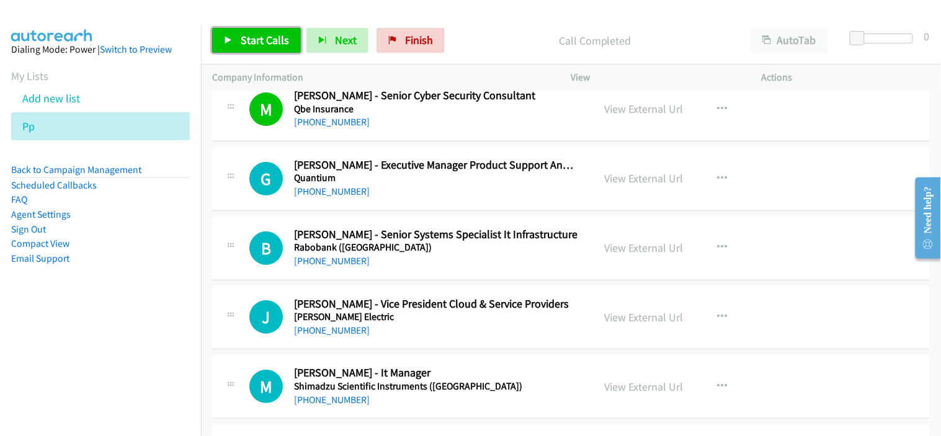
click at [245, 38] on span "Start Calls" at bounding box center [265, 40] width 48 height 14
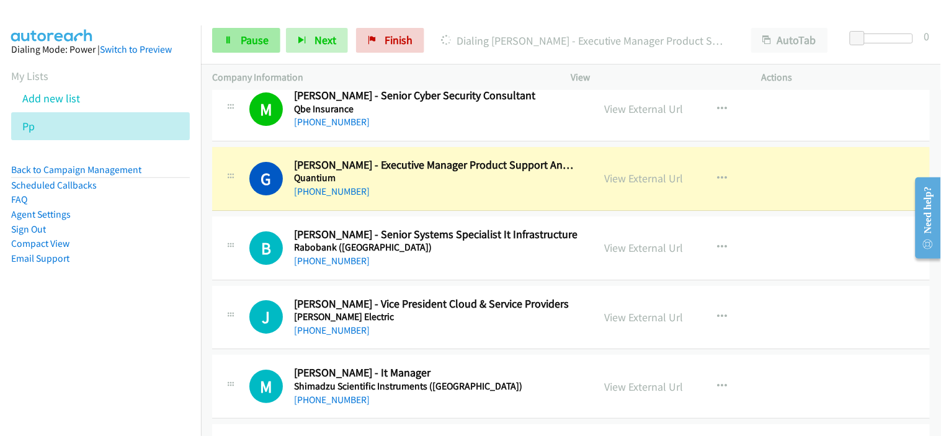
drag, startPoint x: 415, startPoint y: 193, endPoint x: 258, endPoint y: 50, distance: 212.9
click at [415, 193] on div "[PHONE_NUMBER]" at bounding box center [435, 191] width 283 height 15
click at [258, 50] on link "Pause" at bounding box center [246, 40] width 68 height 25
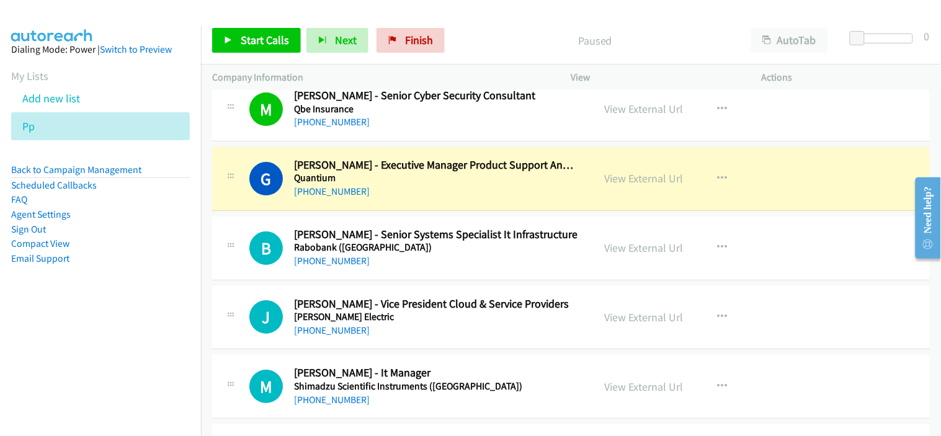
click at [638, 187] on div "View External Url" at bounding box center [644, 178] width 79 height 17
click at [642, 184] on link "View External Url" at bounding box center [644, 178] width 79 height 14
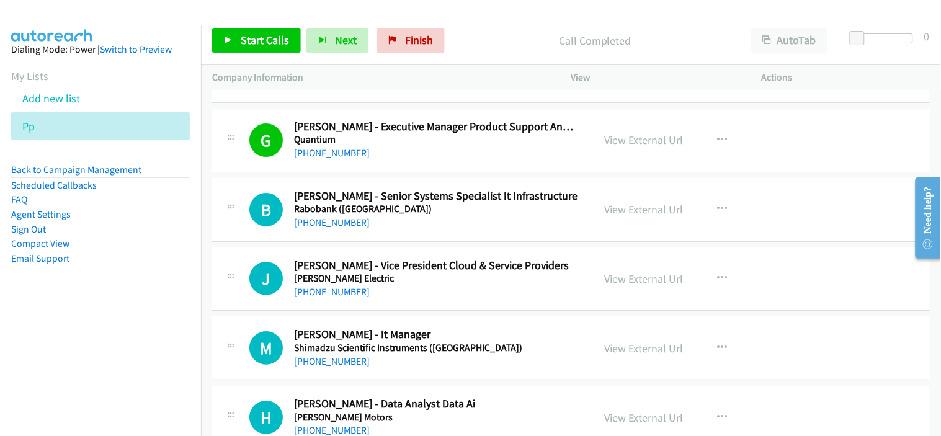
scroll to position [13230, 0]
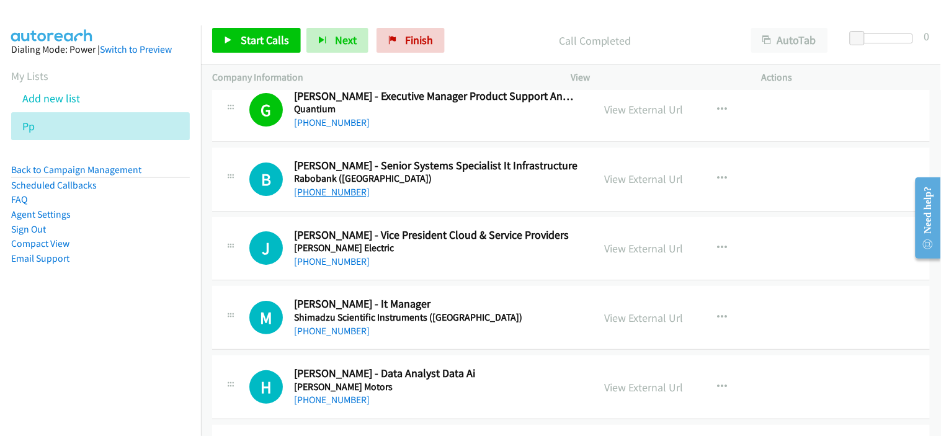
click at [343, 198] on link "[PHONE_NUMBER]" at bounding box center [332, 192] width 76 height 12
click at [259, 42] on span "Start Calls" at bounding box center [265, 40] width 48 height 14
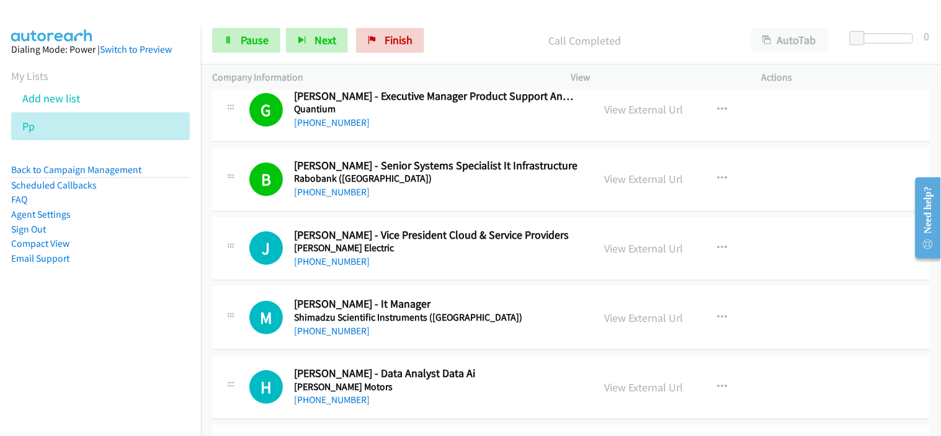
click at [408, 267] on div "[PHONE_NUMBER]" at bounding box center [435, 261] width 283 height 15
click at [437, 300] on div "M Callback Scheduled [PERSON_NAME] - It Manager Shimadzu Scientific Instruments…" at bounding box center [571, 318] width 718 height 64
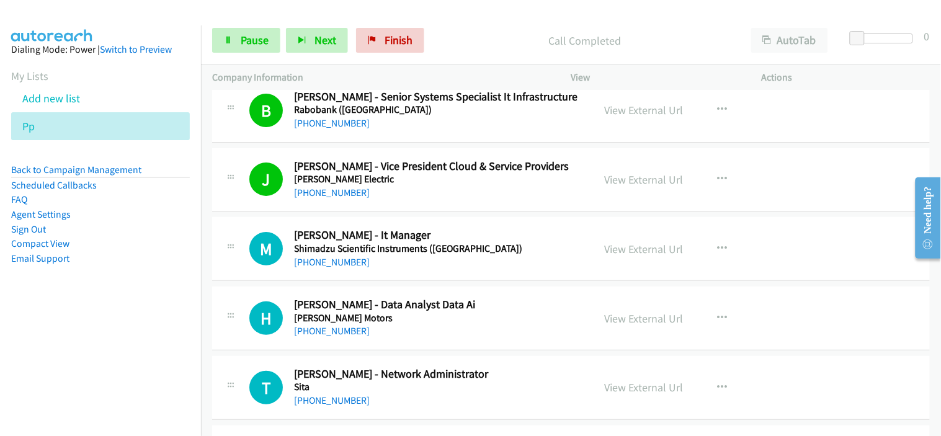
drag, startPoint x: 302, startPoint y: 264, endPoint x: 437, endPoint y: 299, distance: 139.1
click at [302, 264] on link "[PHONE_NUMBER]" at bounding box center [332, 262] width 76 height 12
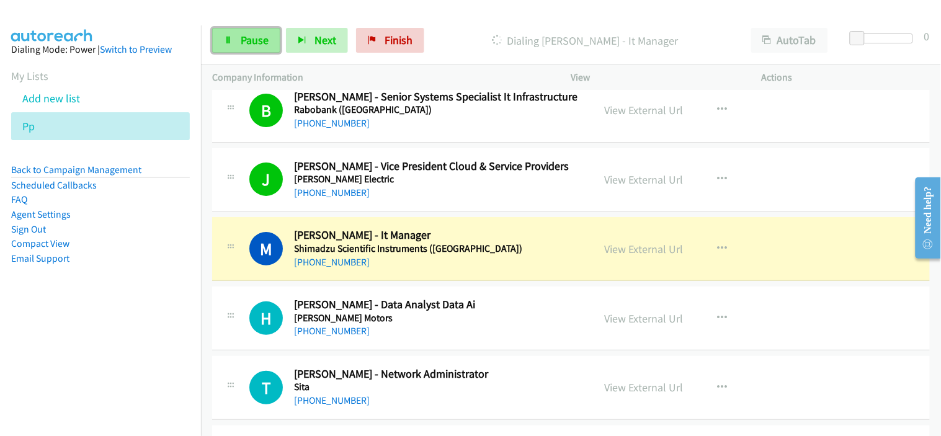
click at [258, 38] on span "Pause" at bounding box center [255, 40] width 28 height 14
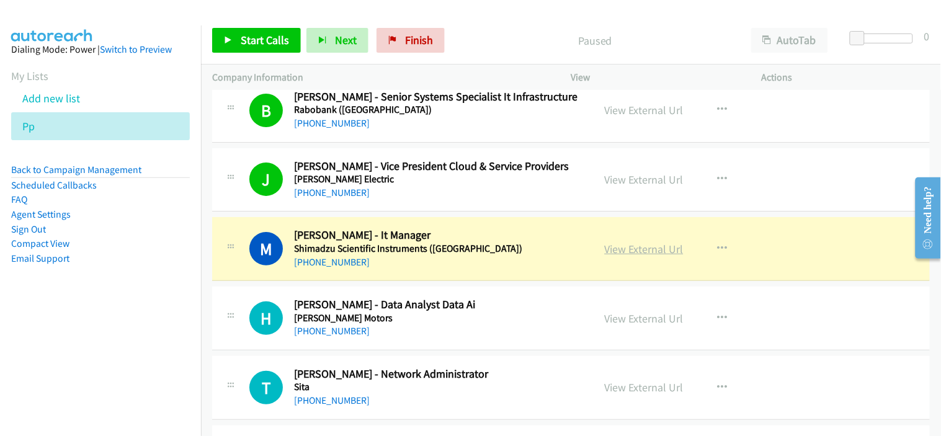
click at [642, 246] on link "View External Url" at bounding box center [644, 249] width 79 height 14
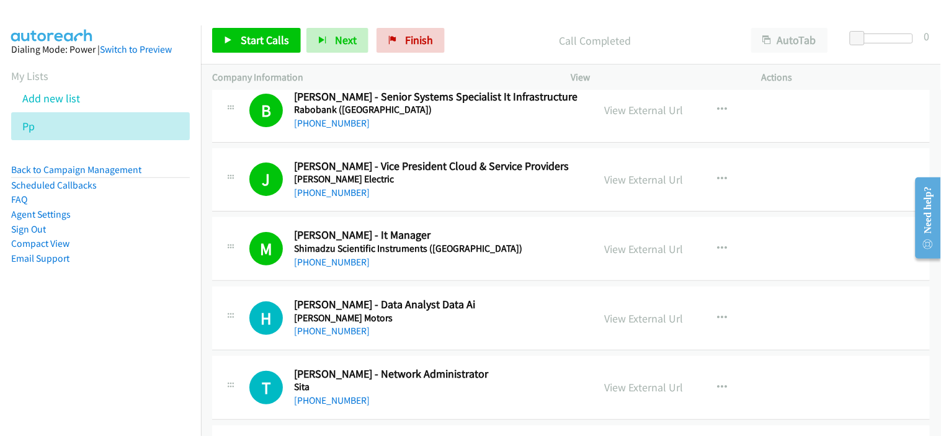
scroll to position [13367, 0]
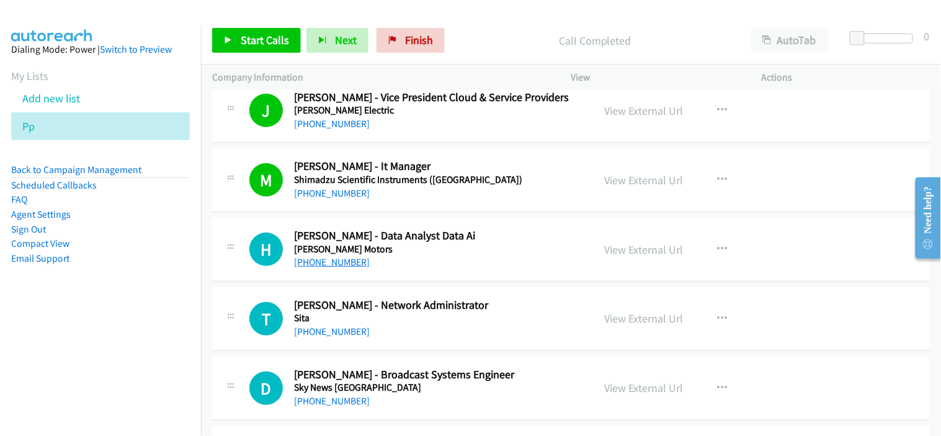
click at [349, 267] on link "[PHONE_NUMBER]" at bounding box center [332, 262] width 76 height 12
click at [399, 337] on div "[PHONE_NUMBER]" at bounding box center [435, 331] width 283 height 15
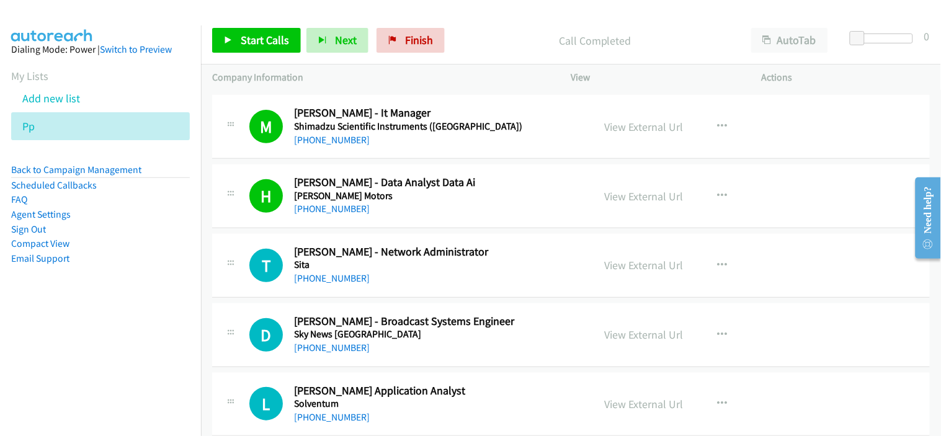
scroll to position [13436, 0]
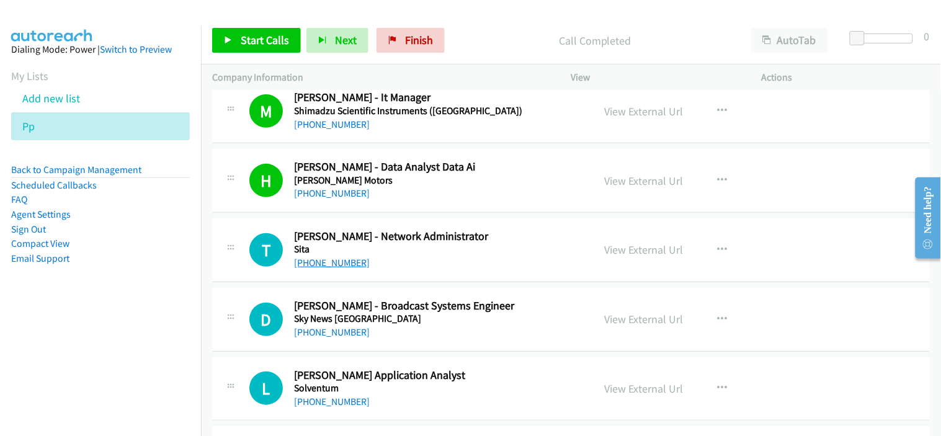
click at [330, 267] on link "[PHONE_NUMBER]" at bounding box center [332, 263] width 76 height 12
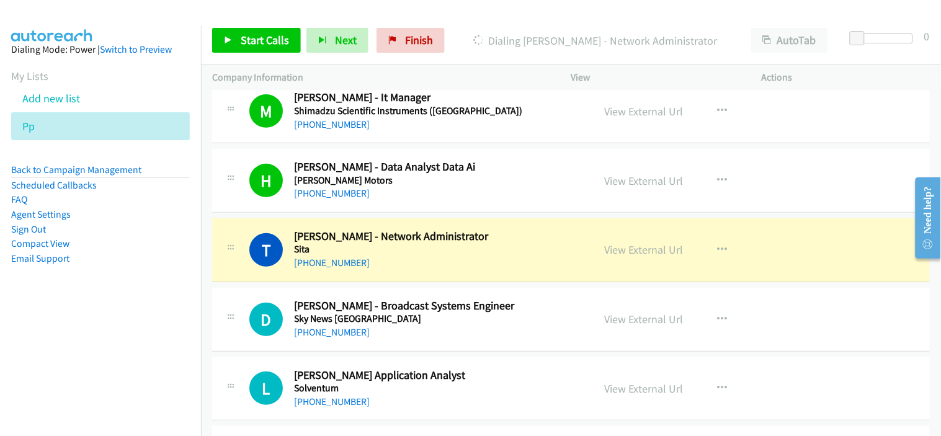
scroll to position [13505, 0]
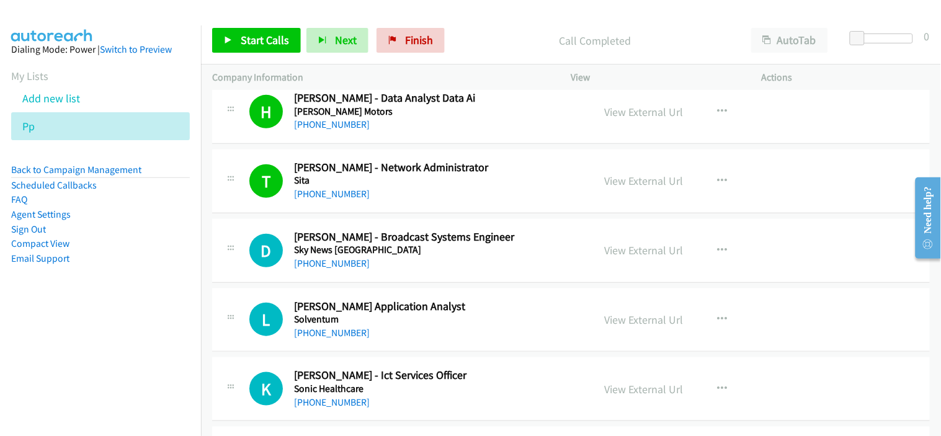
click at [392, 271] on div "[PHONE_NUMBER]" at bounding box center [435, 263] width 283 height 15
click at [350, 269] on link "[PHONE_NUMBER]" at bounding box center [332, 263] width 76 height 12
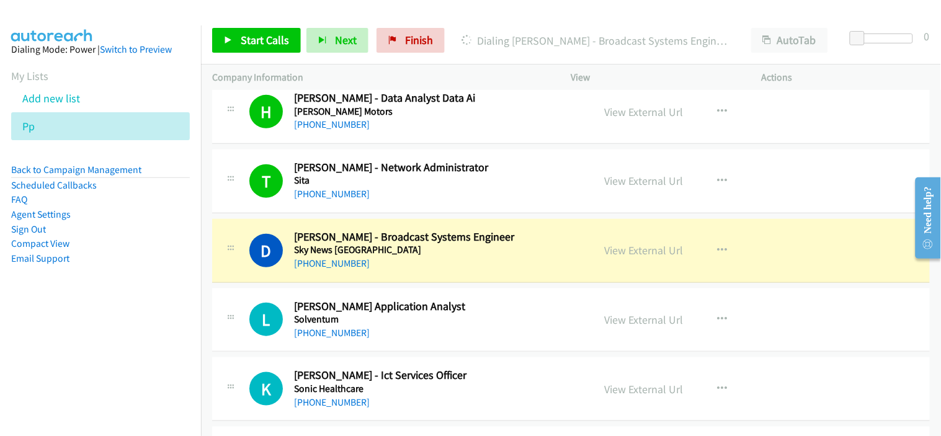
click at [440, 271] on div "[PHONE_NUMBER]" at bounding box center [435, 263] width 283 height 15
click at [643, 257] on link "View External Url" at bounding box center [644, 250] width 79 height 14
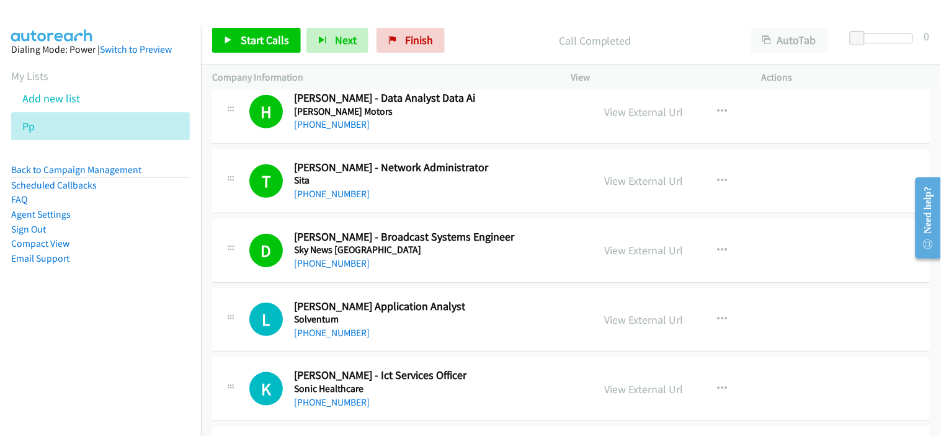
scroll to position [13574, 0]
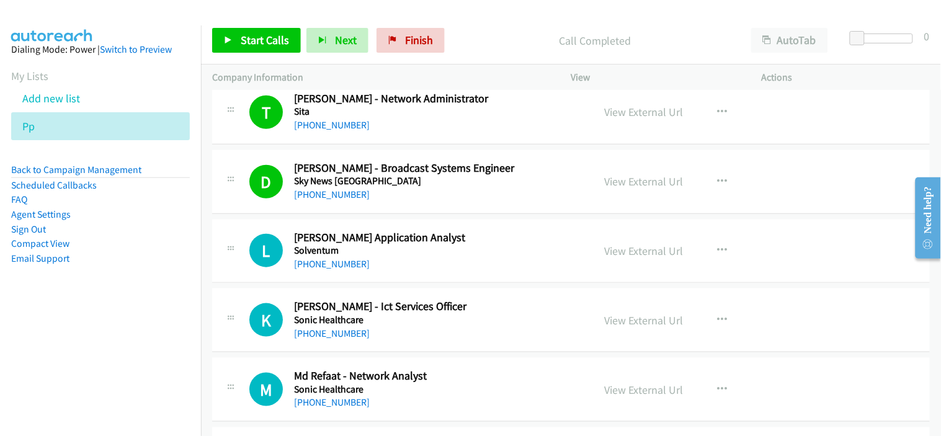
drag, startPoint x: 339, startPoint y: 267, endPoint x: 383, endPoint y: 269, distance: 43.5
click at [339, 267] on link "[PHONE_NUMBER]" at bounding box center [332, 264] width 76 height 12
click at [269, 43] on span "Start Calls" at bounding box center [265, 40] width 48 height 14
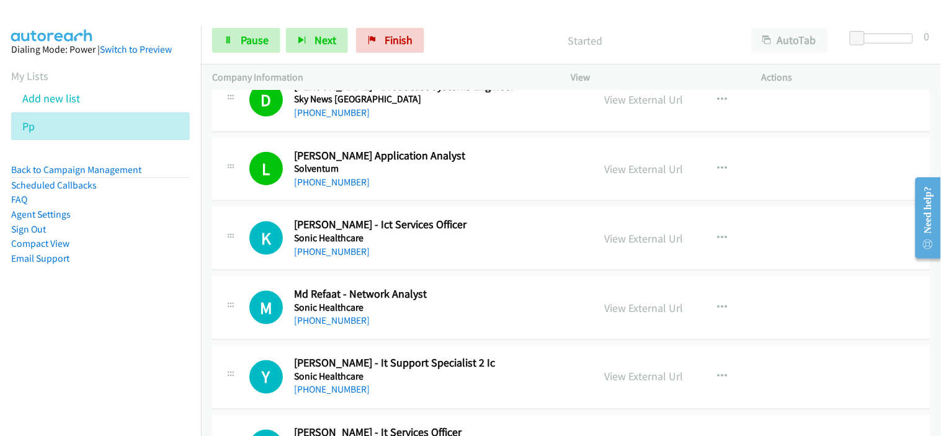
scroll to position [13643, 0]
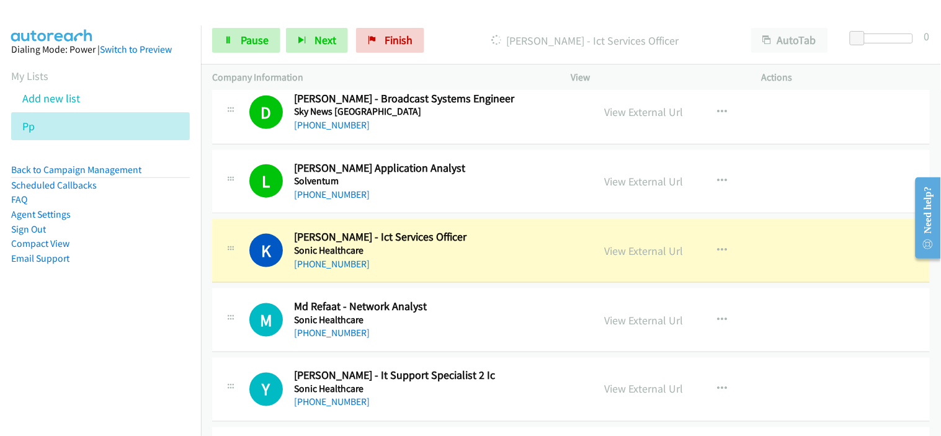
click at [426, 271] on div "[PHONE_NUMBER]" at bounding box center [435, 264] width 283 height 15
click at [425, 265] on div "[PHONE_NUMBER]" at bounding box center [435, 264] width 283 height 15
click at [614, 258] on link "View External Url" at bounding box center [644, 251] width 79 height 14
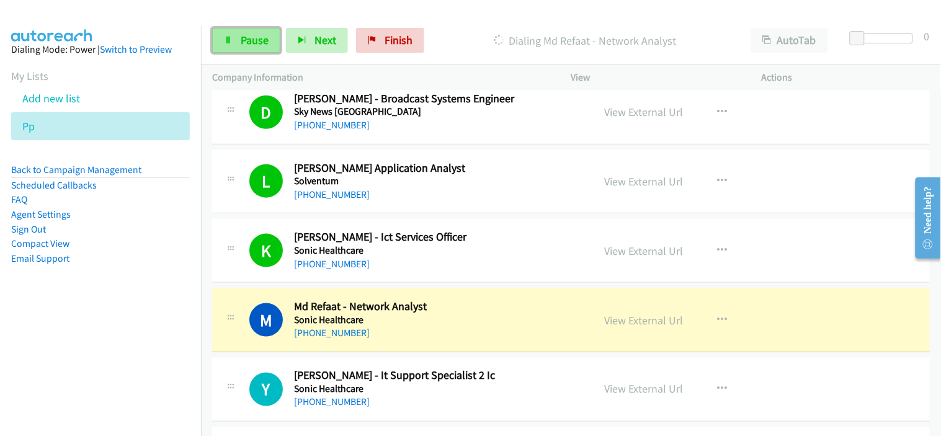
click at [257, 39] on span "Pause" at bounding box center [255, 40] width 28 height 14
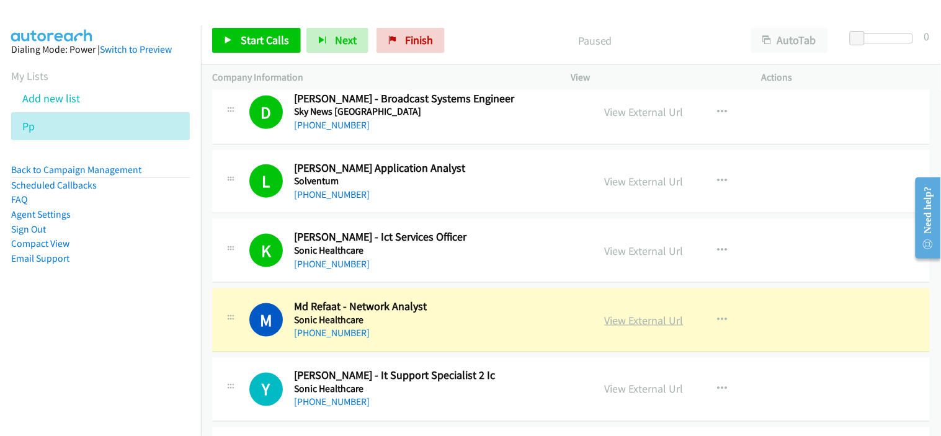
click at [624, 325] on link "View External Url" at bounding box center [644, 320] width 79 height 14
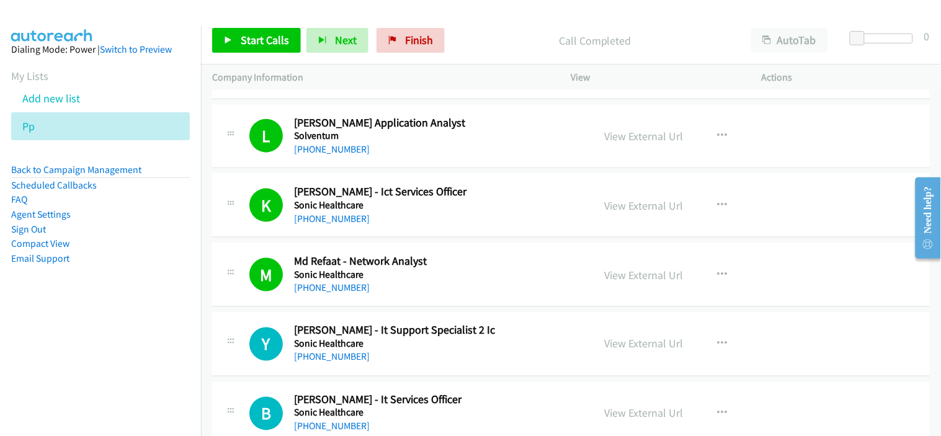
scroll to position [13712, 0]
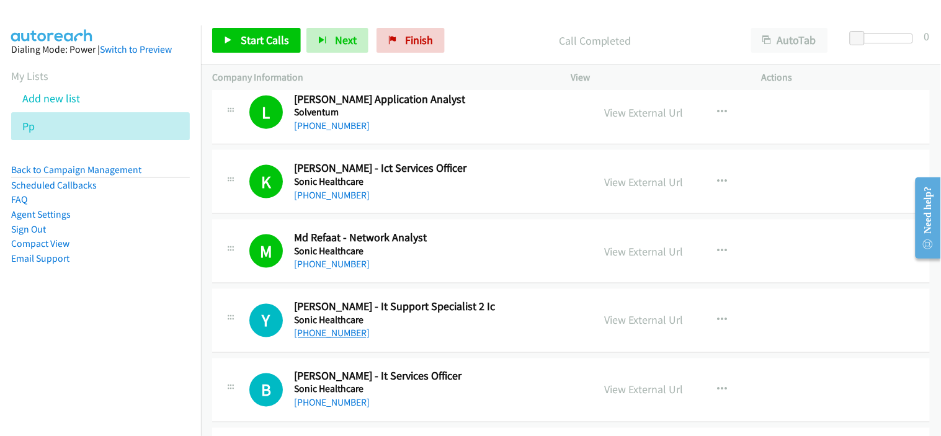
click at [317, 337] on link "[PHONE_NUMBER]" at bounding box center [332, 333] width 76 height 12
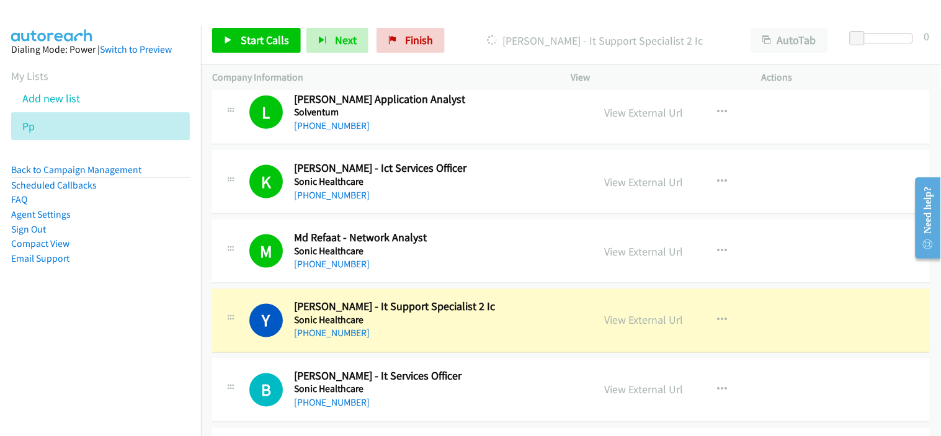
click at [418, 272] on div "[PHONE_NUMBER]" at bounding box center [435, 264] width 283 height 15
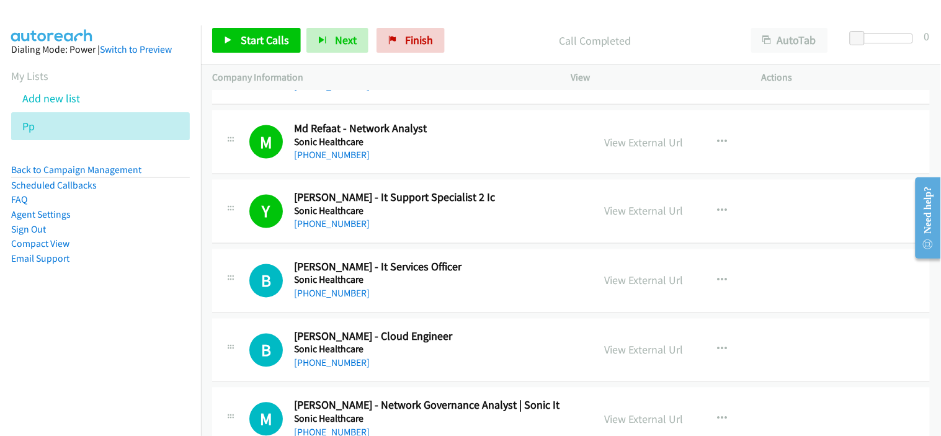
scroll to position [13850, 0]
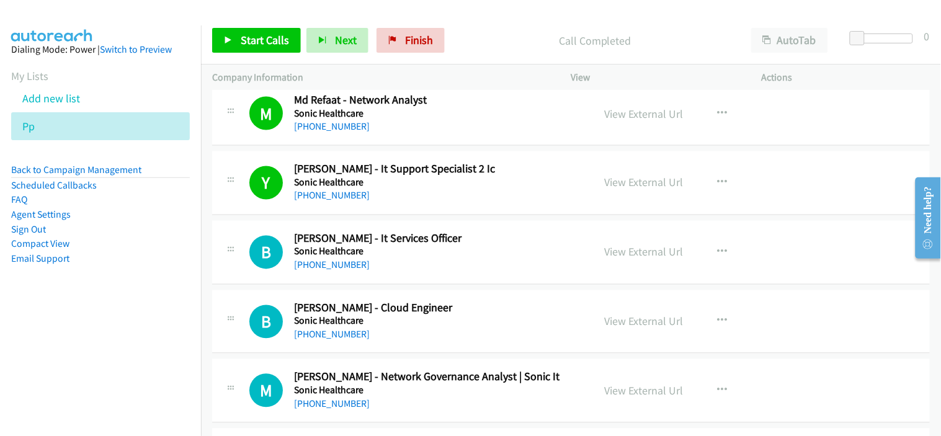
click at [335, 271] on link "[PHONE_NUMBER]" at bounding box center [332, 265] width 76 height 12
drag, startPoint x: 347, startPoint y: 273, endPoint x: 413, endPoint y: 269, distance: 65.9
click at [347, 271] on link "[PHONE_NUMBER]" at bounding box center [332, 265] width 76 height 12
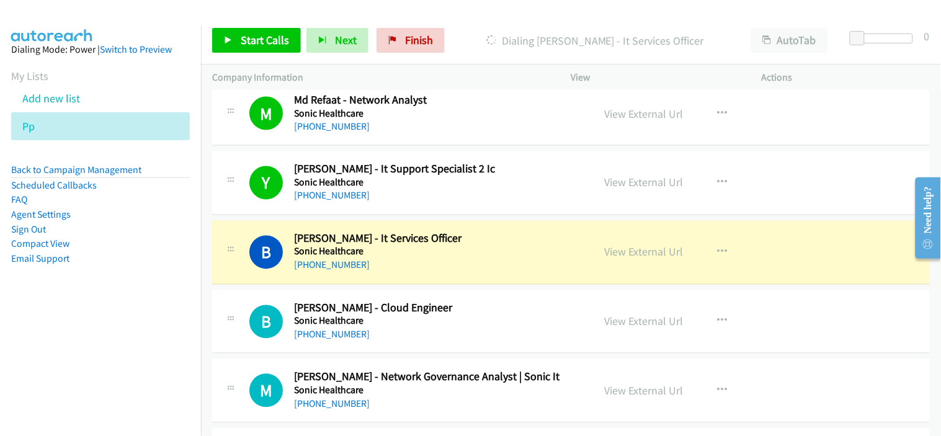
click at [424, 273] on div "[PHONE_NUMBER]" at bounding box center [435, 265] width 283 height 15
click at [623, 259] on link "View External Url" at bounding box center [644, 252] width 79 height 14
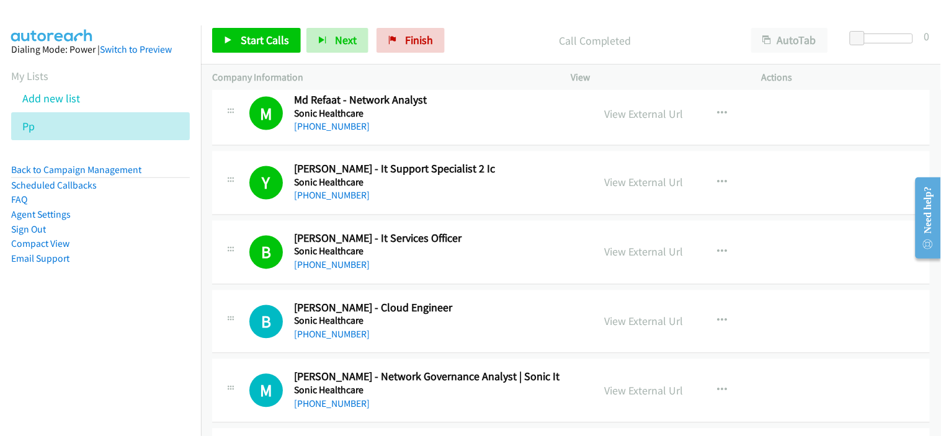
scroll to position [13918, 0]
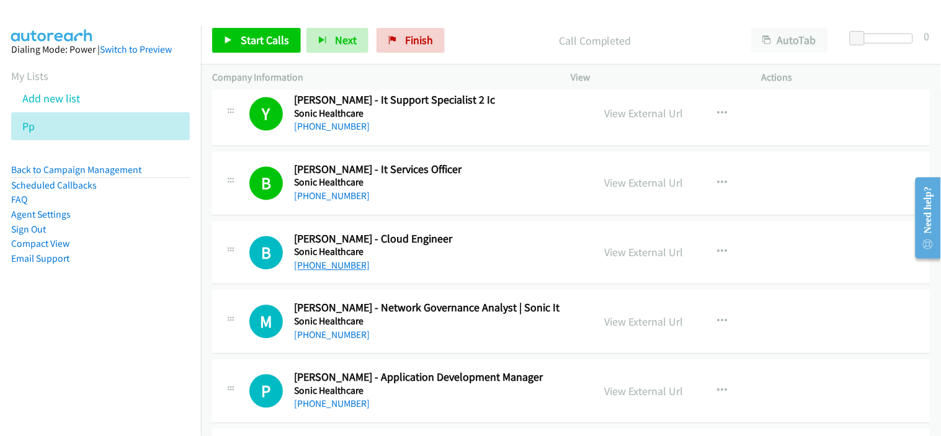
click at [337, 271] on link "[PHONE_NUMBER]" at bounding box center [332, 266] width 76 height 12
click at [407, 335] on div "[PHONE_NUMBER]" at bounding box center [435, 335] width 283 height 15
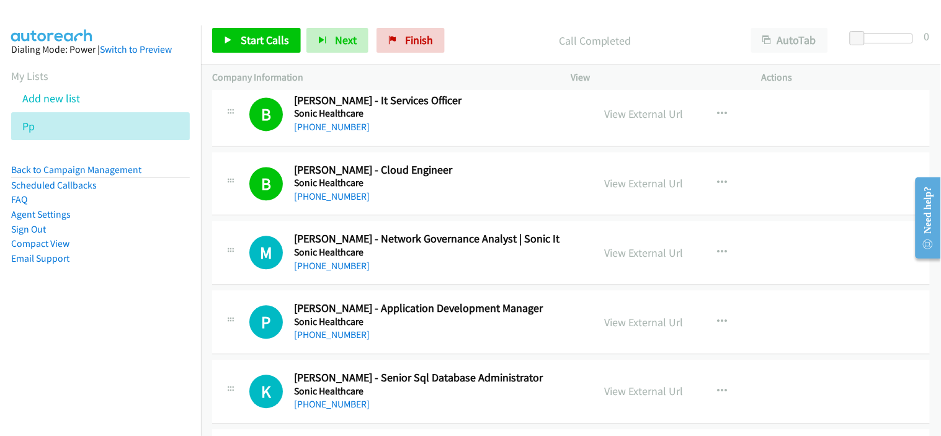
drag, startPoint x: 337, startPoint y: 275, endPoint x: 363, endPoint y: 275, distance: 26.7
click at [337, 272] on link "[PHONE_NUMBER]" at bounding box center [332, 266] width 76 height 12
click at [344, 272] on link "[PHONE_NUMBER]" at bounding box center [332, 266] width 76 height 12
drag, startPoint x: 432, startPoint y: 276, endPoint x: 351, endPoint y: 144, distance: 154.2
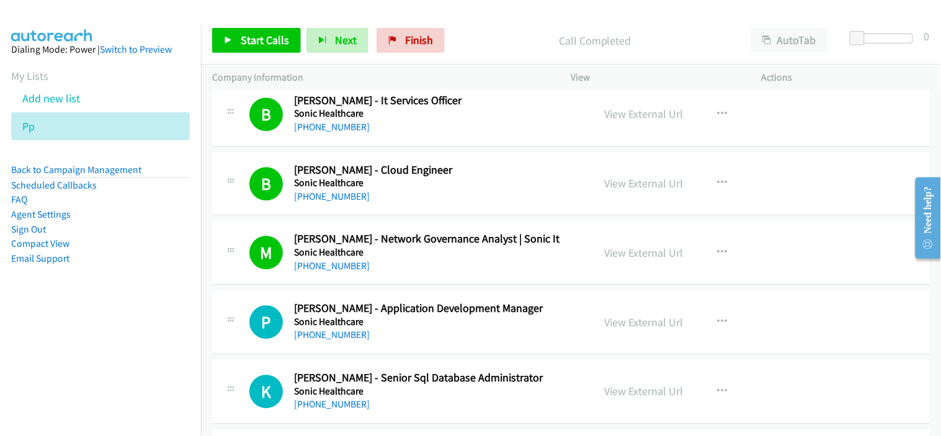
click at [432, 274] on div "[PHONE_NUMBER]" at bounding box center [435, 266] width 283 height 15
click at [267, 46] on span "Start Calls" at bounding box center [265, 40] width 48 height 14
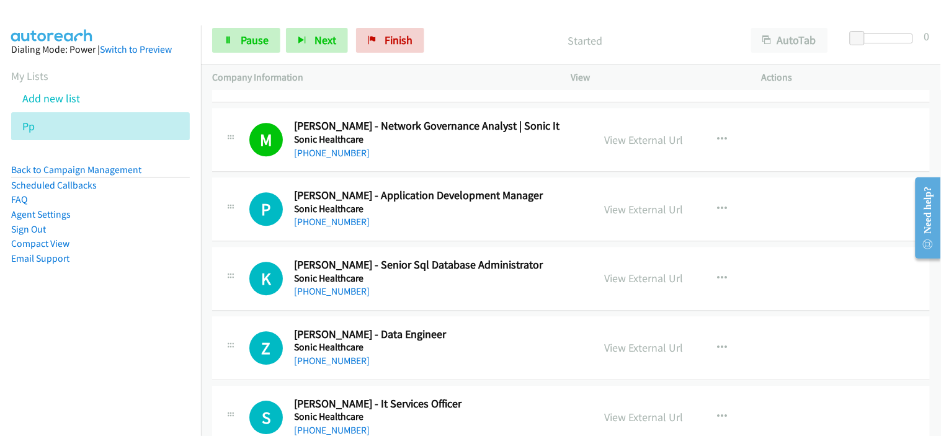
scroll to position [14125, 0]
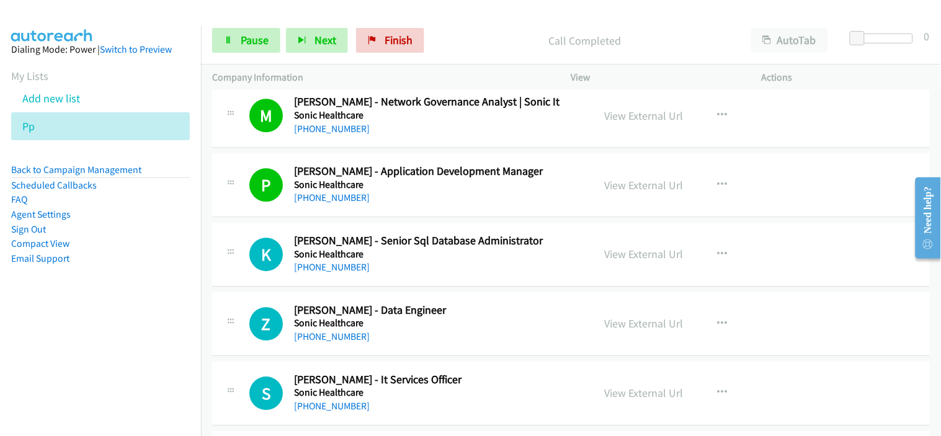
drag, startPoint x: 338, startPoint y: 273, endPoint x: 460, endPoint y: 273, distance: 122.2
click at [338, 273] on link "[PHONE_NUMBER]" at bounding box center [332, 267] width 76 height 12
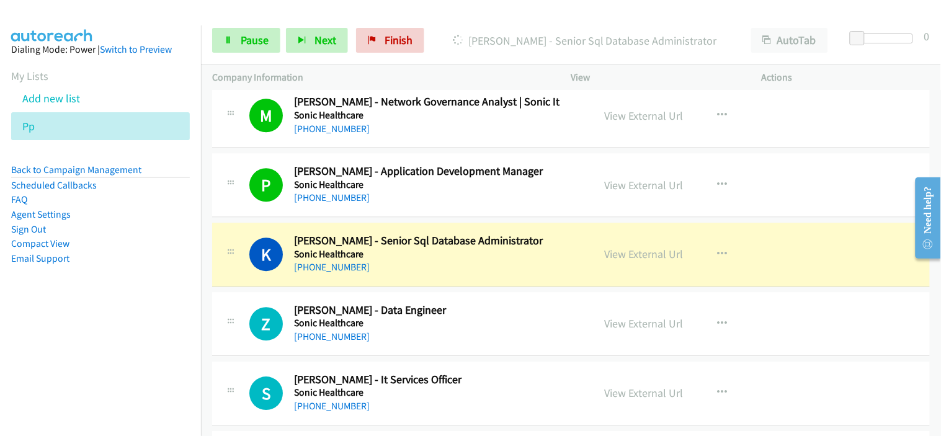
scroll to position [14194, 0]
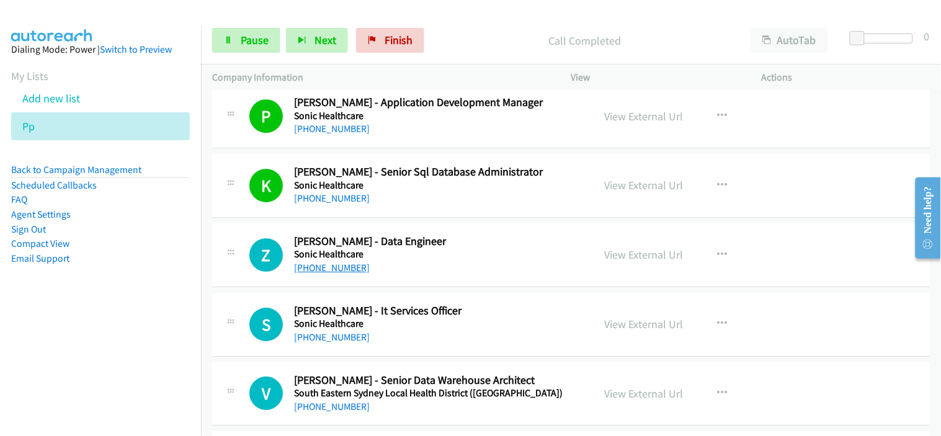
click at [352, 273] on link "[PHONE_NUMBER]" at bounding box center [332, 268] width 76 height 12
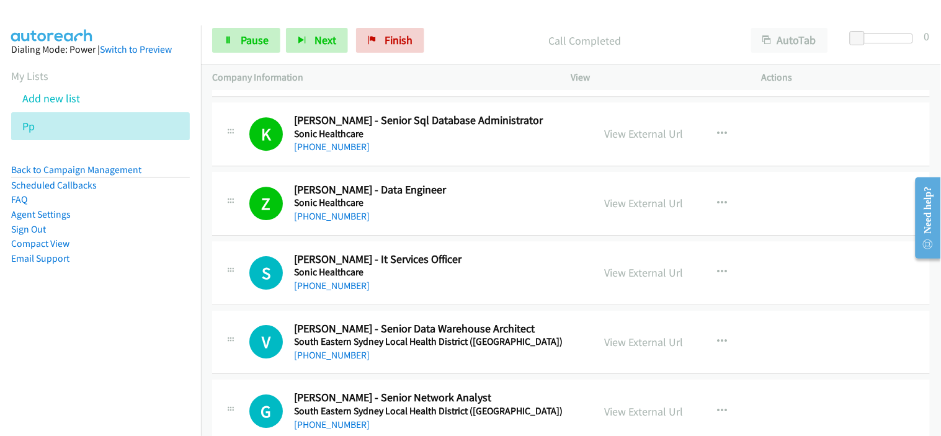
scroll to position [14263, 0]
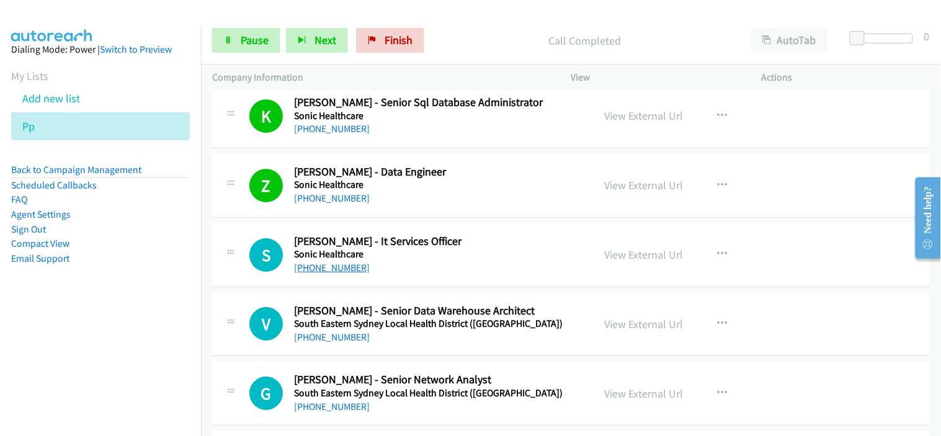
click at [350, 273] on link "[PHONE_NUMBER]" at bounding box center [332, 268] width 76 height 12
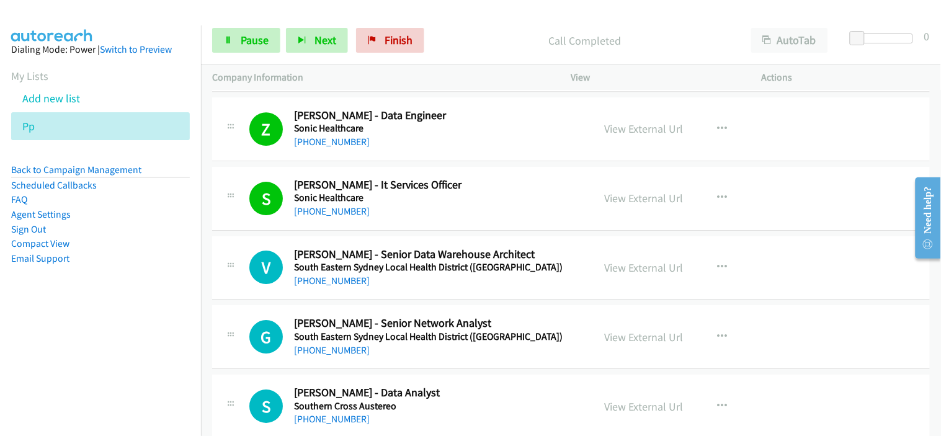
scroll to position [14332, 0]
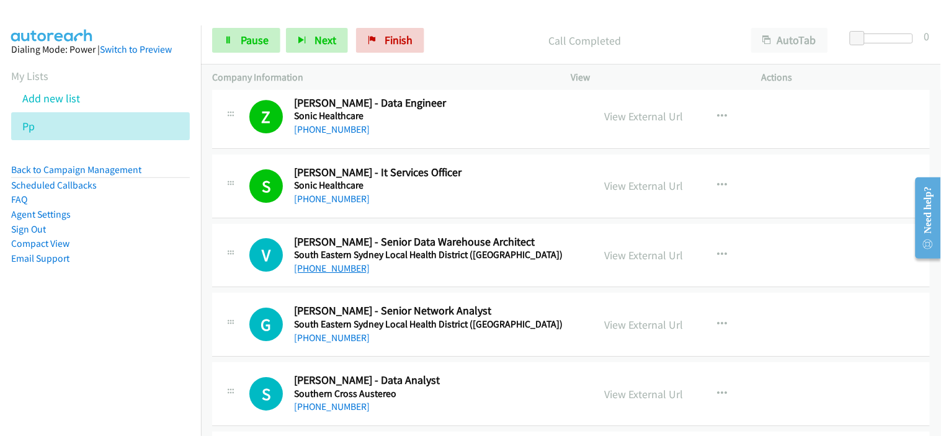
click at [354, 274] on link "[PHONE_NUMBER]" at bounding box center [332, 268] width 76 height 12
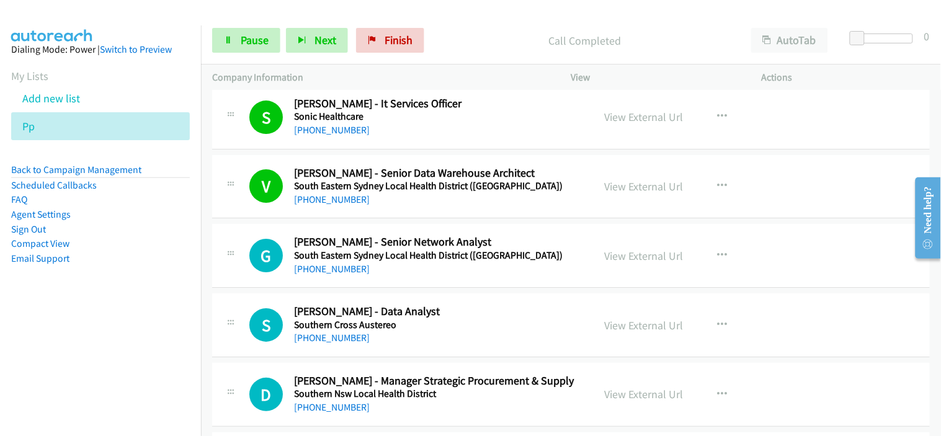
drag, startPoint x: 349, startPoint y: 277, endPoint x: 402, endPoint y: 280, distance: 52.8
click at [349, 275] on link "[PHONE_NUMBER]" at bounding box center [332, 269] width 76 height 12
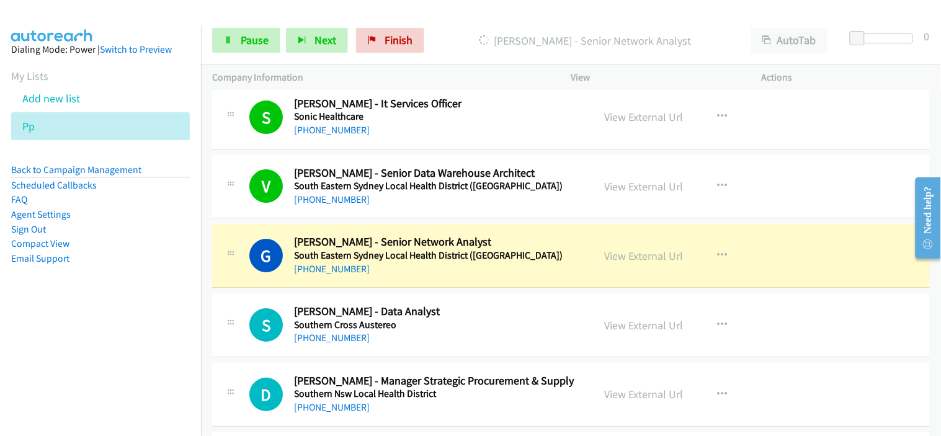
click at [416, 282] on div "G Callback Scheduled [PERSON_NAME] - Senior Network Analyst [GEOGRAPHIC_DATA] L…" at bounding box center [571, 256] width 718 height 64
click at [245, 40] on span "Pause" at bounding box center [255, 40] width 28 height 14
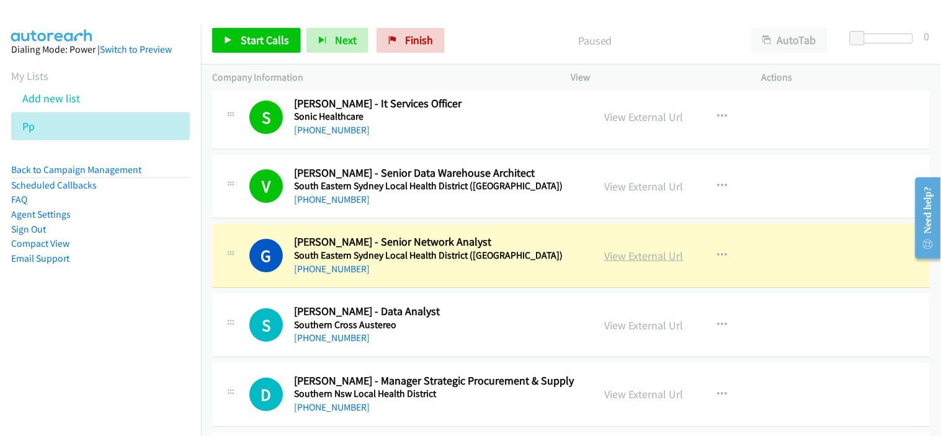
click at [642, 263] on link "View External Url" at bounding box center [644, 256] width 79 height 14
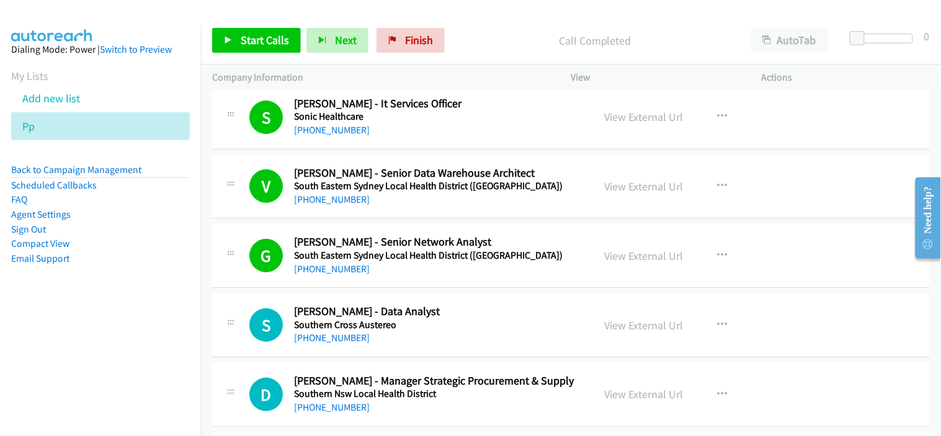
scroll to position [14539, 0]
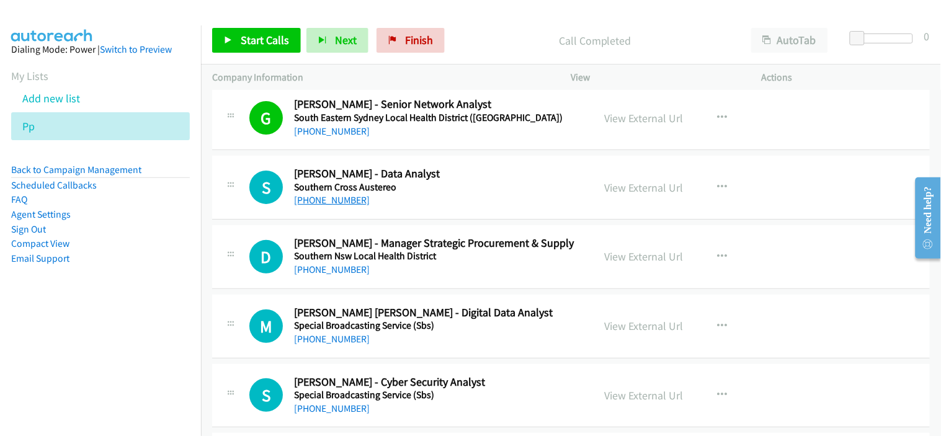
click at [330, 203] on link "[PHONE_NUMBER]" at bounding box center [332, 200] width 76 height 12
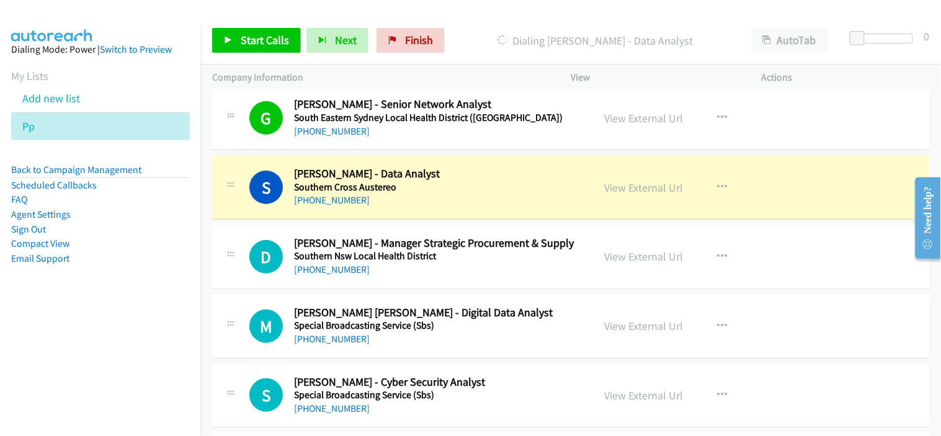
click at [377, 277] on div "[PHONE_NUMBER]" at bounding box center [435, 269] width 283 height 15
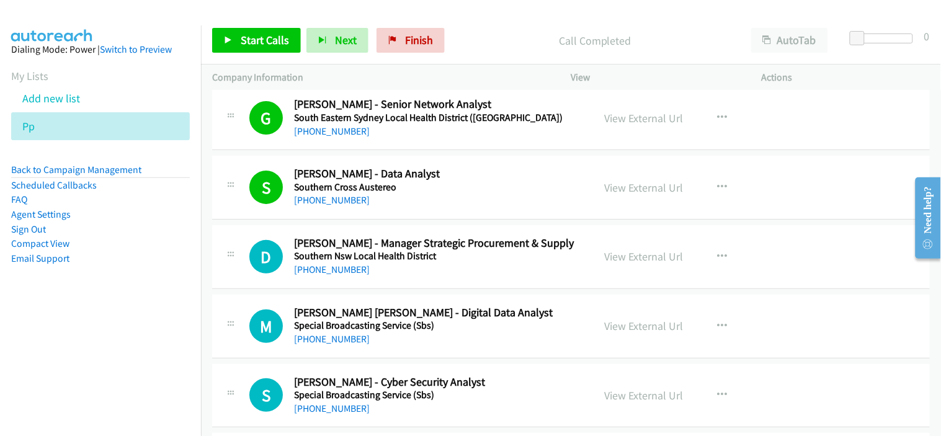
scroll to position [14607, 0]
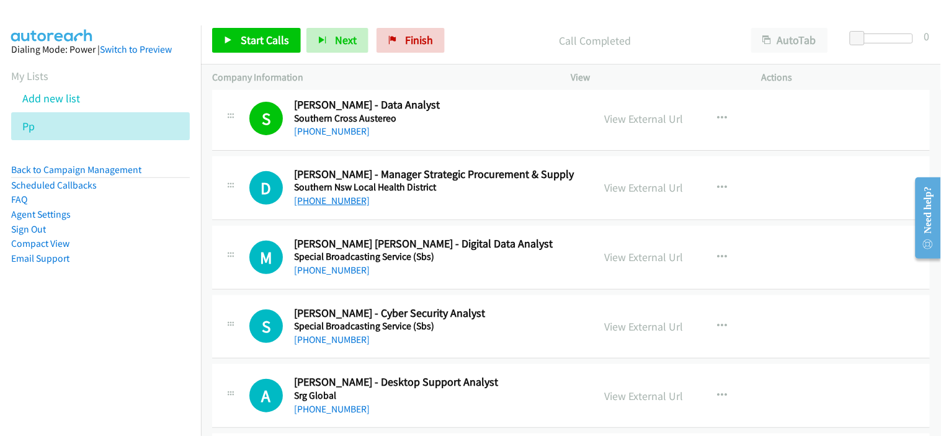
click at [346, 205] on link "[PHONE_NUMBER]" at bounding box center [332, 201] width 76 height 12
drag, startPoint x: 337, startPoint y: 279, endPoint x: 412, endPoint y: 280, distance: 74.4
click at [337, 276] on link "[PHONE_NUMBER]" at bounding box center [332, 270] width 76 height 12
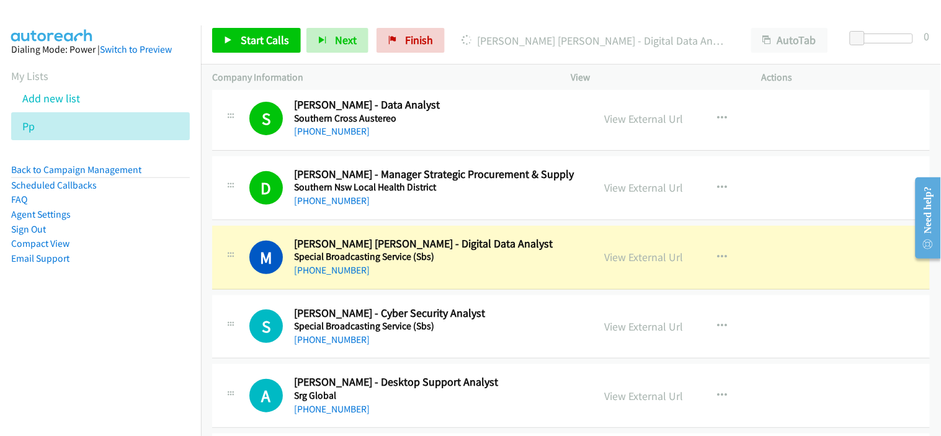
click at [426, 278] on div "[PHONE_NUMBER]" at bounding box center [435, 270] width 283 height 15
click at [647, 264] on link "View External Url" at bounding box center [644, 257] width 79 height 14
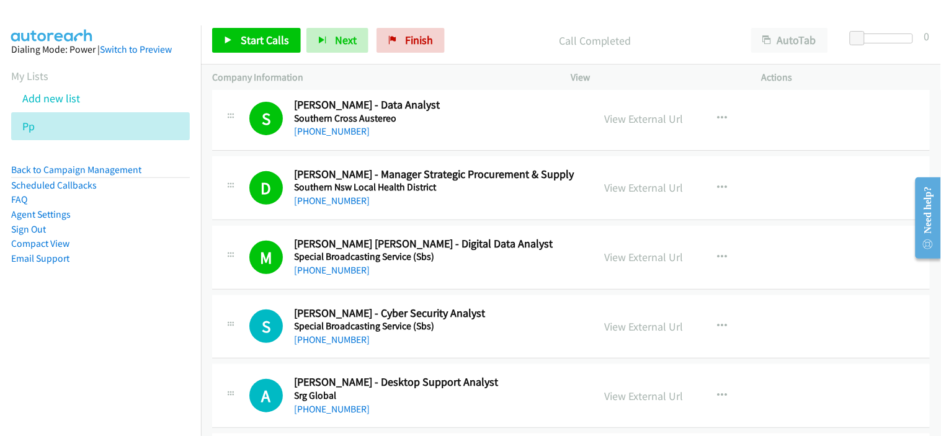
scroll to position [14676, 0]
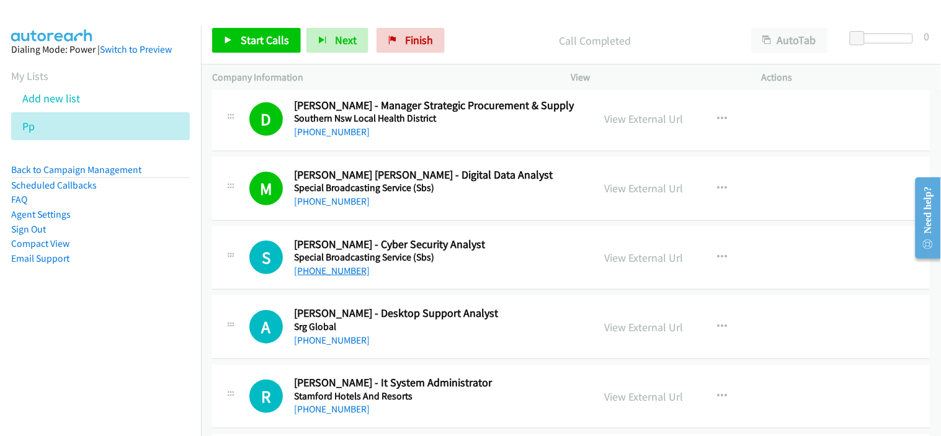
click at [318, 270] on link "[PHONE_NUMBER]" at bounding box center [332, 271] width 76 height 12
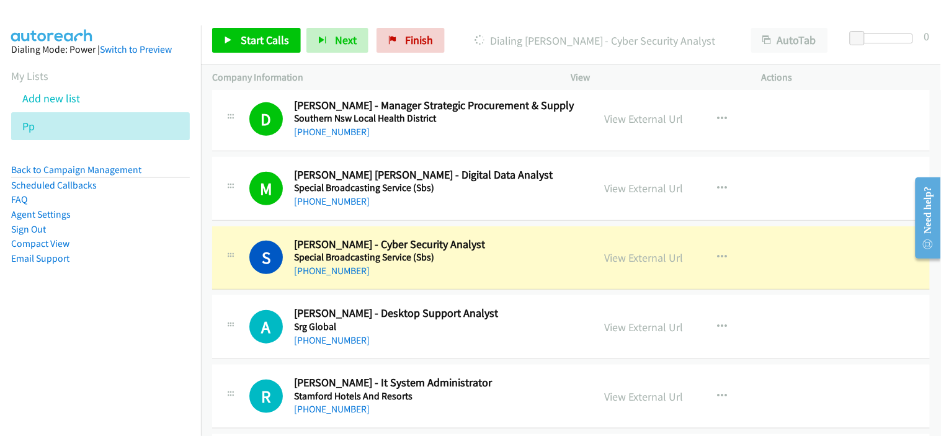
click at [458, 278] on div "[PHONE_NUMBER]" at bounding box center [435, 271] width 283 height 15
click at [645, 258] on link "View External Url" at bounding box center [644, 258] width 79 height 14
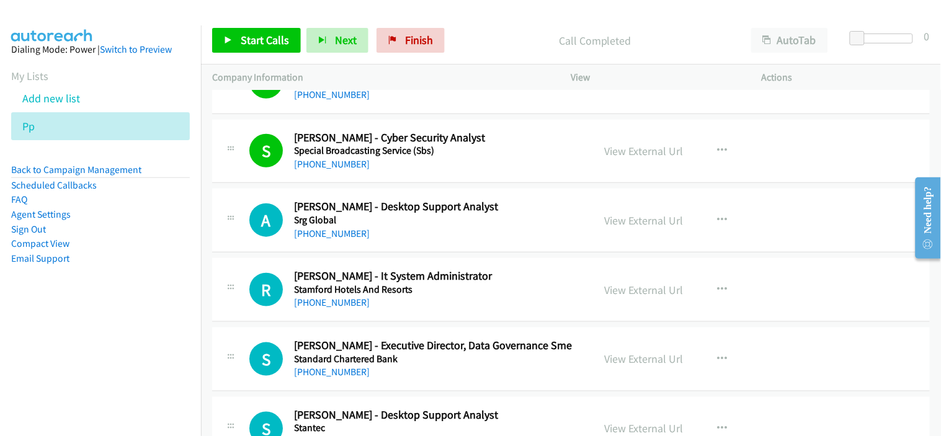
scroll to position [14814, 0]
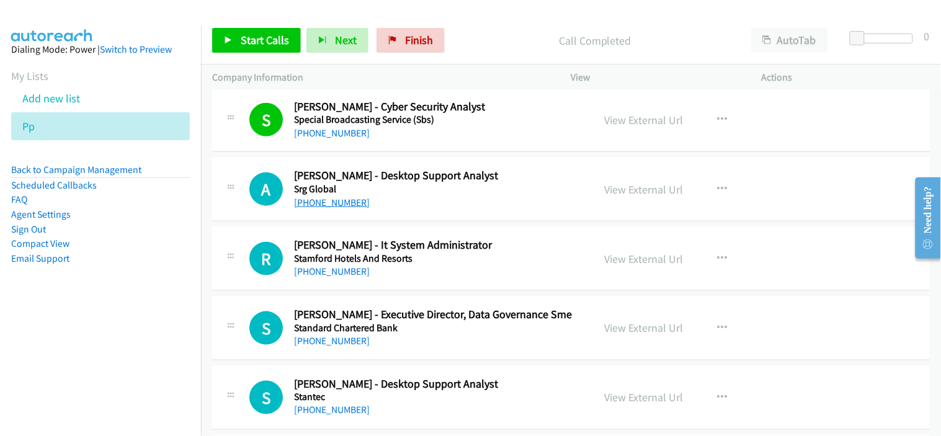
click at [337, 208] on link "[PHONE_NUMBER]" at bounding box center [332, 203] width 76 height 12
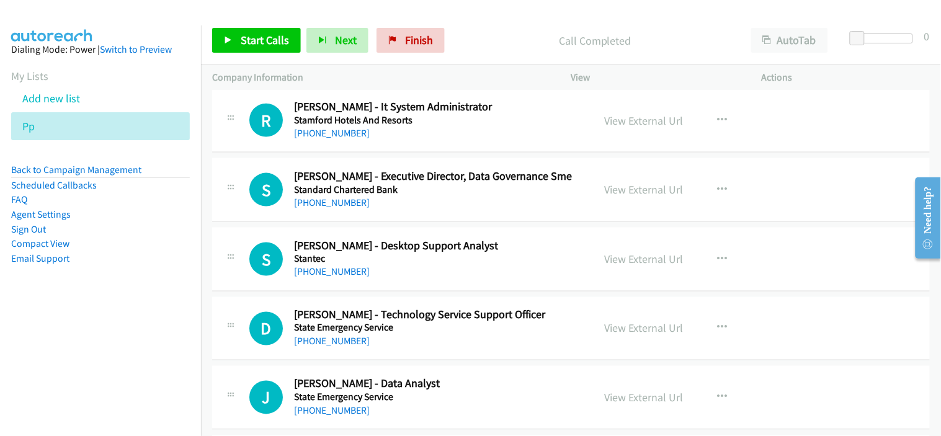
scroll to position [14883, 0]
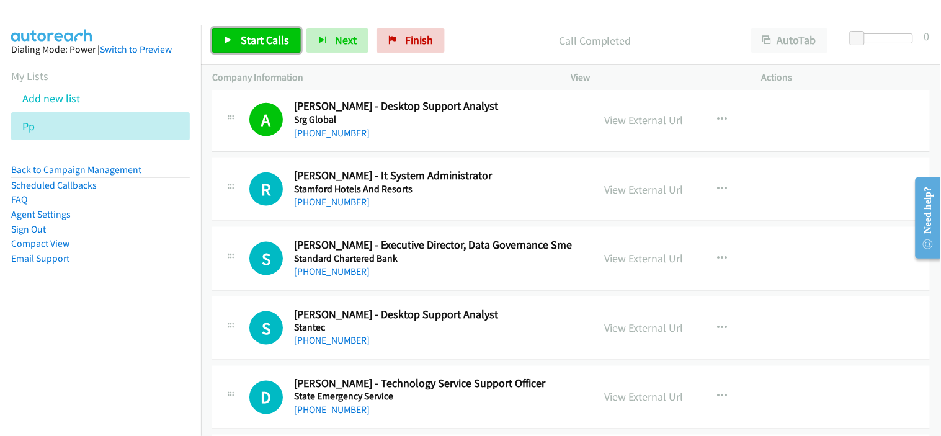
click at [260, 39] on span "Start Calls" at bounding box center [265, 40] width 48 height 14
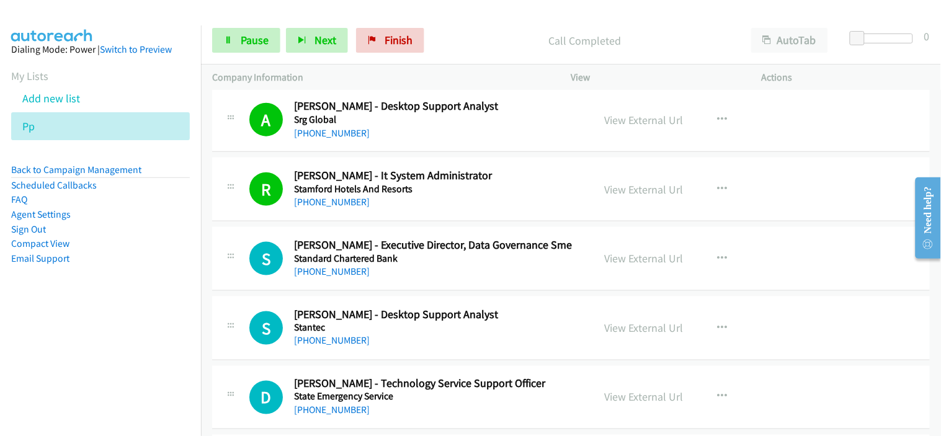
scroll to position [14952, 0]
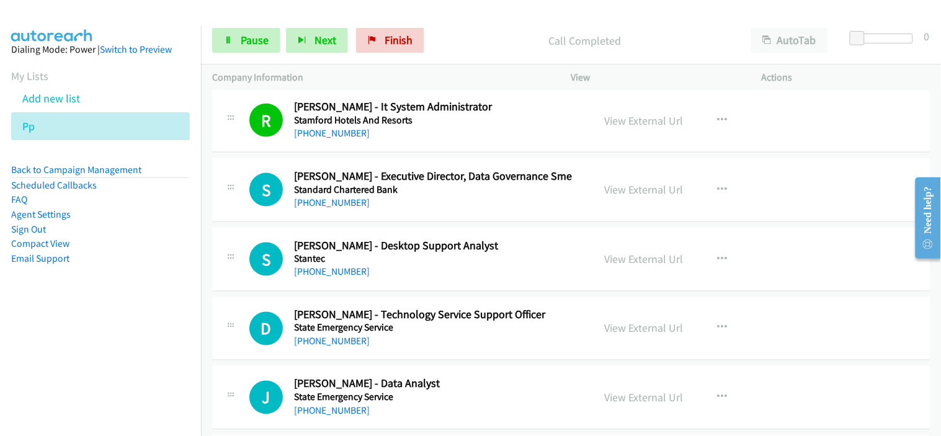
drag, startPoint x: 345, startPoint y: 213, endPoint x: 435, endPoint y: 224, distance: 91.2
click at [345, 208] on link "[PHONE_NUMBER]" at bounding box center [332, 203] width 76 height 12
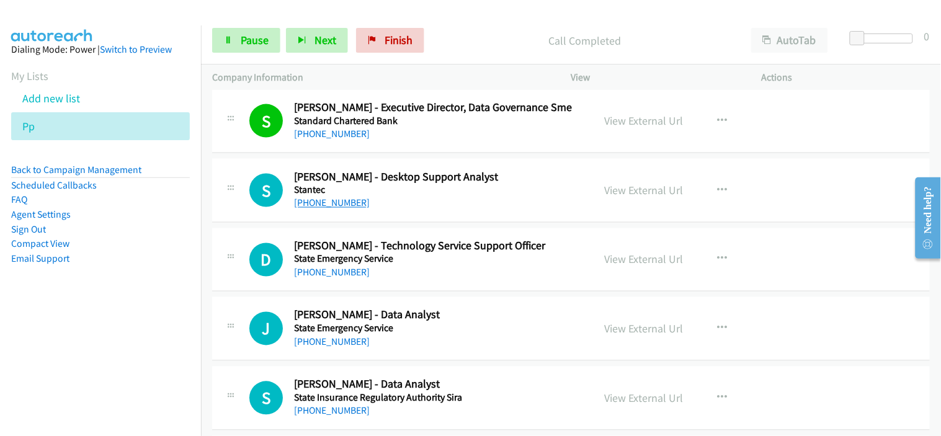
click at [354, 209] on link "[PHONE_NUMBER]" at bounding box center [332, 203] width 76 height 12
drag, startPoint x: 332, startPoint y: 280, endPoint x: 469, endPoint y: 290, distance: 136.7
click at [332, 278] on link "[PHONE_NUMBER]" at bounding box center [332, 273] width 76 height 12
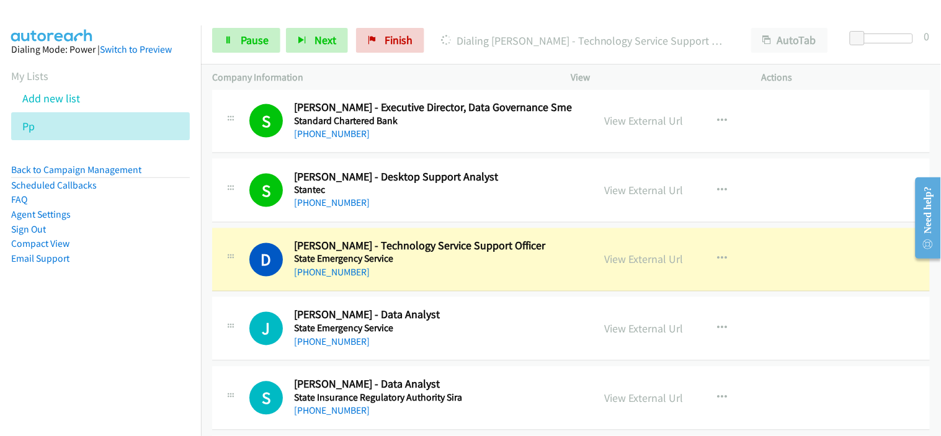
click at [462, 333] on h5 "State Emergency Service" at bounding box center [435, 328] width 283 height 12
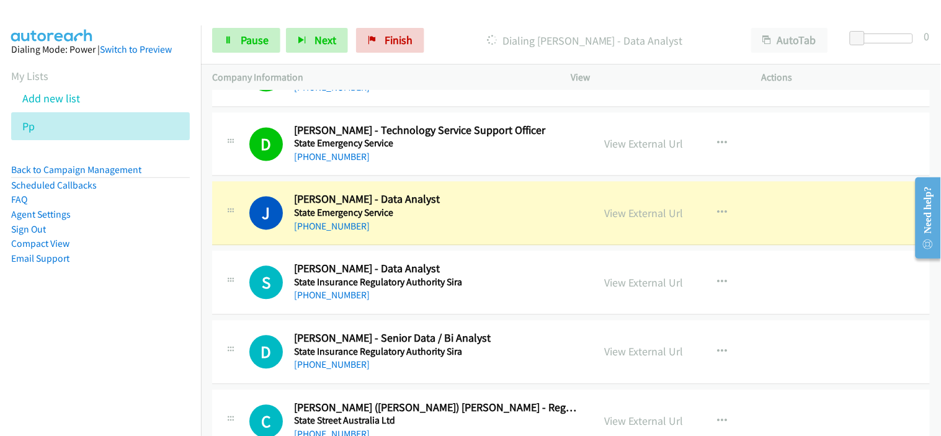
scroll to position [15159, 0]
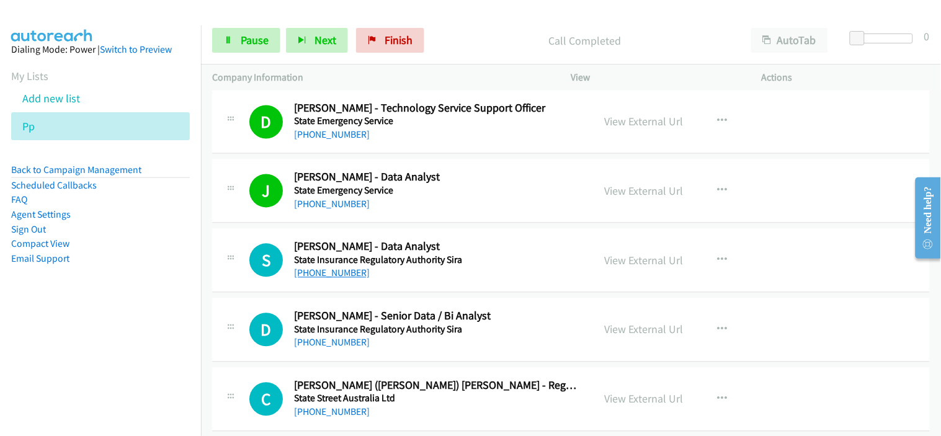
click at [352, 279] on link "[PHONE_NUMBER]" at bounding box center [332, 273] width 76 height 12
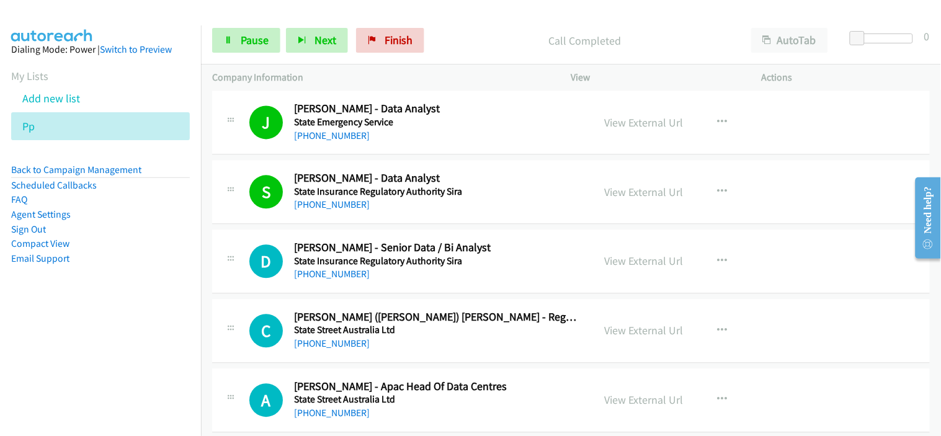
drag, startPoint x: 343, startPoint y: 281, endPoint x: 388, endPoint y: 287, distance: 45.7
click at [343, 280] on link "[PHONE_NUMBER]" at bounding box center [332, 274] width 76 height 12
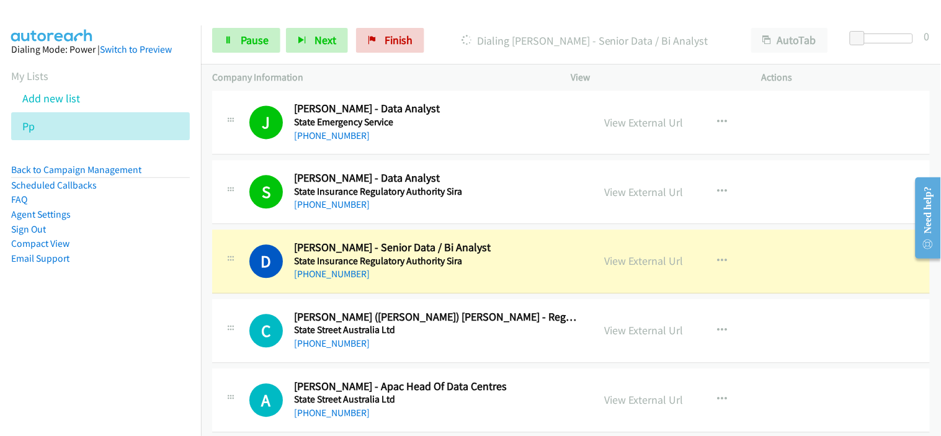
scroll to position [15296, 0]
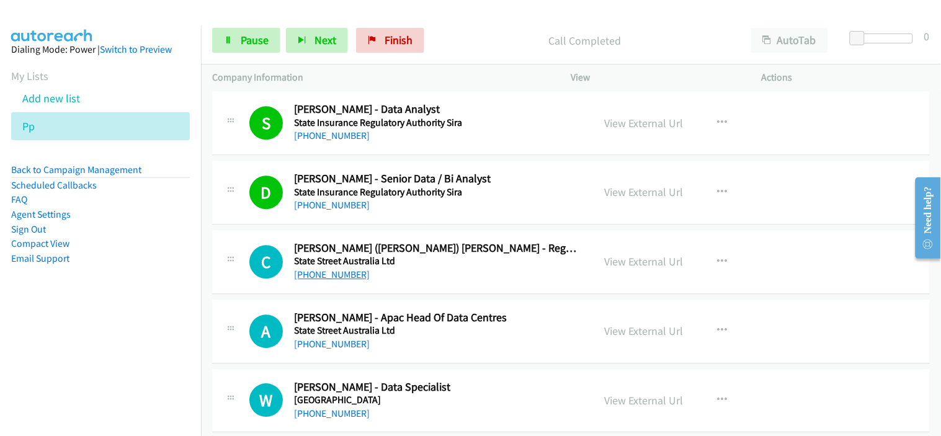
click at [345, 280] on link "[PHONE_NUMBER]" at bounding box center [332, 275] width 76 height 12
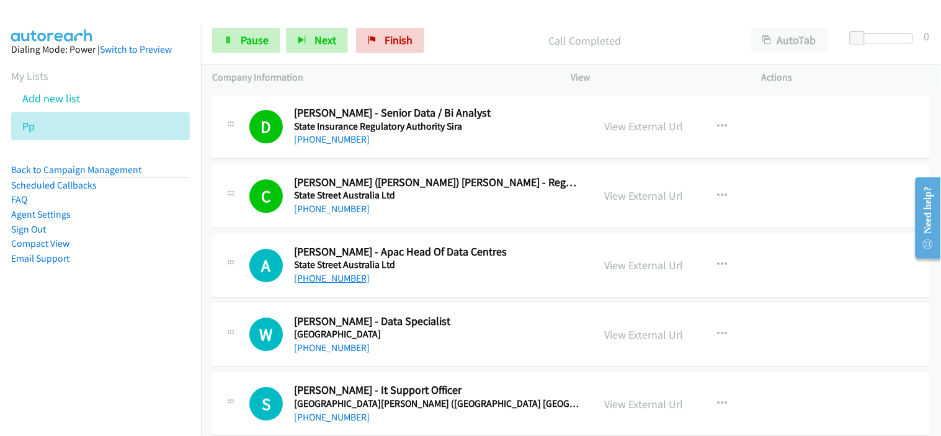
scroll to position [15365, 0]
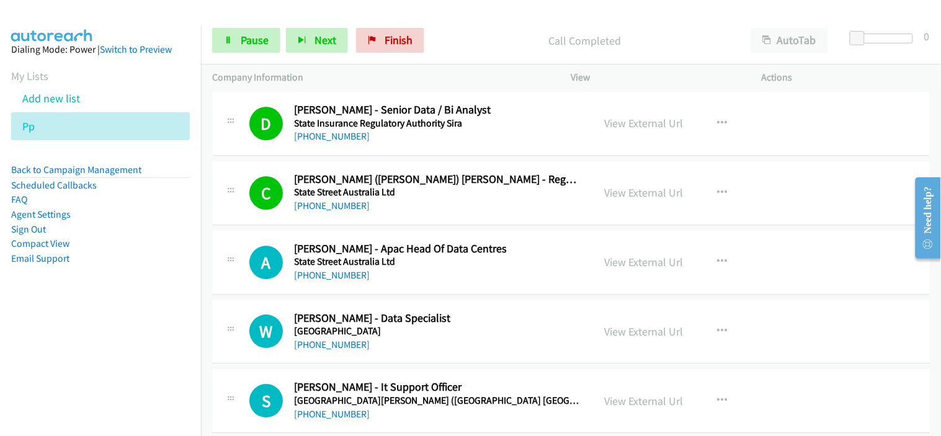
click at [341, 280] on link "[PHONE_NUMBER]" at bounding box center [332, 275] width 76 height 12
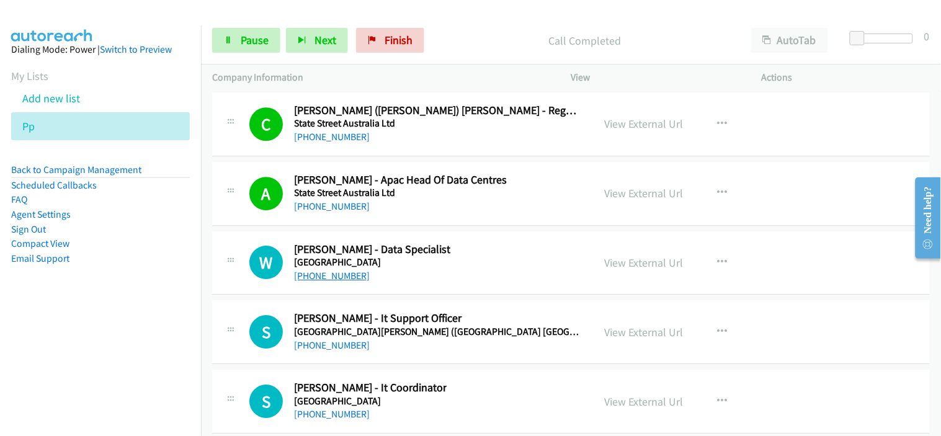
click at [354, 282] on link "[PHONE_NUMBER]" at bounding box center [332, 276] width 76 height 12
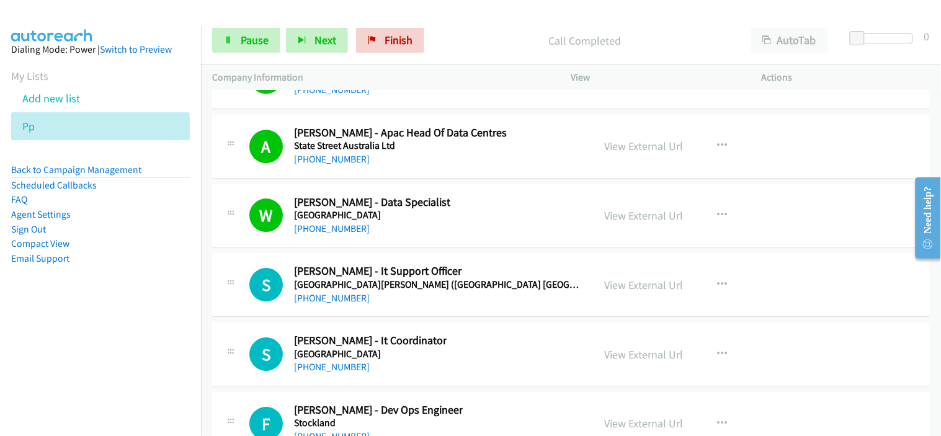
scroll to position [15504, 0]
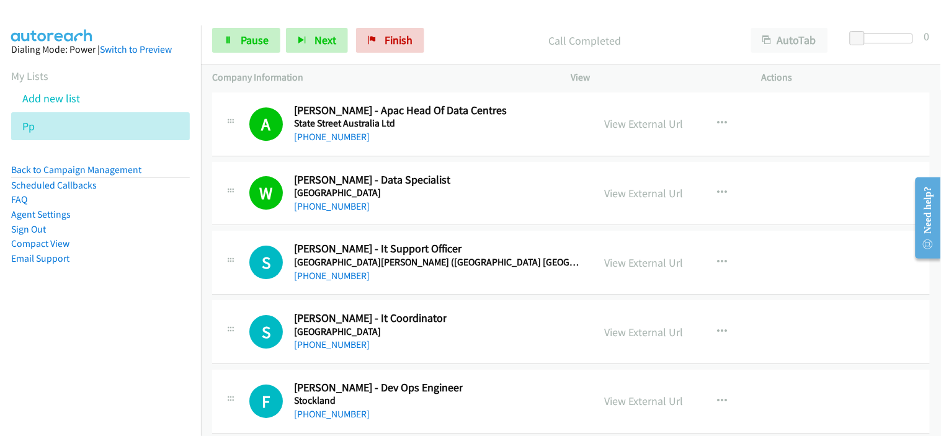
drag, startPoint x: 337, startPoint y: 279, endPoint x: 425, endPoint y: 287, distance: 87.8
click at [337, 279] on link "[PHONE_NUMBER]" at bounding box center [332, 276] width 76 height 12
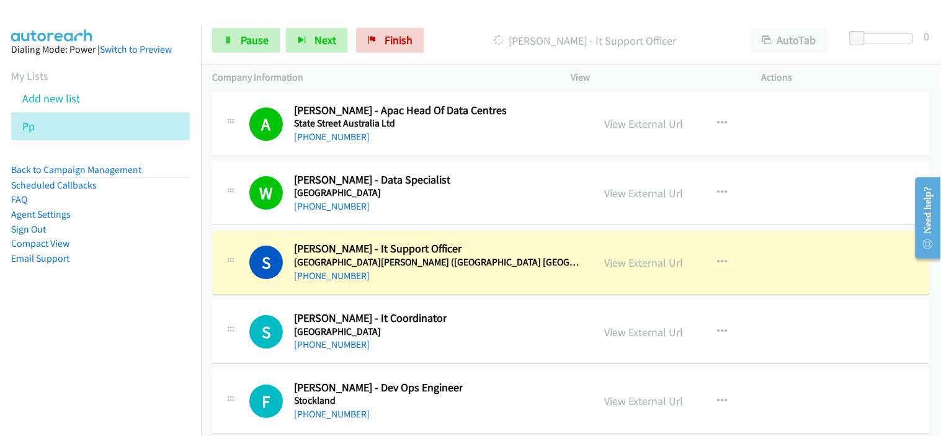
scroll to position [15572, 0]
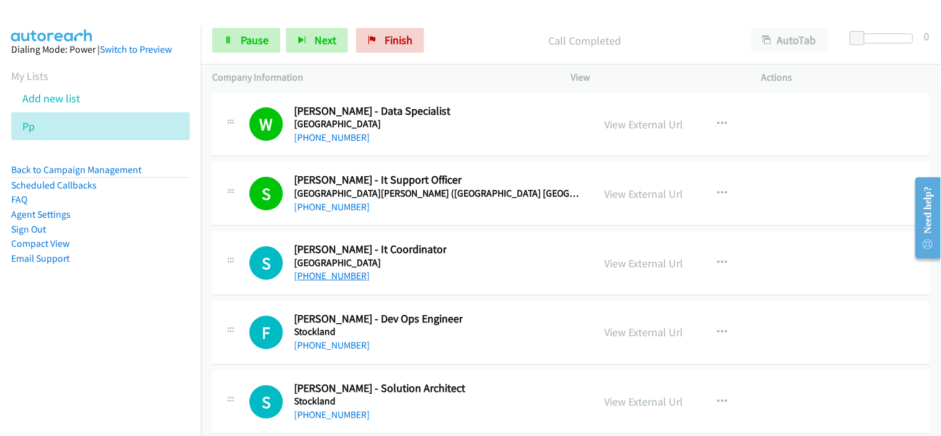
click at [342, 282] on link "[PHONE_NUMBER]" at bounding box center [332, 276] width 76 height 12
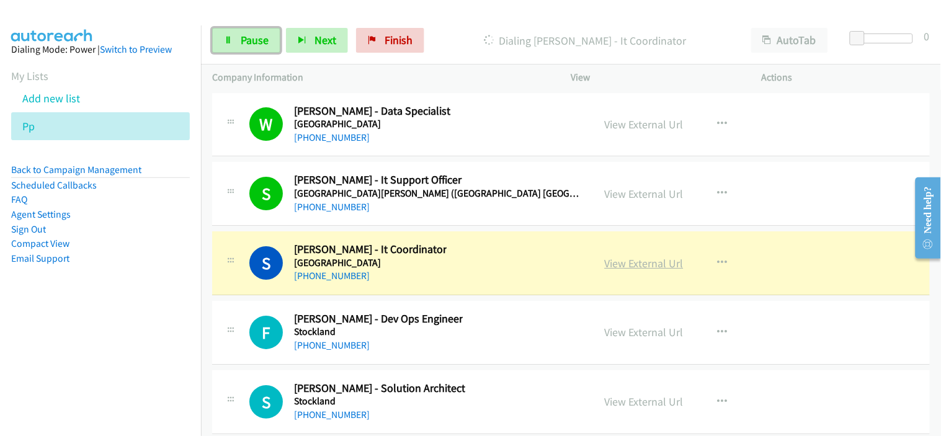
click at [261, 40] on span "Pause" at bounding box center [255, 40] width 28 height 14
click at [654, 270] on link "View External Url" at bounding box center [644, 263] width 79 height 14
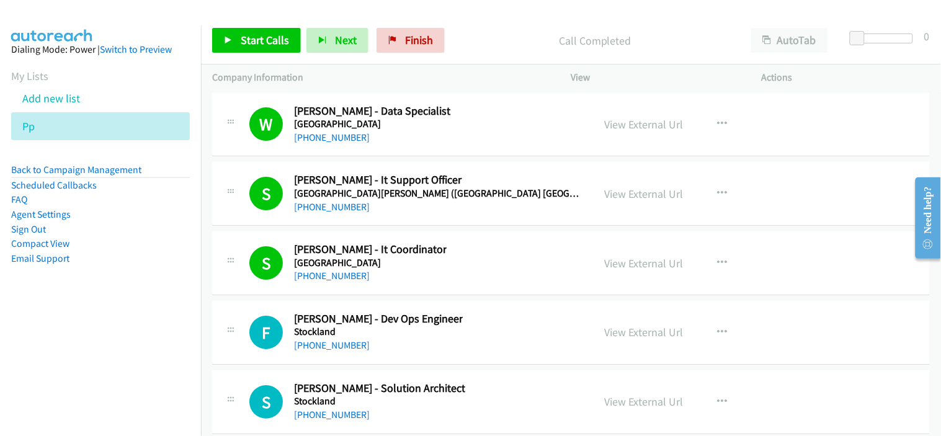
scroll to position [15641, 0]
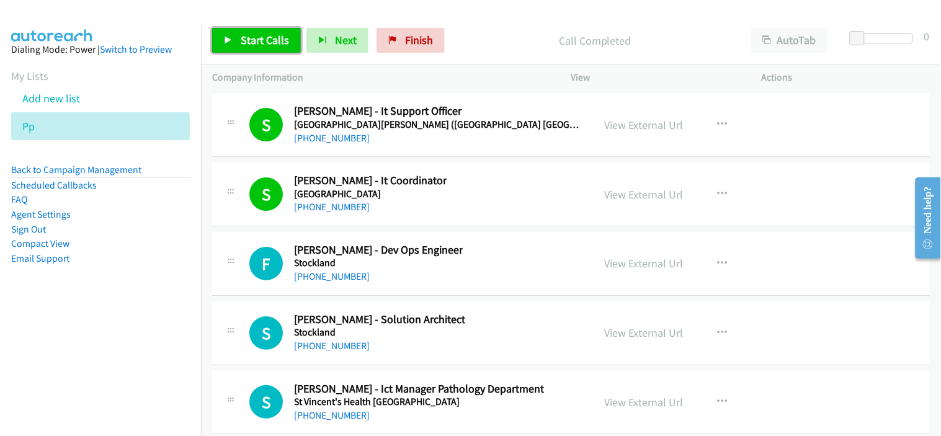
click at [270, 42] on span "Start Calls" at bounding box center [265, 40] width 48 height 14
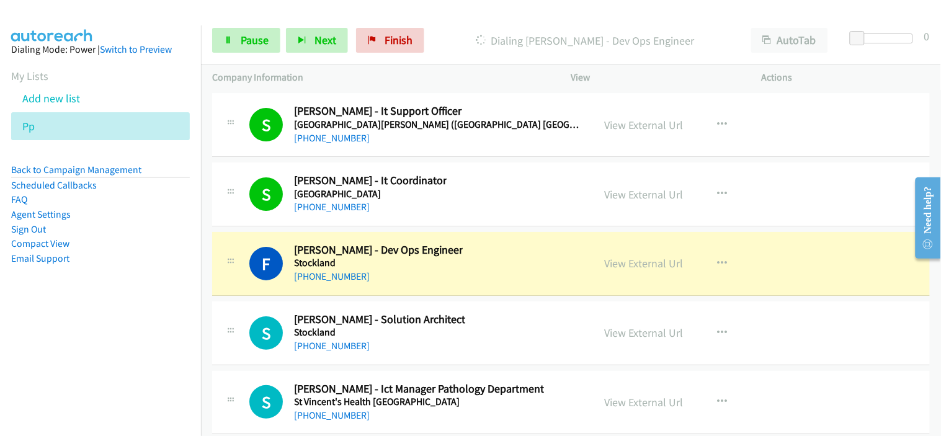
click at [439, 282] on div "F Callback Scheduled [PERSON_NAME] - Dev Ops Engineer [PERSON_NAME] [GEOGRAPHIC…" at bounding box center [415, 263] width 333 height 41
click at [238, 38] on link "Pause" at bounding box center [246, 40] width 68 height 25
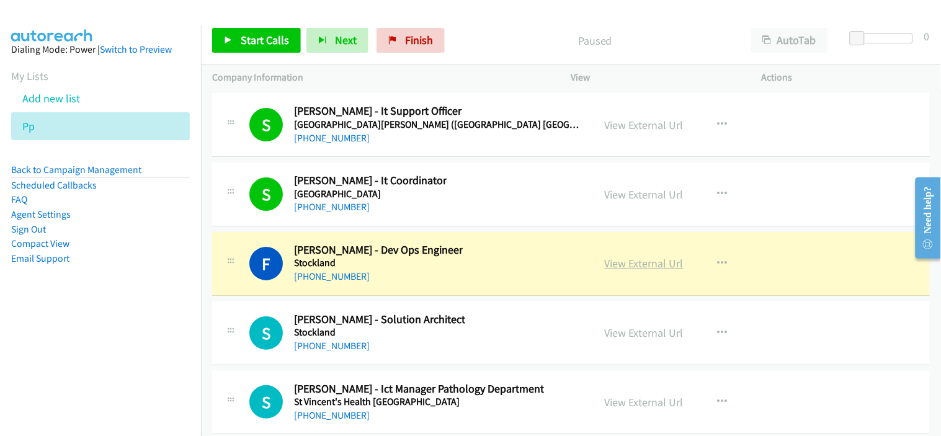
click at [616, 269] on link "View External Url" at bounding box center [644, 263] width 79 height 14
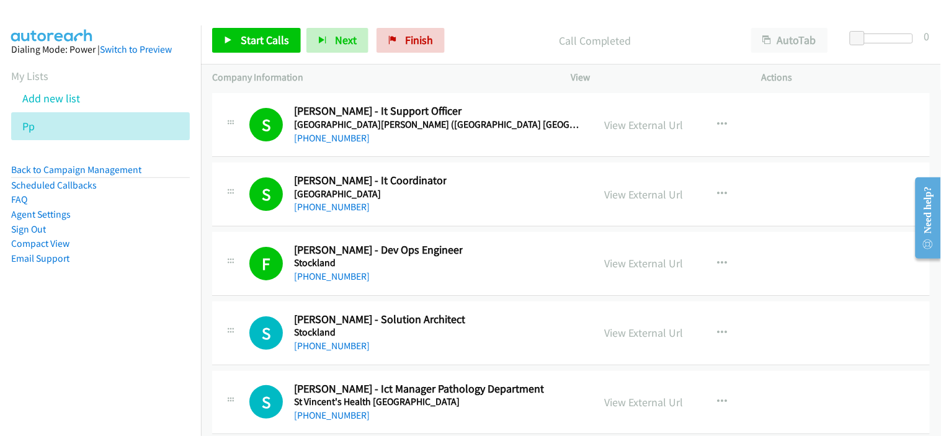
scroll to position [15779, 0]
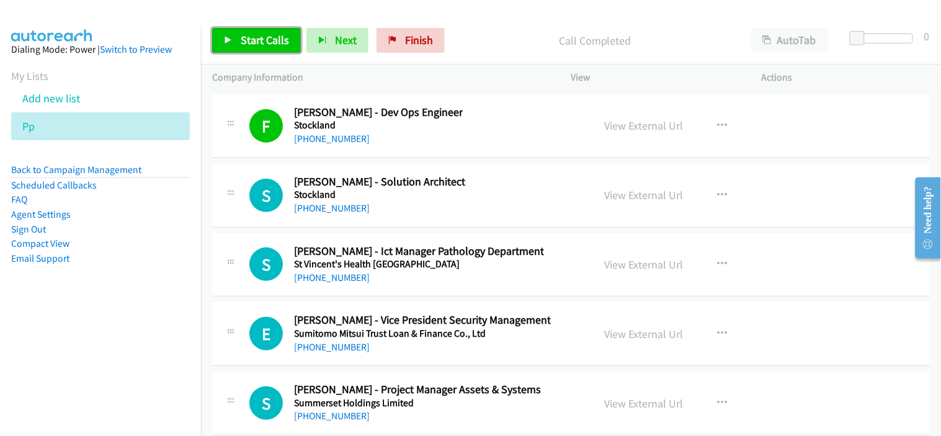
click at [262, 34] on span "Start Calls" at bounding box center [265, 40] width 48 height 14
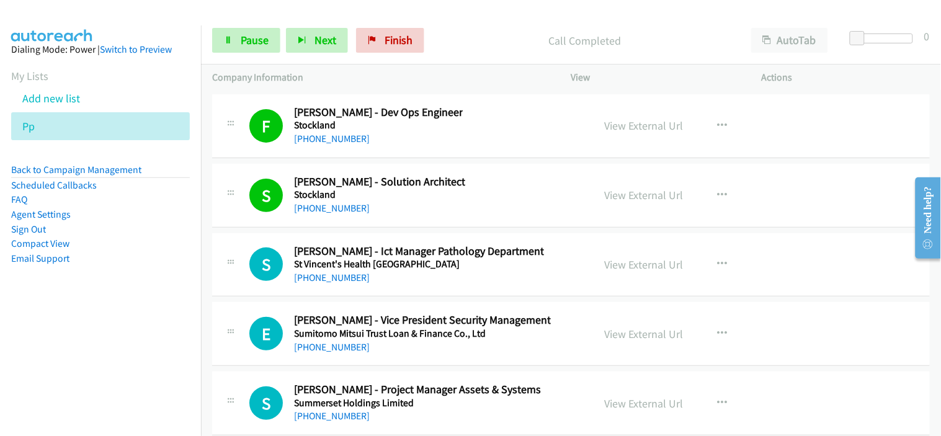
click at [440, 216] on div "[PHONE_NUMBER]" at bounding box center [379, 208] width 171 height 15
drag, startPoint x: 326, startPoint y: 283, endPoint x: 426, endPoint y: 269, distance: 100.9
click at [326, 283] on link "[PHONE_NUMBER]" at bounding box center [332, 278] width 76 height 12
drag, startPoint x: 433, startPoint y: 289, endPoint x: 439, endPoint y: 273, distance: 16.7
click at [433, 285] on div "[PHONE_NUMBER]" at bounding box center [419, 277] width 250 height 15
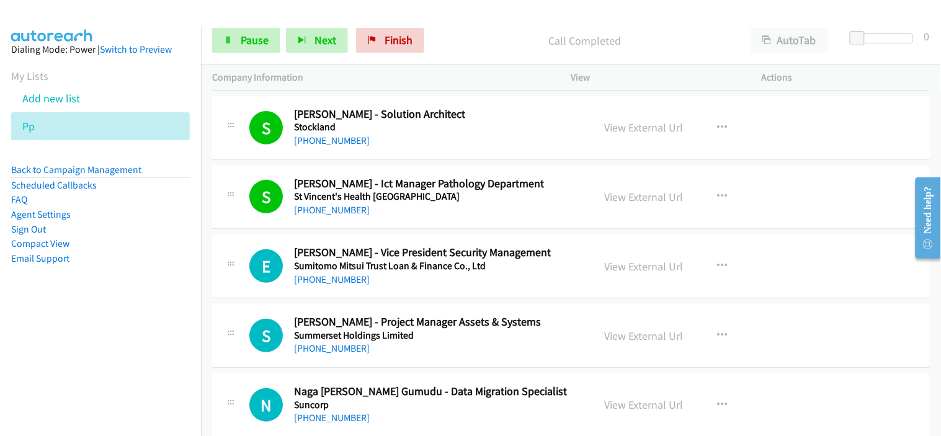
scroll to position [15917, 0]
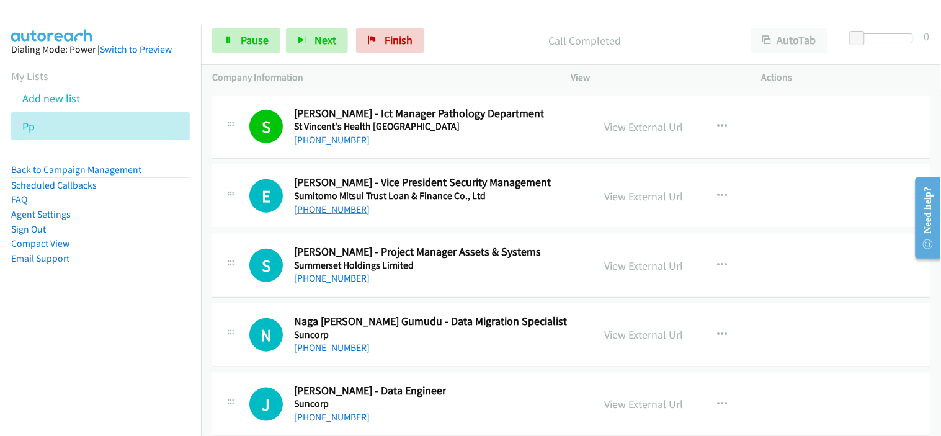
click at [331, 215] on link "[PHONE_NUMBER]" at bounding box center [332, 209] width 76 height 12
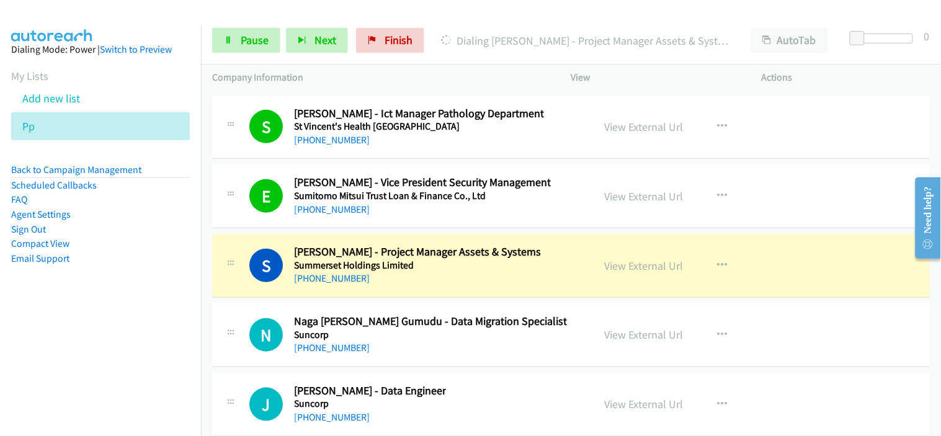
scroll to position [15985, 0]
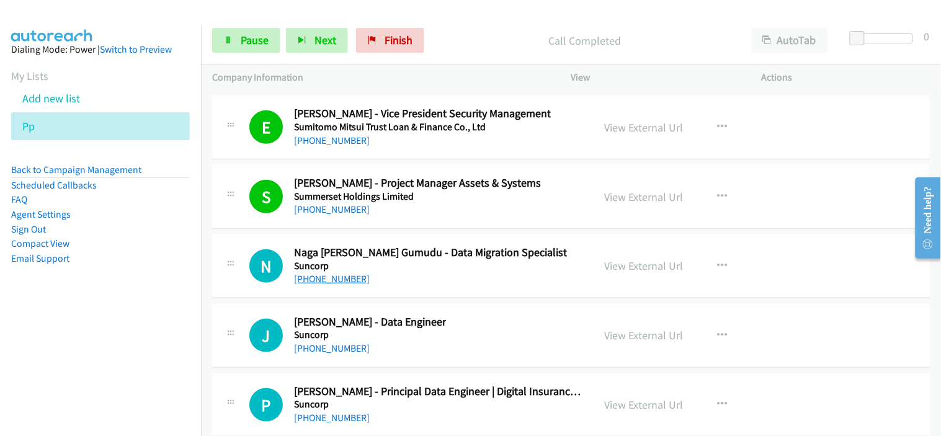
drag, startPoint x: 336, startPoint y: 284, endPoint x: 348, endPoint y: 284, distance: 11.8
click at [336, 284] on link "[PHONE_NUMBER]" at bounding box center [332, 279] width 76 height 12
click at [422, 287] on div "[PHONE_NUMBER]" at bounding box center [430, 279] width 273 height 15
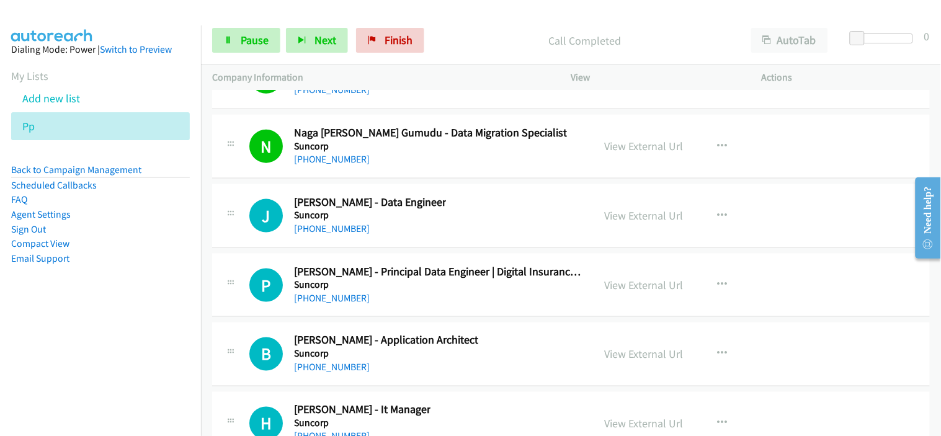
scroll to position [16124, 0]
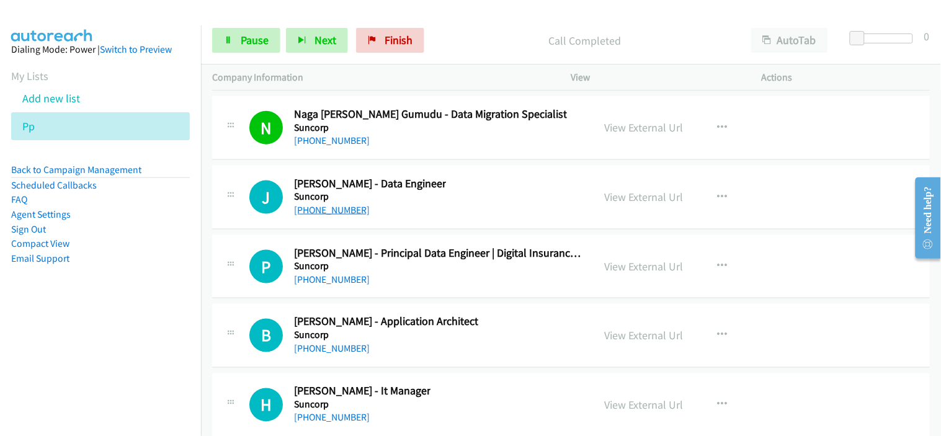
click at [330, 216] on link "[PHONE_NUMBER]" at bounding box center [332, 210] width 76 height 12
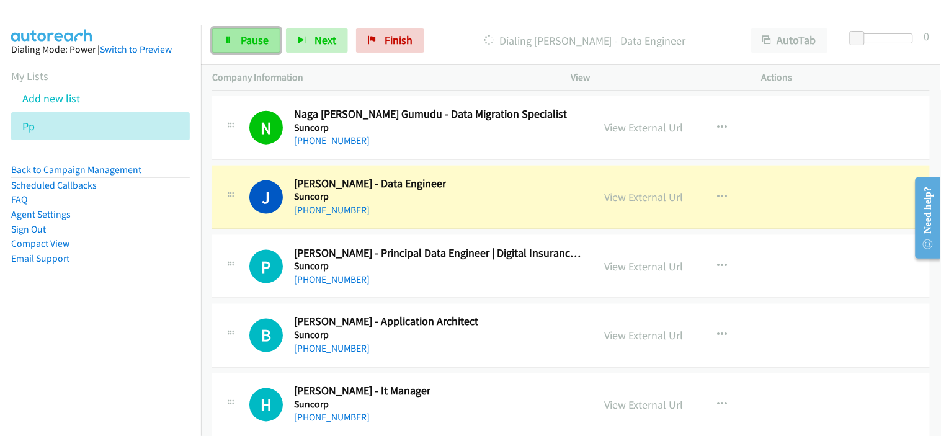
click at [255, 44] on span "Pause" at bounding box center [255, 40] width 28 height 14
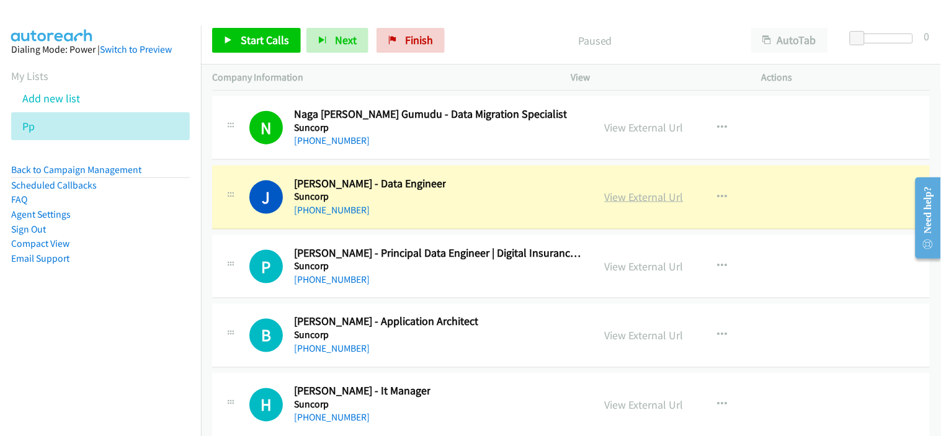
click at [642, 204] on link "View External Url" at bounding box center [644, 197] width 79 height 14
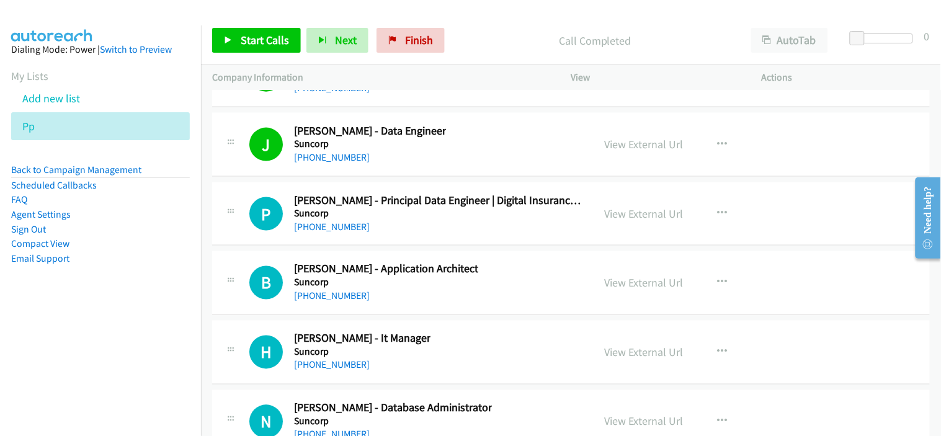
scroll to position [16193, 0]
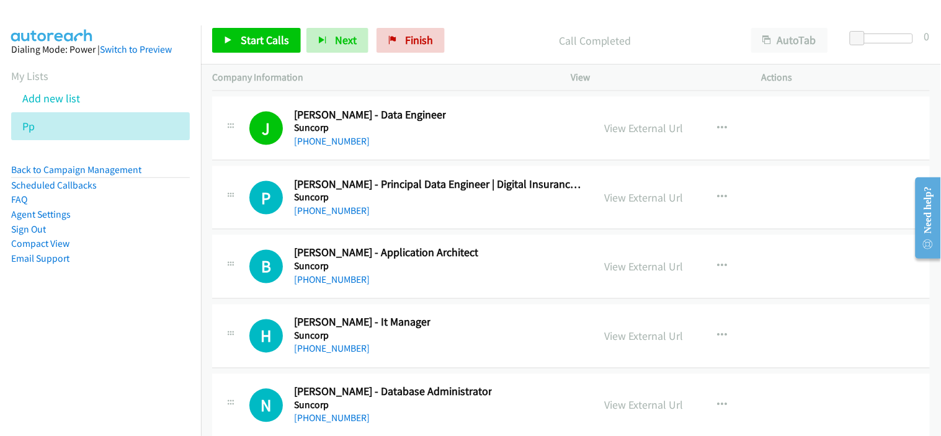
drag, startPoint x: 330, startPoint y: 221, endPoint x: 414, endPoint y: 231, distance: 84.9
click at [330, 216] on link "[PHONE_NUMBER]" at bounding box center [332, 211] width 76 height 12
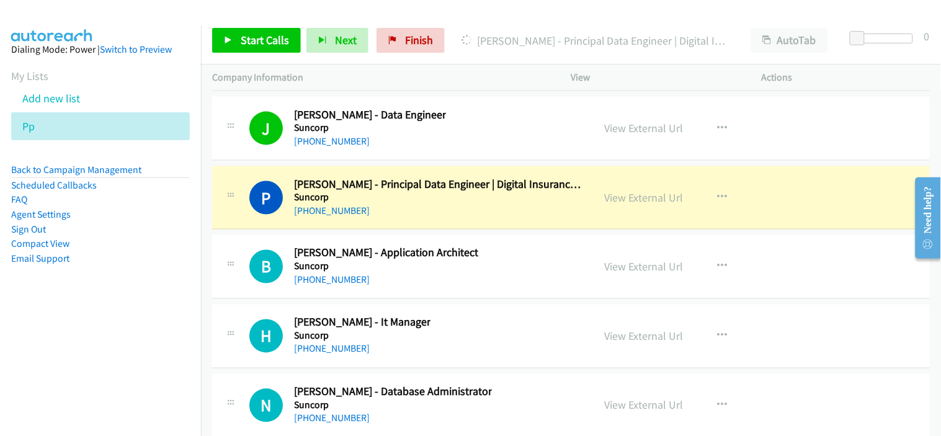
drag, startPoint x: 344, startPoint y: 284, endPoint x: 466, endPoint y: 295, distance: 122.6
click at [344, 284] on link "[PHONE_NUMBER]" at bounding box center [332, 280] width 76 height 12
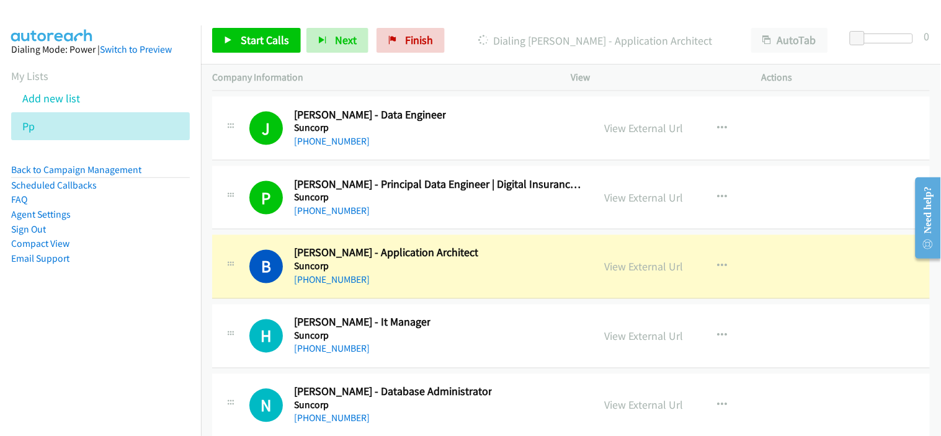
scroll to position [16261, 0]
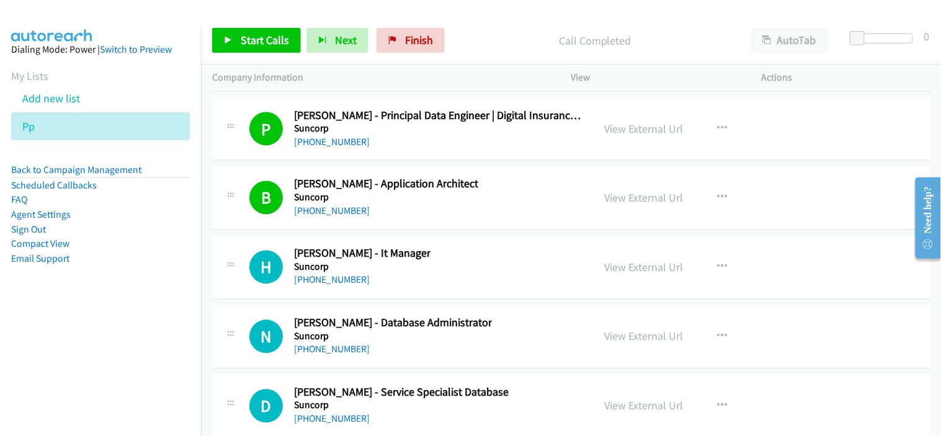
drag, startPoint x: 341, startPoint y: 280, endPoint x: 447, endPoint y: 281, distance: 105.4
click at [341, 280] on link "[PHONE_NUMBER]" at bounding box center [332, 280] width 76 height 12
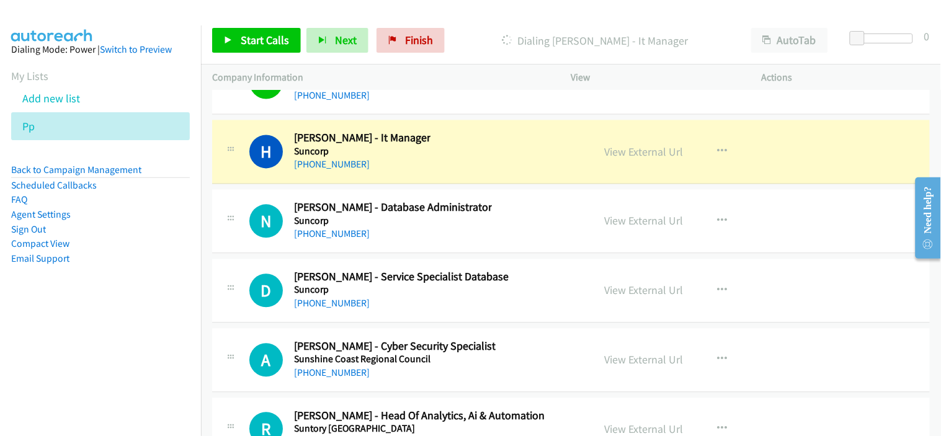
scroll to position [16399, 0]
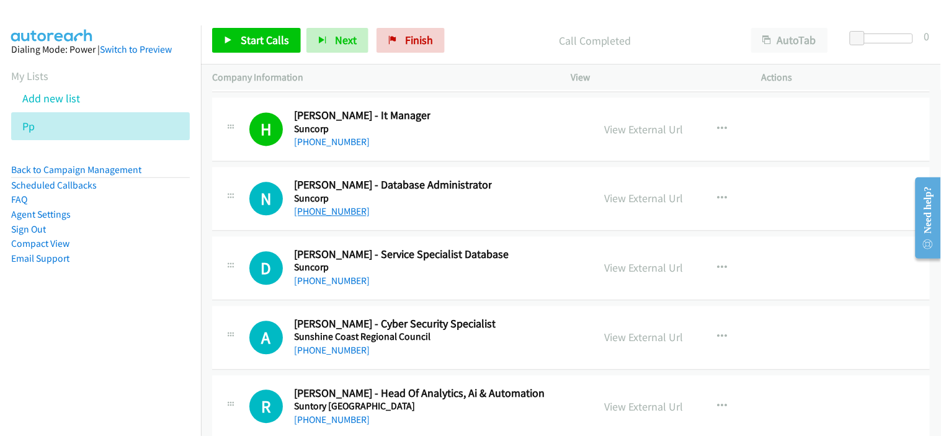
click at [340, 218] on link "[PHONE_NUMBER]" at bounding box center [332, 212] width 76 height 12
click at [326, 286] on link "[PHONE_NUMBER]" at bounding box center [332, 281] width 76 height 12
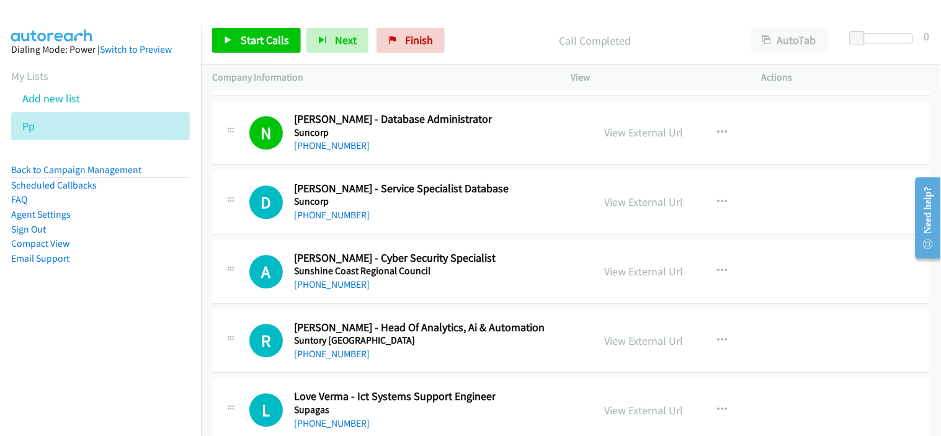
scroll to position [16468, 0]
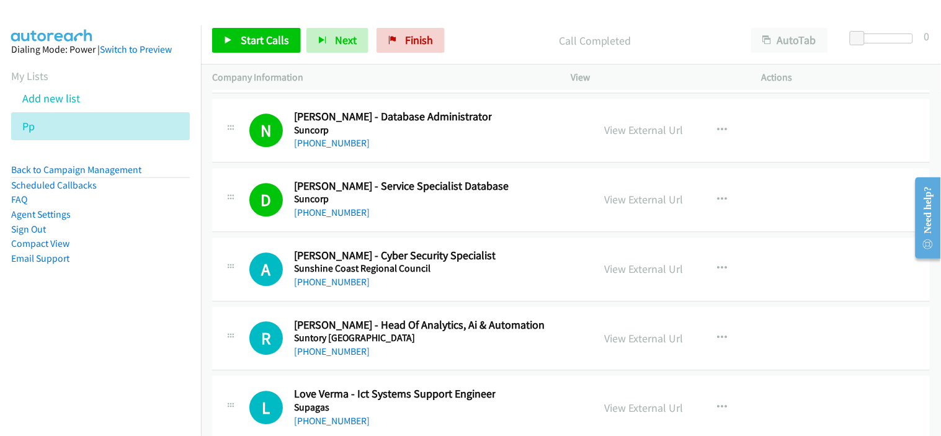
drag, startPoint x: 353, startPoint y: 290, endPoint x: 422, endPoint y: 301, distance: 69.6
click at [353, 288] on link "[PHONE_NUMBER]" at bounding box center [332, 282] width 76 height 12
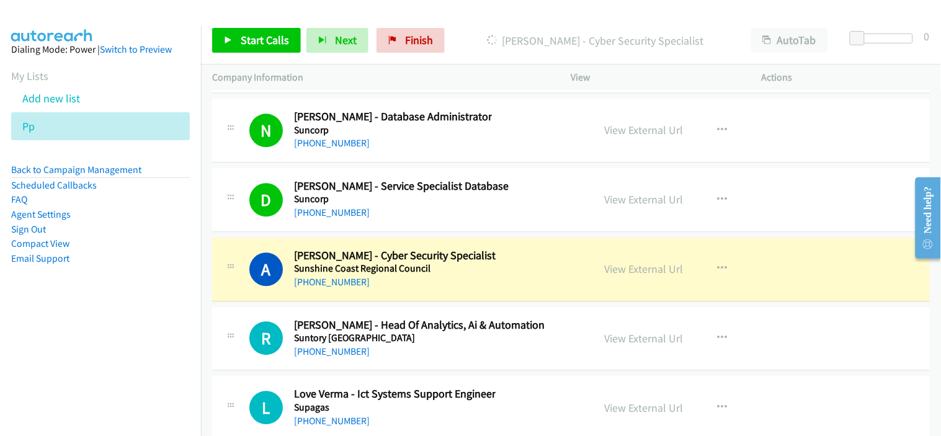
scroll to position [16537, 0]
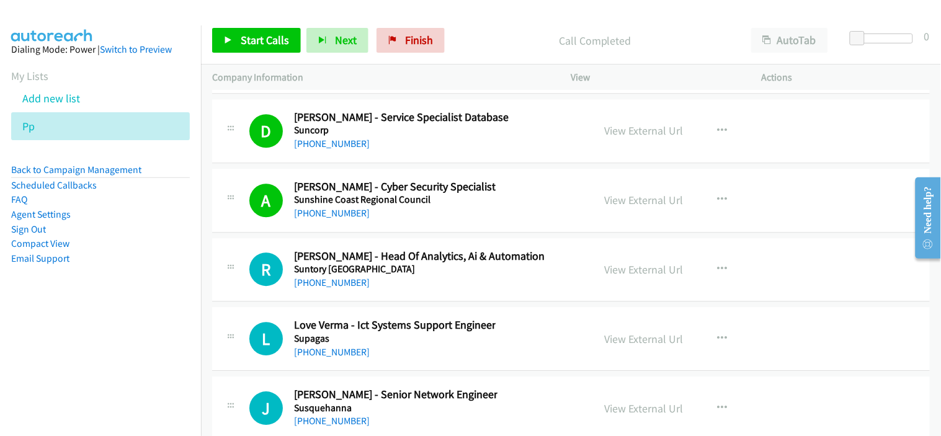
drag, startPoint x: 339, startPoint y: 287, endPoint x: 361, endPoint y: 288, distance: 22.3
click at [339, 287] on link "[PHONE_NUMBER]" at bounding box center [332, 283] width 76 height 12
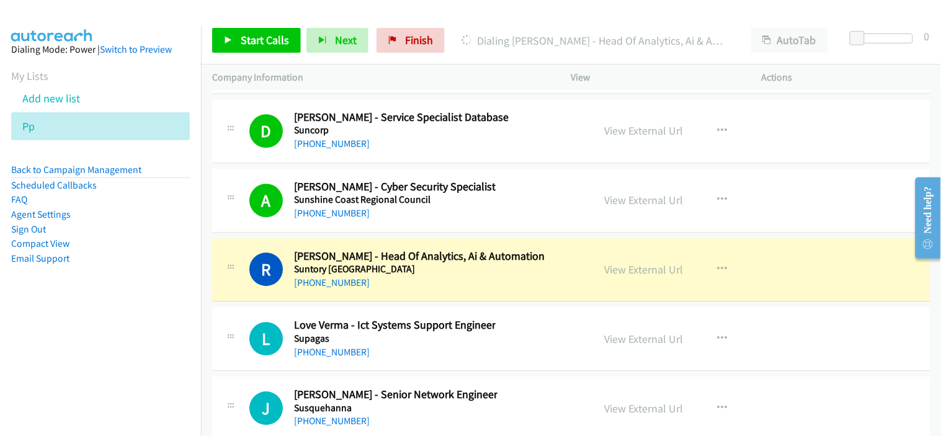
click at [434, 221] on div "[PHONE_NUMBER]" at bounding box center [395, 213] width 202 height 15
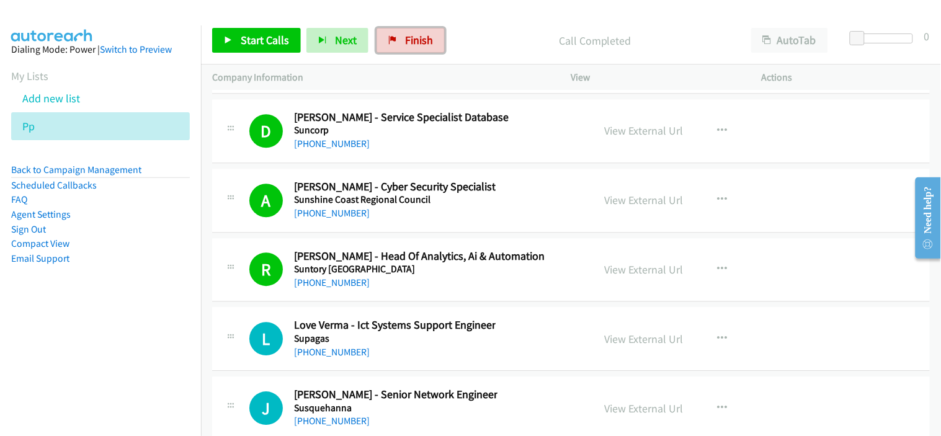
drag, startPoint x: 411, startPoint y: 40, endPoint x: 526, endPoint y: 73, distance: 119.5
click at [411, 40] on span "Finish" at bounding box center [419, 40] width 28 height 14
